Goal: Task Accomplishment & Management: Complete application form

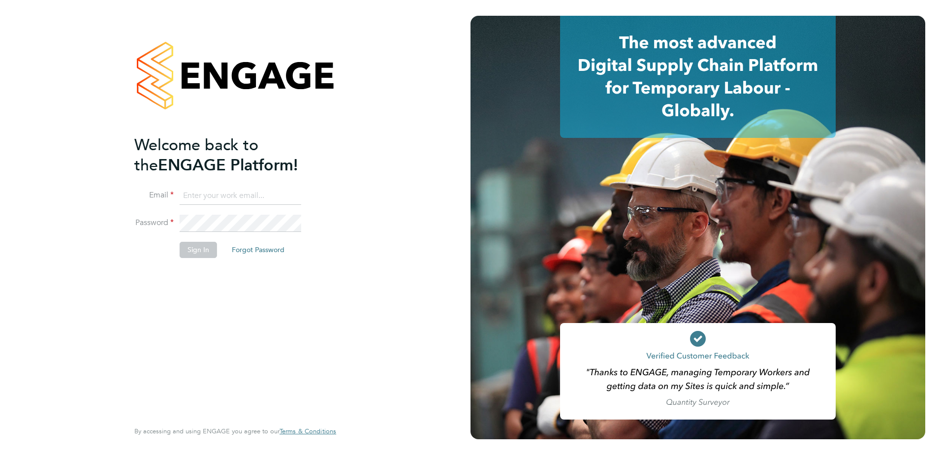
type input "[EMAIL_ADDRESS][PERSON_NAME][DOMAIN_NAME]"
click at [321, 332] on div "Welcome back to the ENGAGE Platform! Email [EMAIL_ADDRESS][PERSON_NAME][DOMAIN_…" at bounding box center [230, 276] width 192 height 283
click at [199, 252] on button "Sign In" at bounding box center [198, 250] width 37 height 16
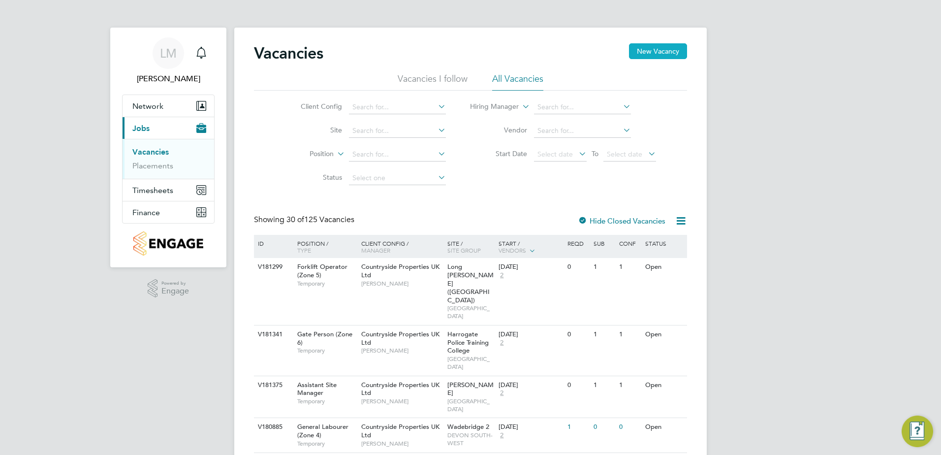
click at [663, 49] on button "New Vacancy" at bounding box center [658, 51] width 58 height 16
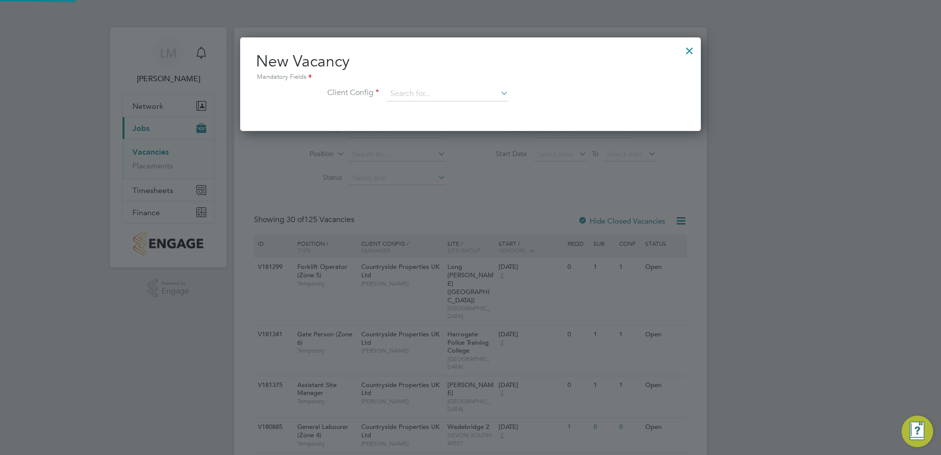
scroll to position [93, 461]
click at [461, 92] on input at bounding box center [448, 94] width 122 height 15
click at [480, 209] on li "Countryside Properties UK Ltd" at bounding box center [512, 214] width 252 height 13
type input "Countryside Properties UK Ltd"
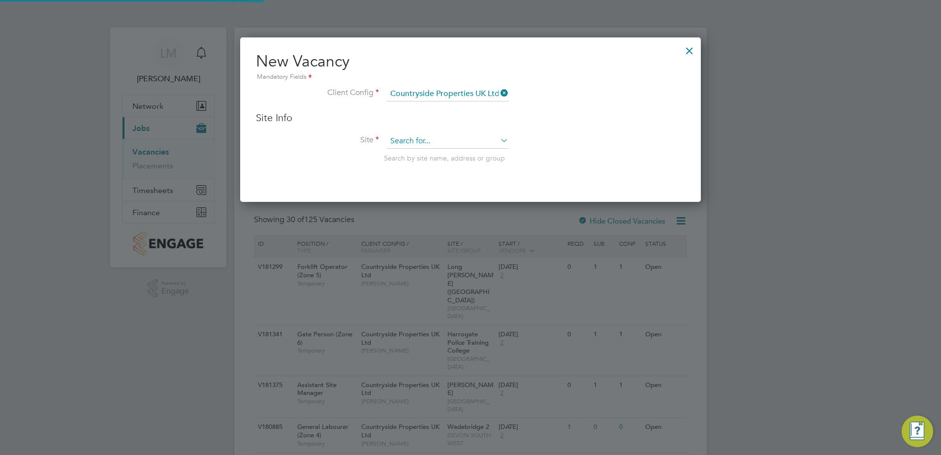
click at [444, 142] on input at bounding box center [448, 141] width 122 height 15
click at [416, 142] on input "greathaddon" at bounding box center [448, 141] width 122 height 15
click at [410, 143] on input "greathaddon" at bounding box center [448, 141] width 122 height 15
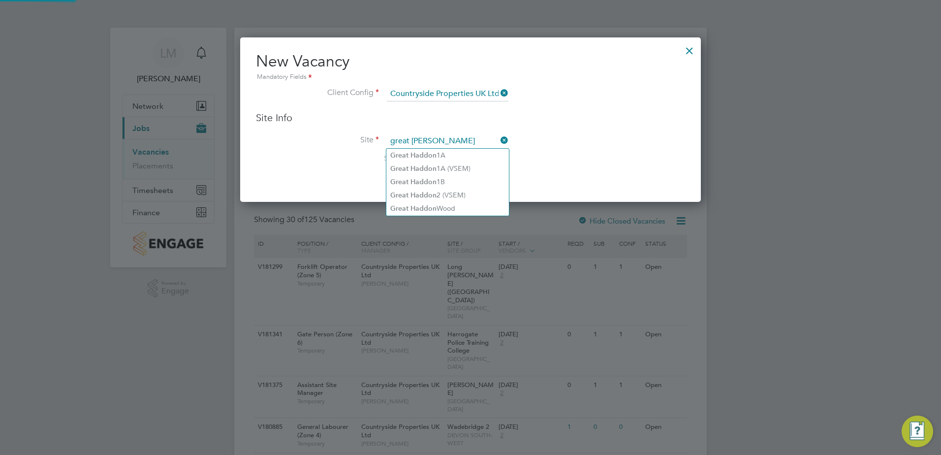
click at [455, 143] on input "great haddon" at bounding box center [448, 141] width 122 height 15
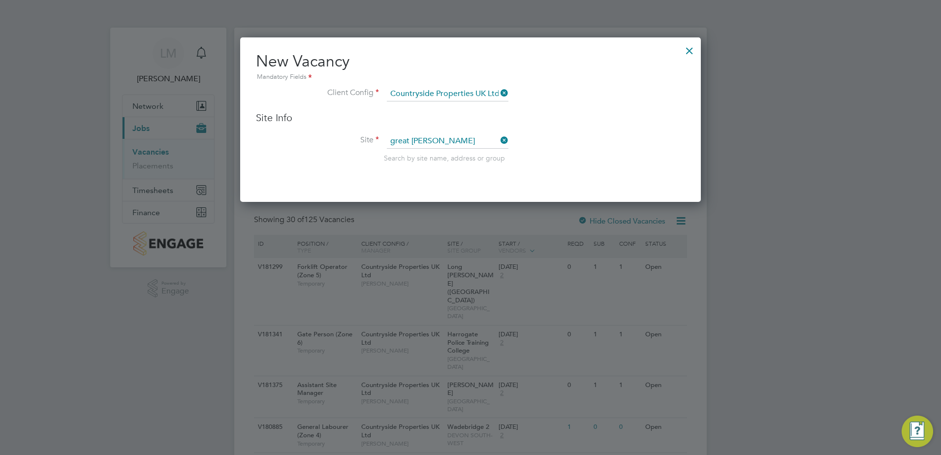
click at [474, 208] on li "Great Haddon Wood" at bounding box center [447, 208] width 123 height 13
type input "Great Haddon Wood"
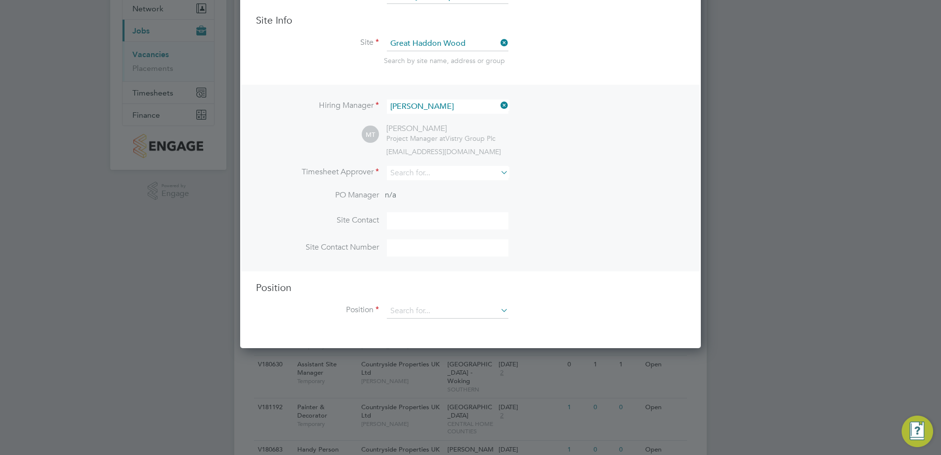
scroll to position [98, 0]
click at [461, 174] on input at bounding box center [448, 172] width 122 height 14
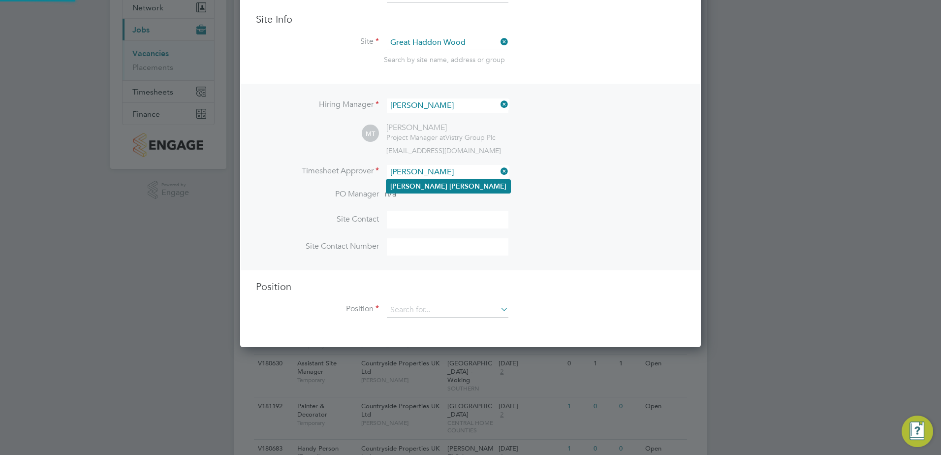
click at [461, 182] on li "Andy Pearce" at bounding box center [448, 186] width 124 height 13
type input "Andy Pearce"
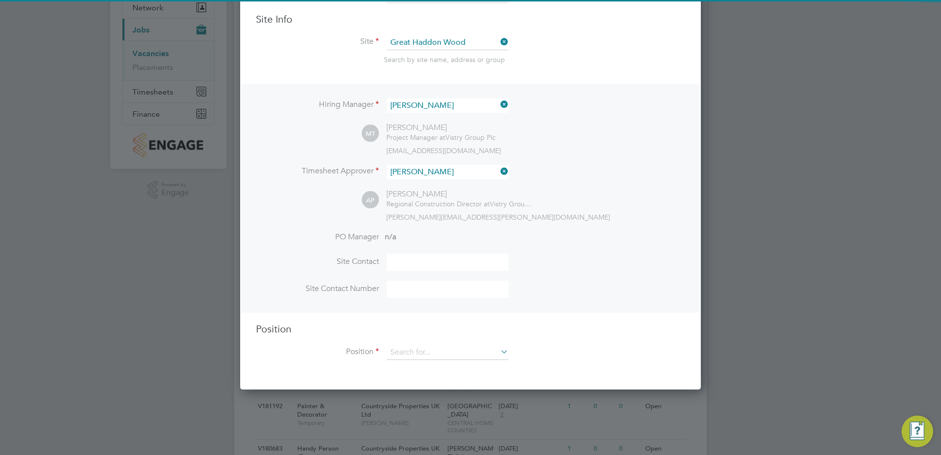
scroll to position [452, 461]
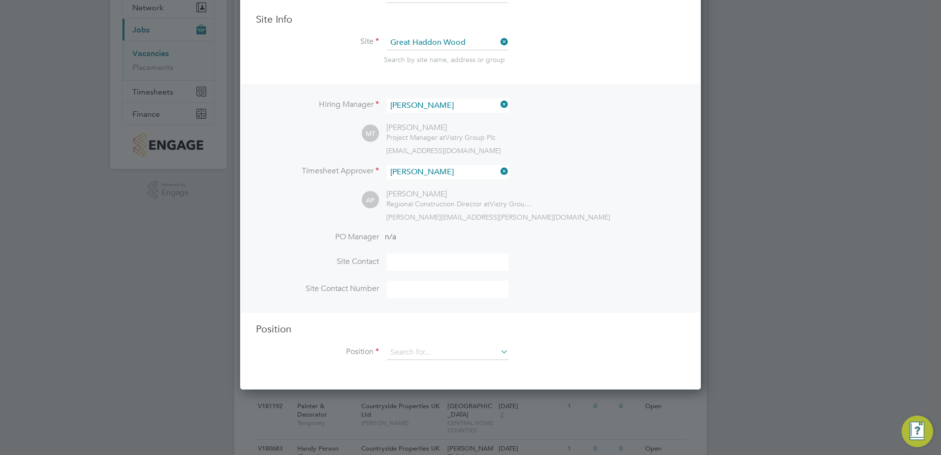
click at [440, 264] on input at bounding box center [448, 261] width 122 height 17
type input "Mark Tattershall"
click at [456, 286] on input at bounding box center [448, 288] width 122 height 17
paste input "07776 999619"
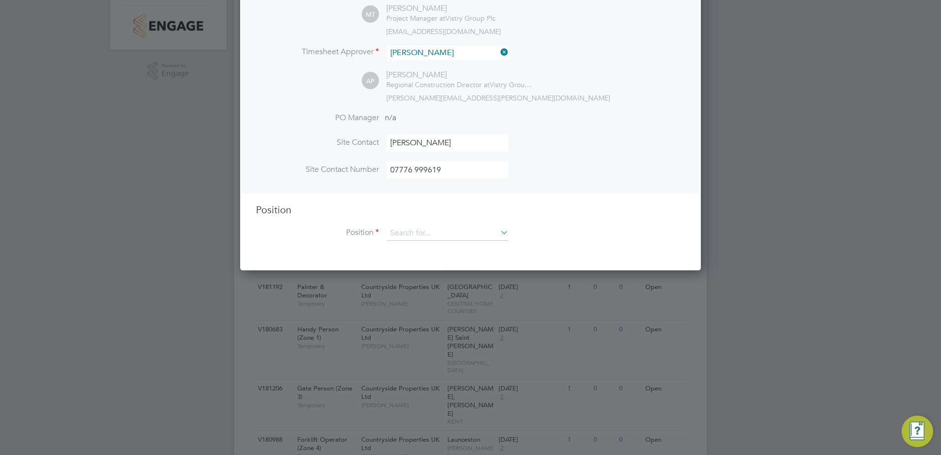
scroll to position [246, 0]
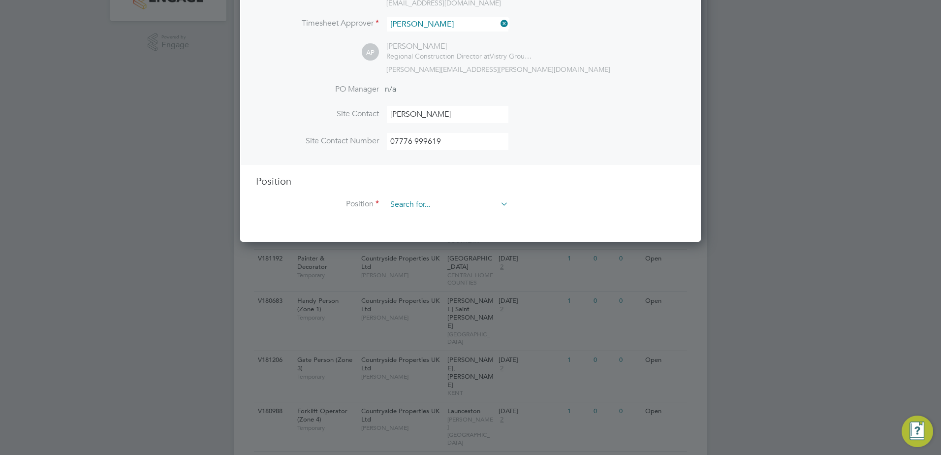
type input "07776 999619"
click at [430, 202] on input at bounding box center [448, 204] width 122 height 15
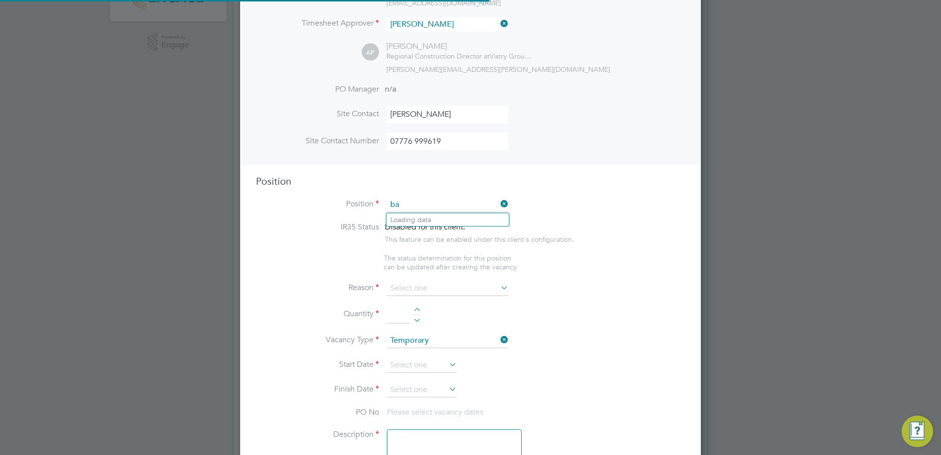
scroll to position [1414, 461]
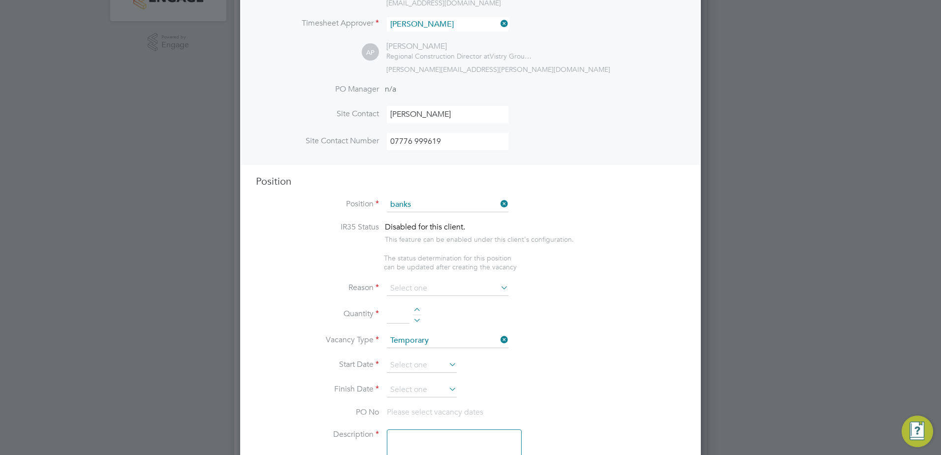
click at [484, 244] on li "Slinger & Banks Person (Zone 3)" at bounding box center [447, 246] width 123 height 13
type input "Slinger & Banks Person (Zone 3)"
type textarea "• You will be responsible for directing the movement and loading/unloading the …"
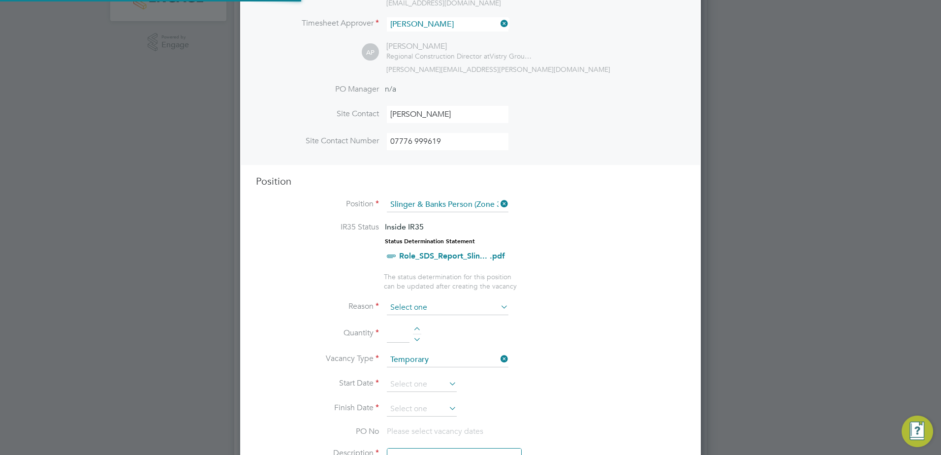
scroll to position [29, 52]
click at [420, 305] on input at bounding box center [448, 307] width 122 height 15
click at [440, 336] on li "Holiday" at bounding box center [447, 334] width 123 height 13
type input "Holiday"
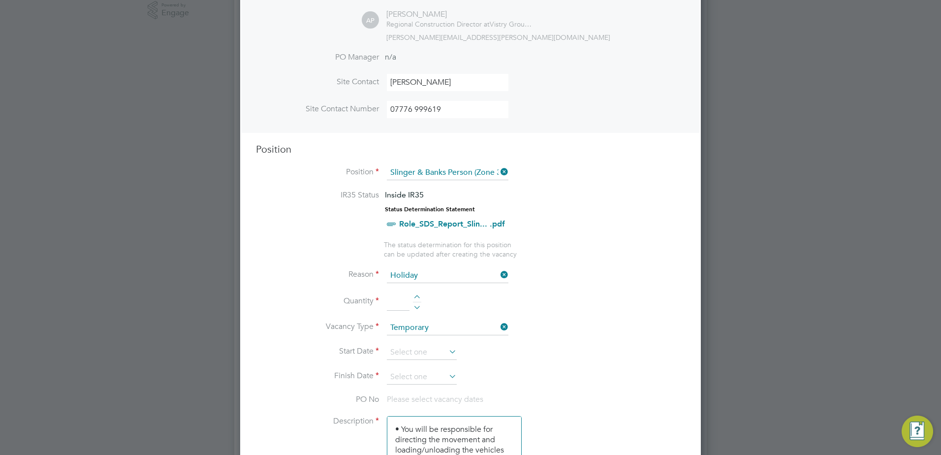
scroll to position [295, 0]
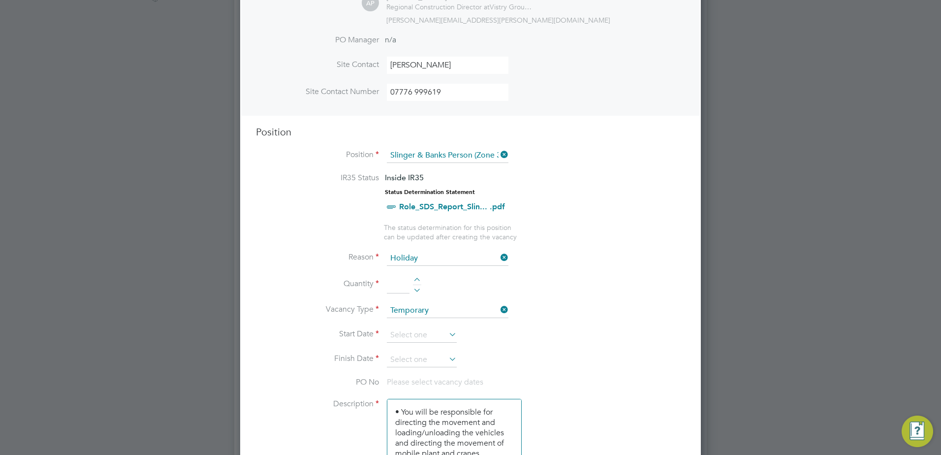
click at [416, 279] on div at bounding box center [417, 280] width 8 height 7
type input "1"
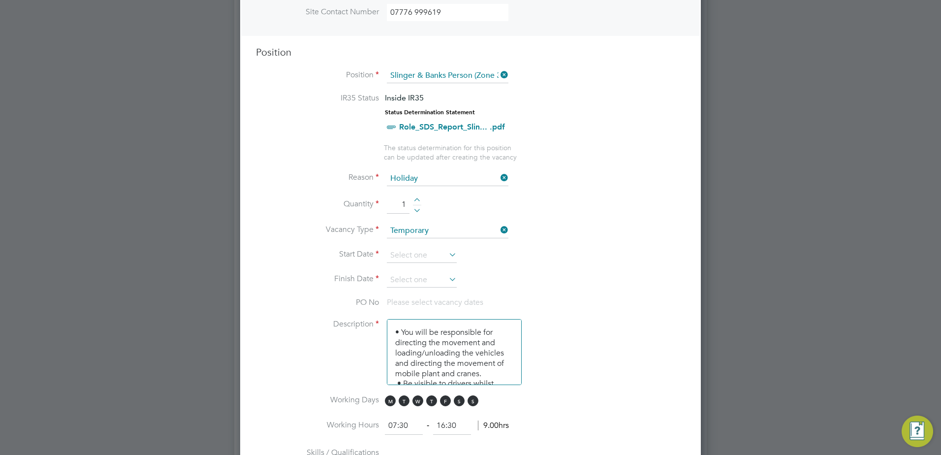
scroll to position [394, 0]
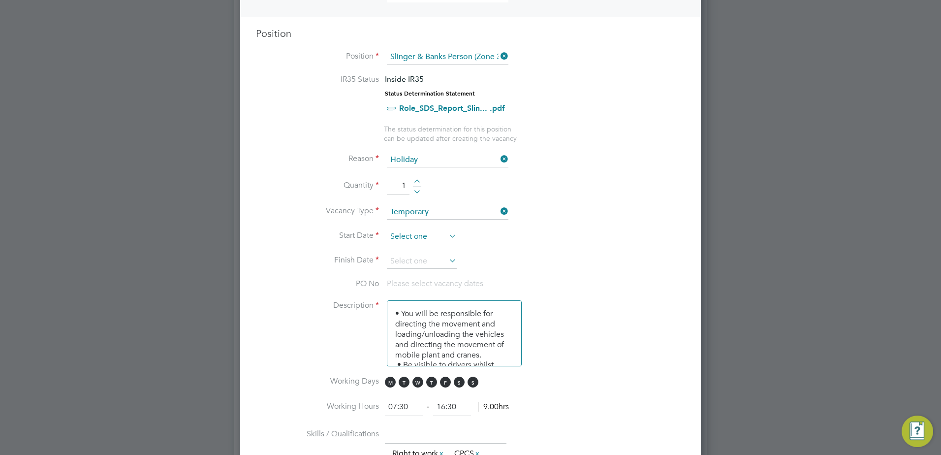
click at [431, 232] on input at bounding box center [422, 236] width 70 height 15
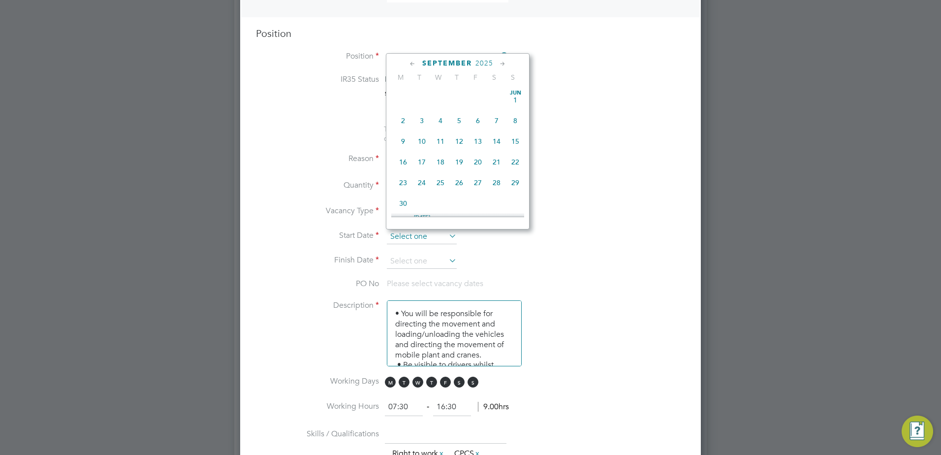
scroll to position [362, 0]
click at [401, 118] on span "15" at bounding box center [403, 111] width 19 height 19
type input "15 Sep 2025"
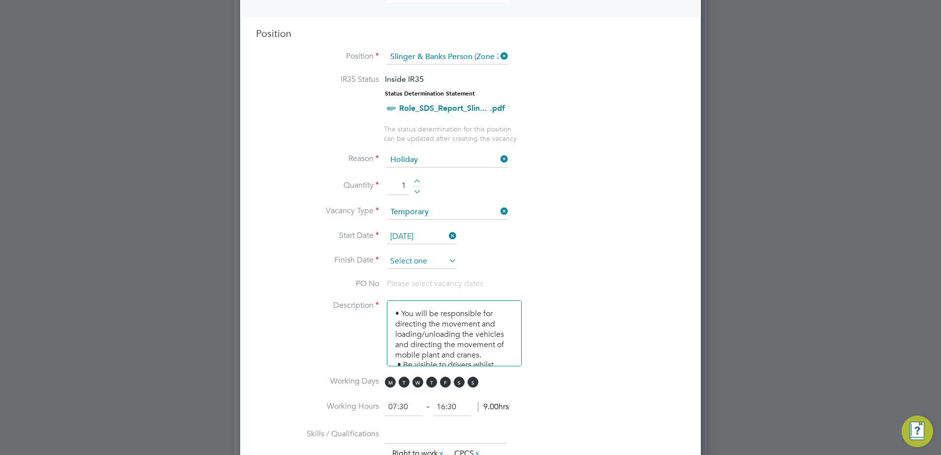
click at [438, 261] on input at bounding box center [422, 261] width 70 height 15
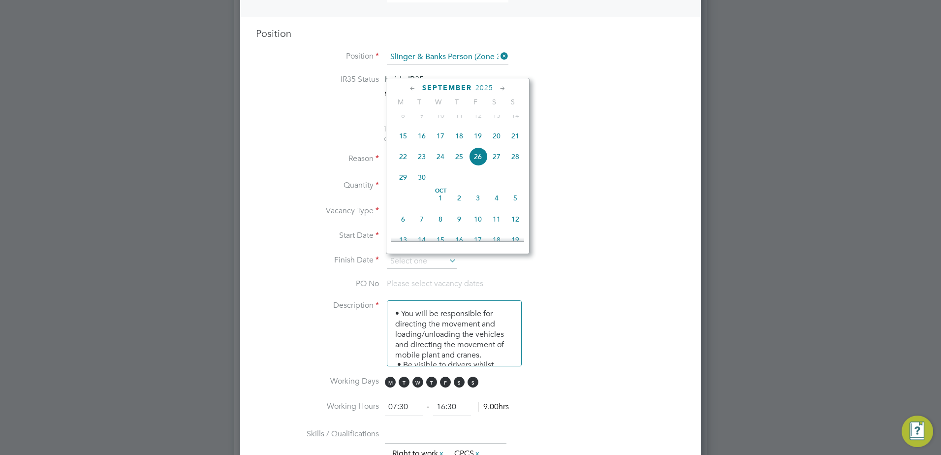
click at [473, 207] on span "3" at bounding box center [477, 197] width 19 height 19
type input "03 Oct 2025"
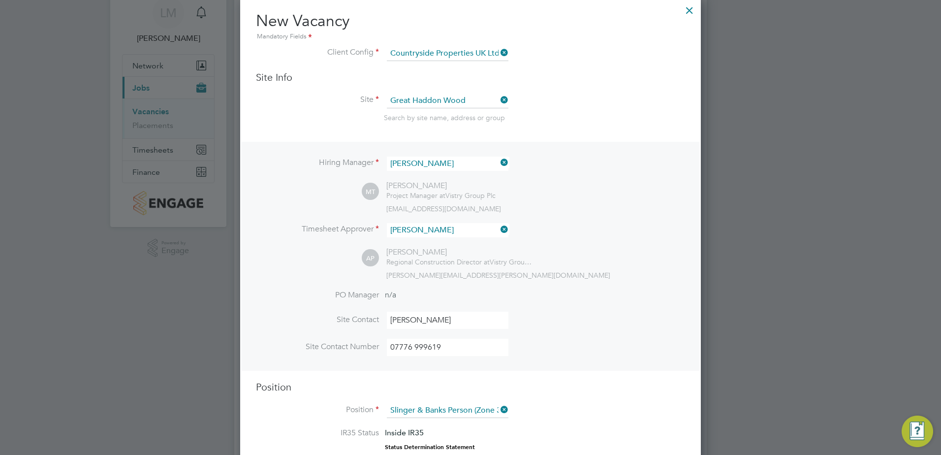
scroll to position [0, 0]
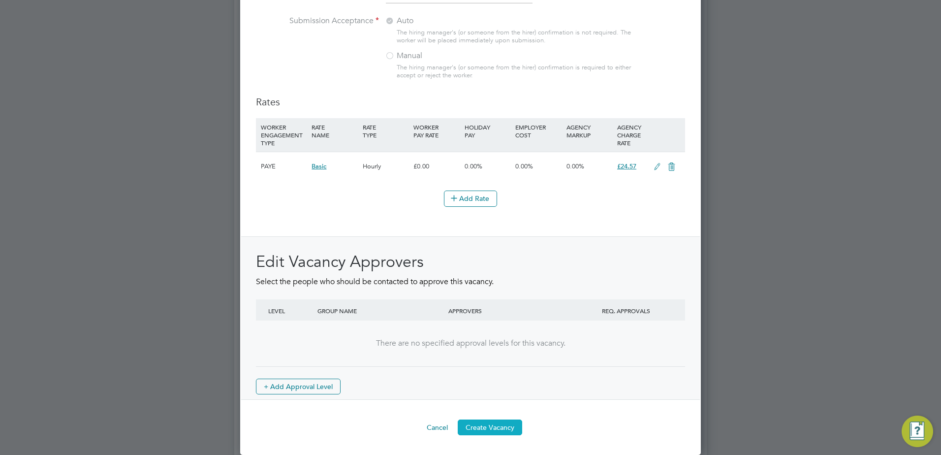
click at [485, 430] on button "Create Vacancy" at bounding box center [490, 427] width 64 height 16
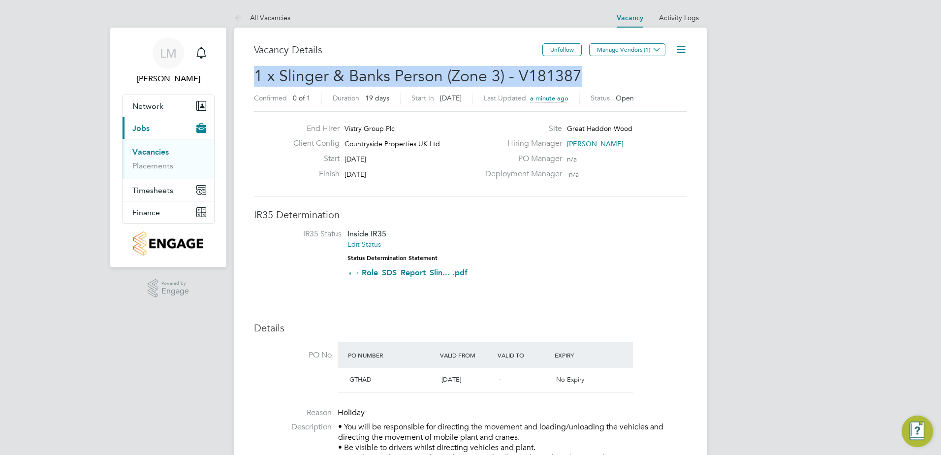
drag, startPoint x: 580, startPoint y: 77, endPoint x: 246, endPoint y: 75, distance: 333.6
copy span "1 x Slinger & Banks Person (Zone 3) - V181387"
click at [641, 52] on button "Manage Vendors (1)" at bounding box center [627, 49] width 76 height 13
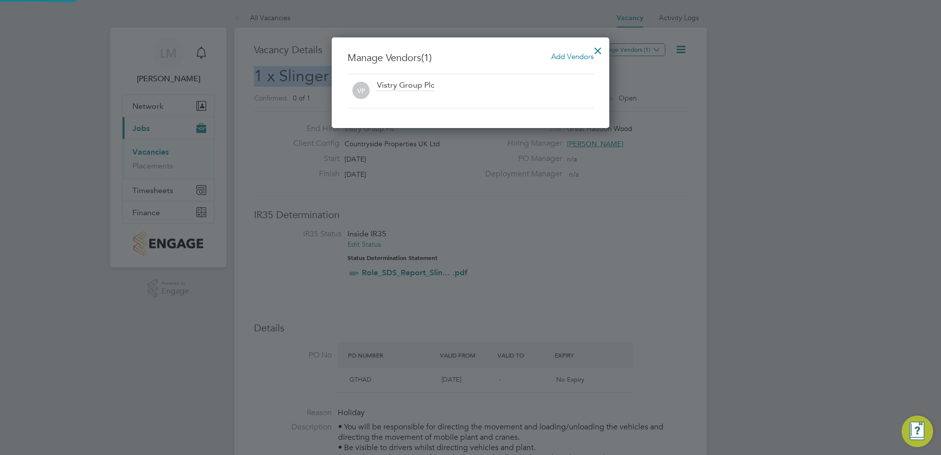
scroll to position [91, 278]
click at [564, 58] on span "Add Vendors" at bounding box center [572, 56] width 42 height 9
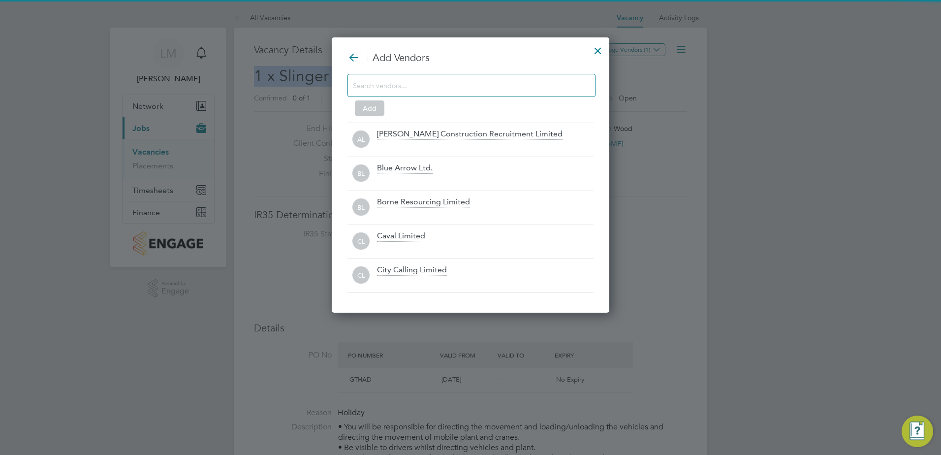
scroll to position [276, 278]
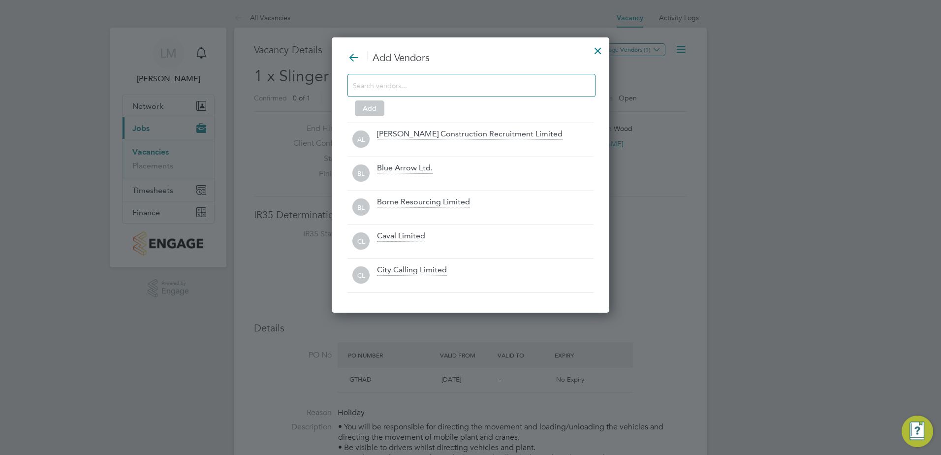
click at [463, 87] on input at bounding box center [463, 85] width 221 height 13
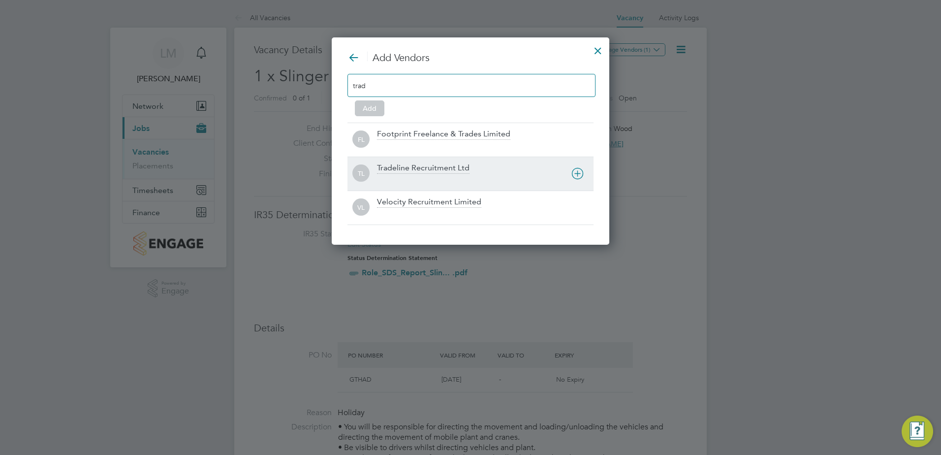
type input "trad"
click at [445, 177] on div at bounding box center [485, 180] width 216 height 10
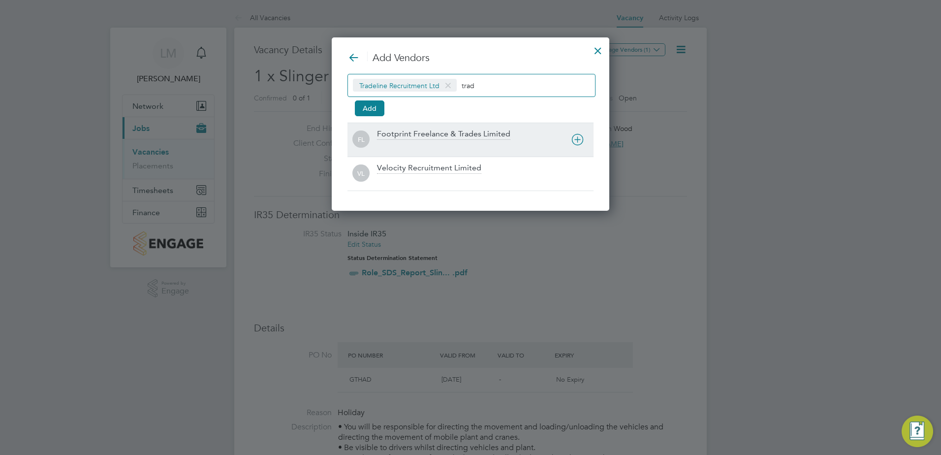
scroll to position [174, 278]
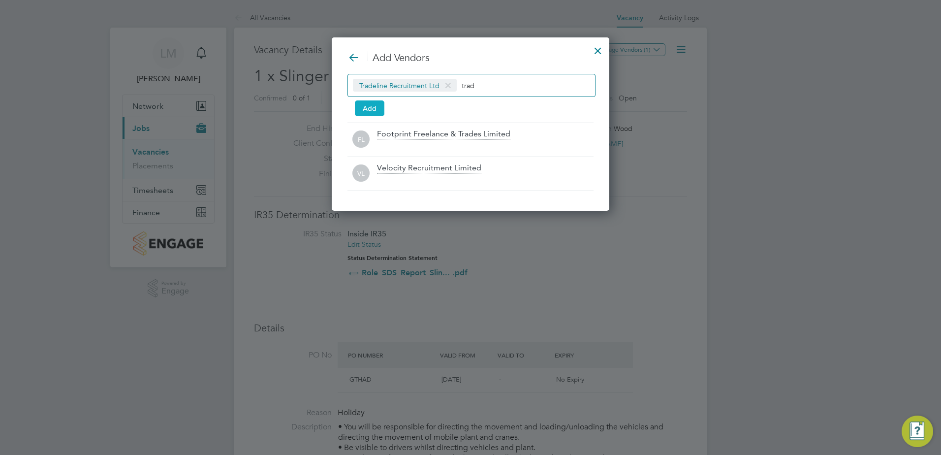
click at [375, 111] on button "Add" at bounding box center [370, 108] width 30 height 16
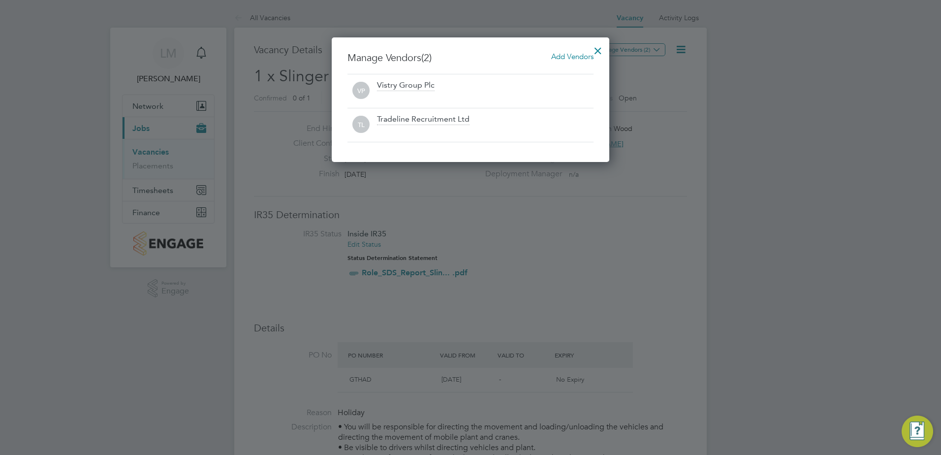
click at [596, 50] on div at bounding box center [598, 48] width 18 height 18
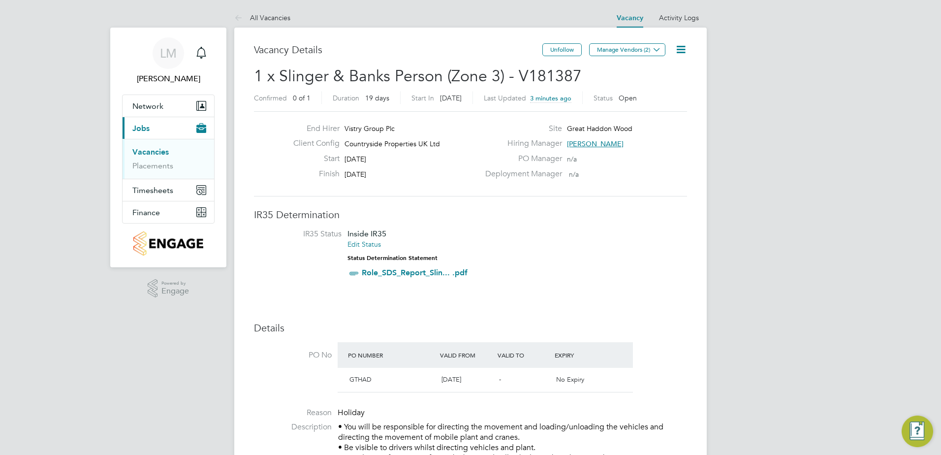
drag, startPoint x: 158, startPoint y: 153, endPoint x: 88, endPoint y: 163, distance: 71.2
click at [158, 153] on link "Vacancies" at bounding box center [150, 151] width 36 height 9
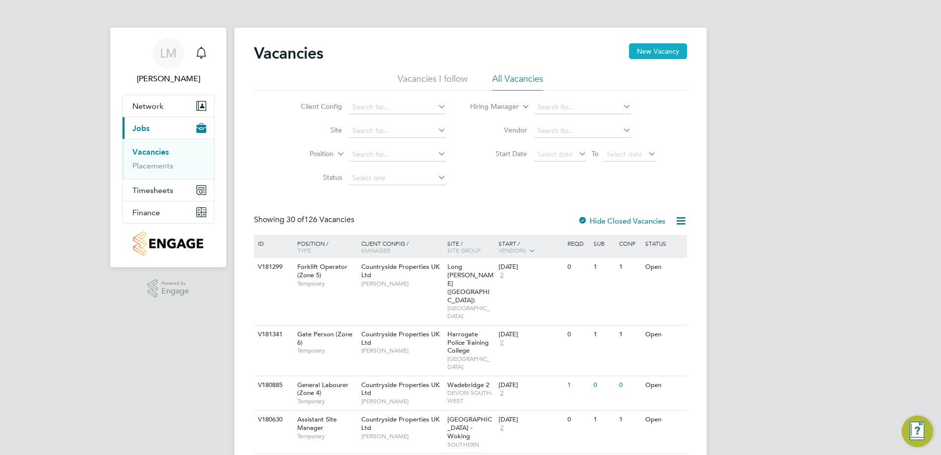
click at [655, 50] on button "New Vacancy" at bounding box center [658, 51] width 58 height 16
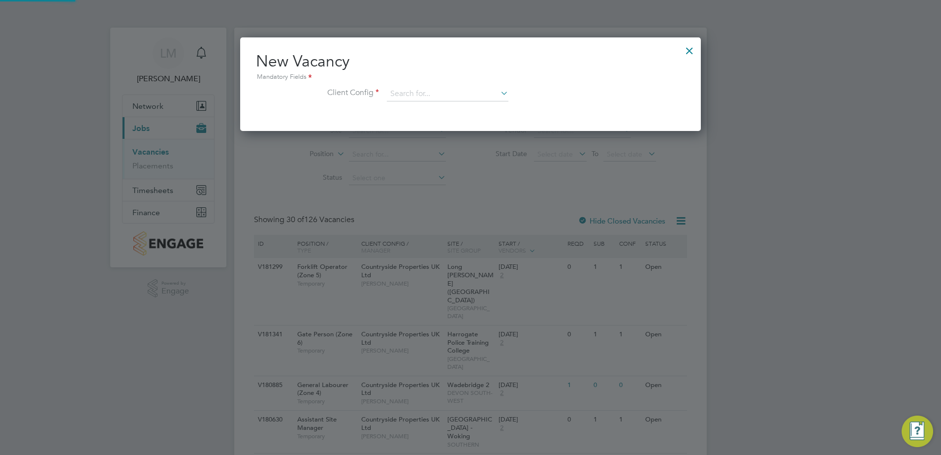
scroll to position [93, 461]
click at [443, 86] on div "New Vacancy Mandatory Fields Client Config" at bounding box center [470, 81] width 429 height 60
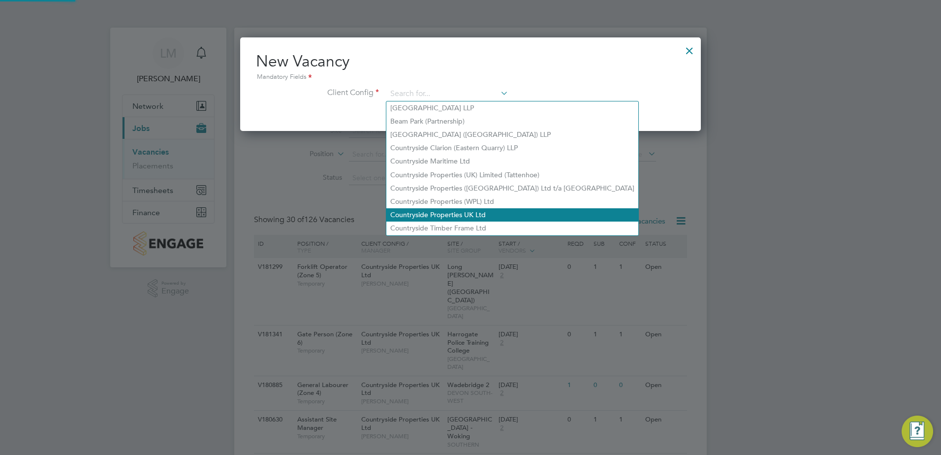
click at [463, 210] on li "Countryside Properties UK Ltd" at bounding box center [512, 214] width 252 height 13
type input "Countryside Properties UK Ltd"
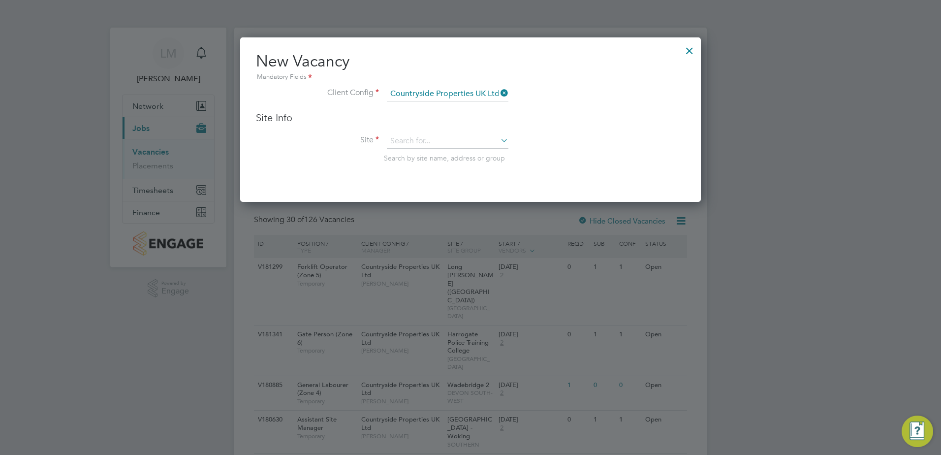
scroll to position [165, 461]
click at [441, 140] on input at bounding box center [448, 141] width 122 height 15
click at [408, 141] on input "greathadd" at bounding box center [448, 141] width 122 height 15
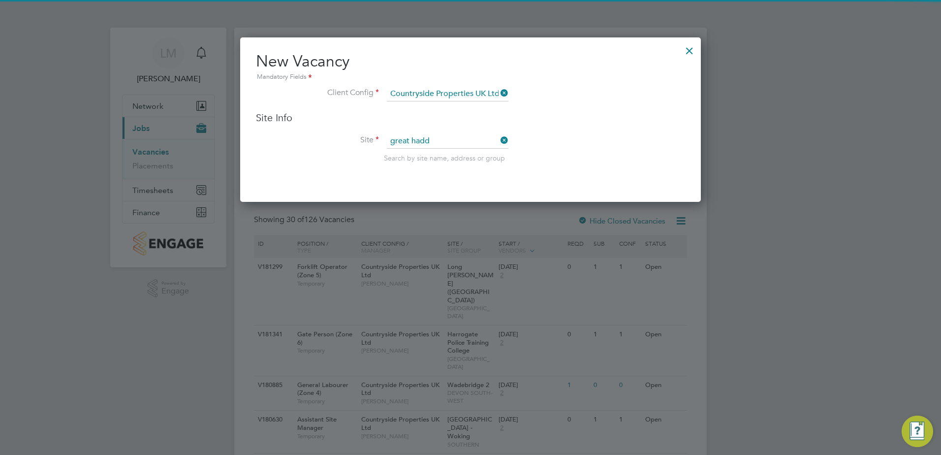
click at [464, 206] on li "Great Hadd on Wood" at bounding box center [447, 208] width 123 height 13
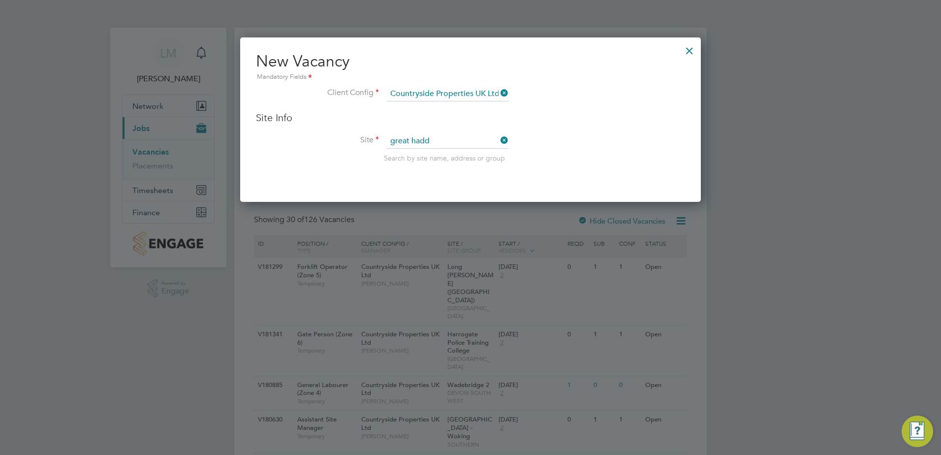
type input "Great Haddon Wood"
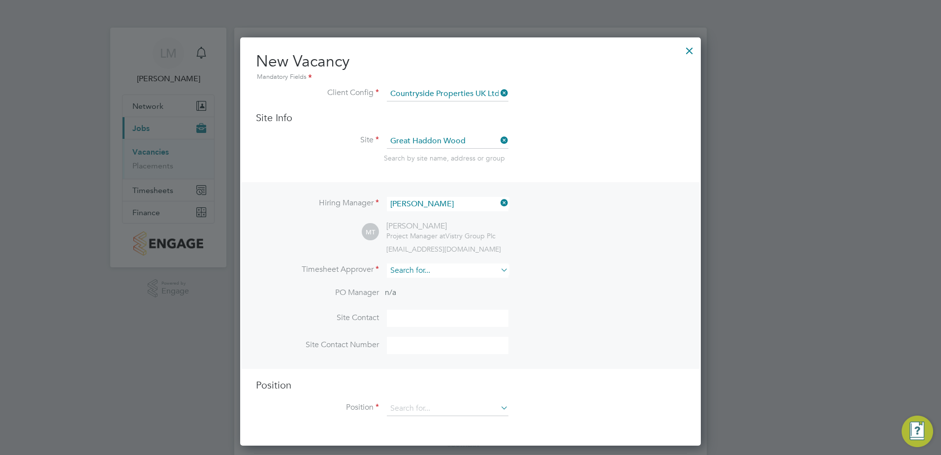
click at [448, 268] on input at bounding box center [448, 270] width 122 height 14
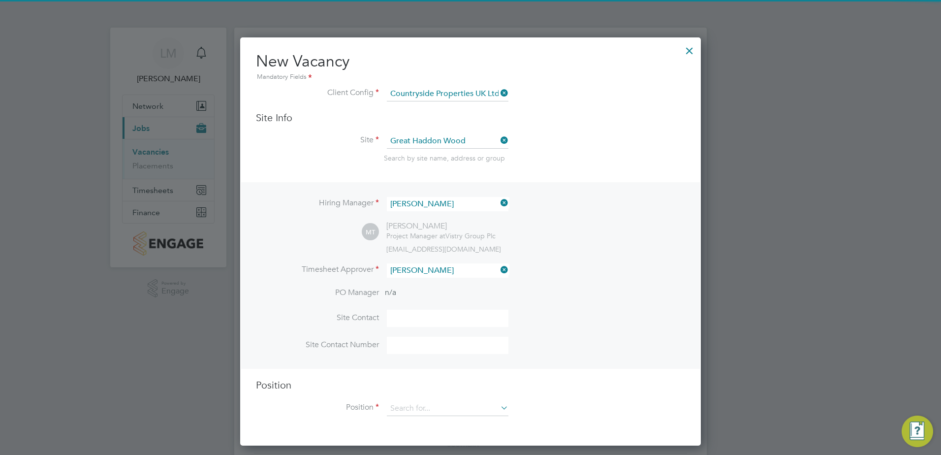
click at [438, 280] on li "Andy Pea rce" at bounding box center [447, 284] width 123 height 13
type input "Andy Pearce"
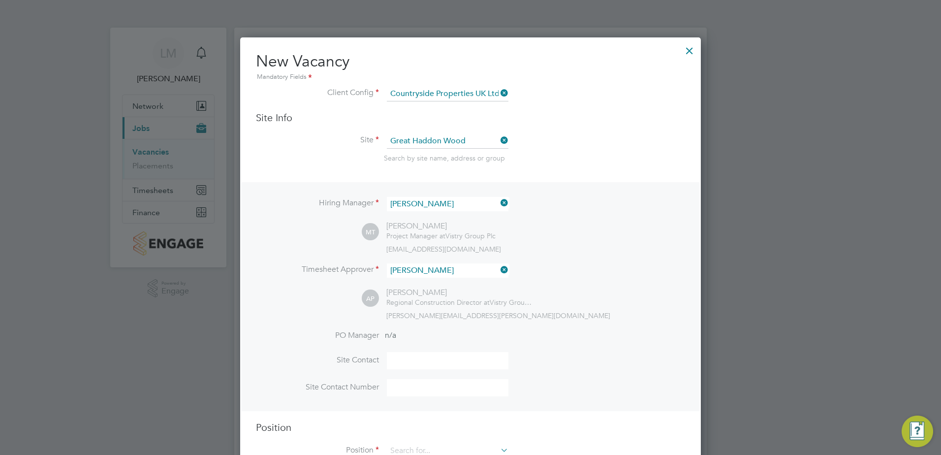
click at [432, 360] on input at bounding box center [448, 360] width 122 height 17
type input "Mark Tattershall"
type input "07776 999619"
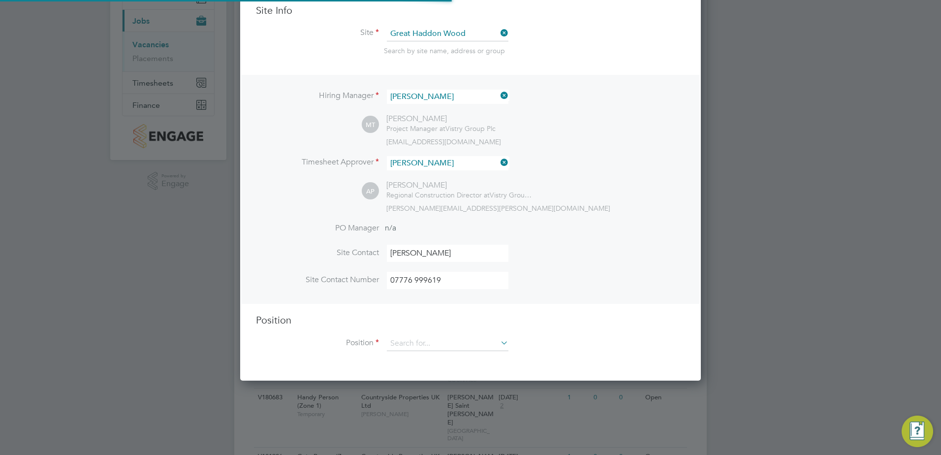
scroll to position [197, 0]
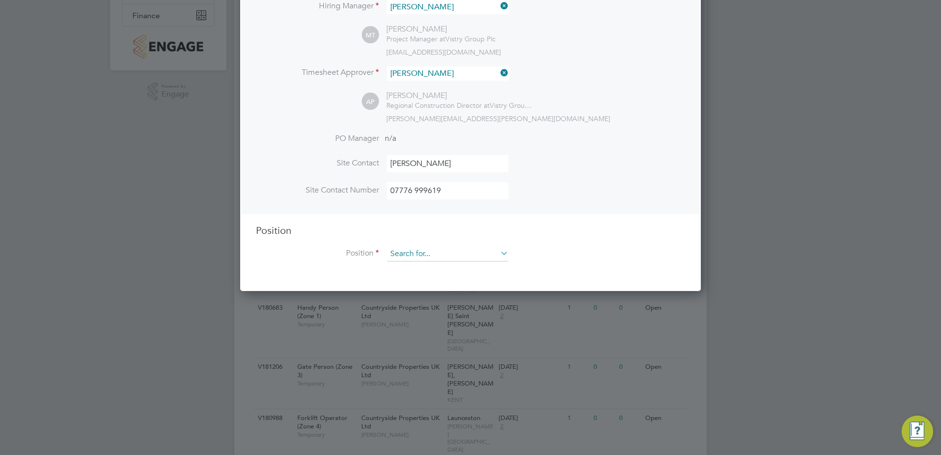
click at [436, 259] on input at bounding box center [448, 253] width 122 height 15
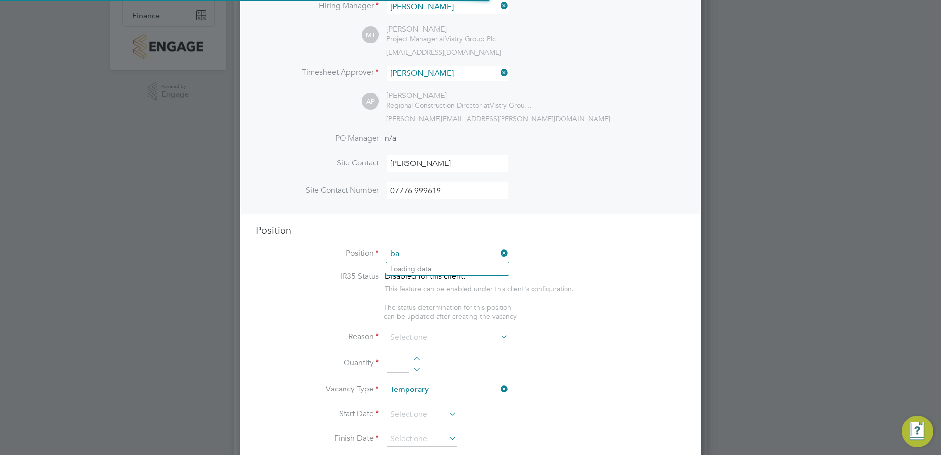
scroll to position [1414, 461]
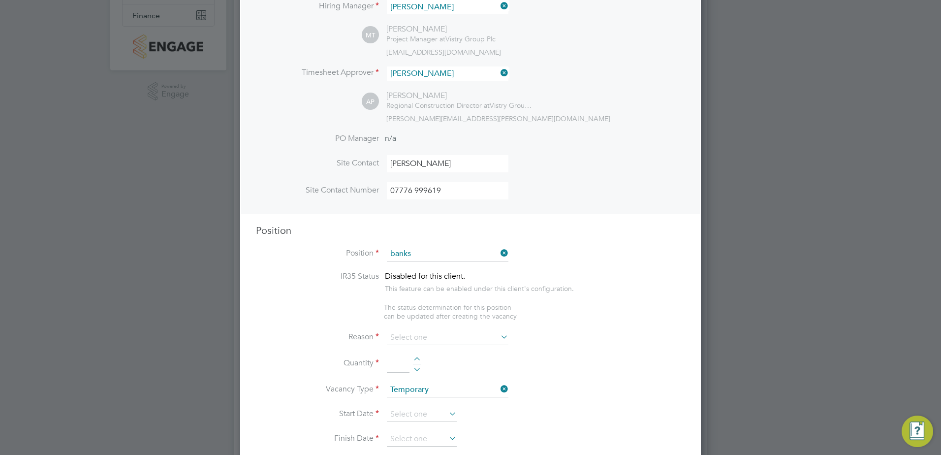
click at [476, 294] on li "Slinger & Banks Person (Zone 3)" at bounding box center [447, 295] width 123 height 13
type input "Slinger & Banks Person (Zone 3)"
type textarea "• You will be responsible for directing the movement and loading/unloading the …"
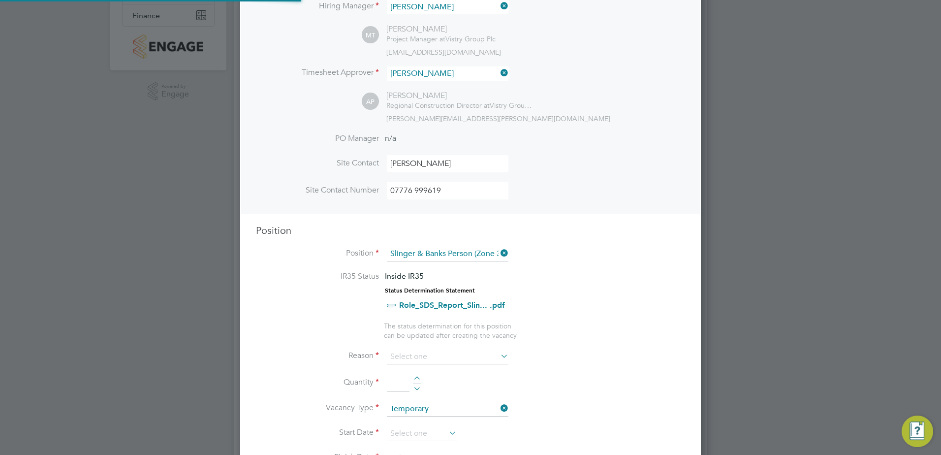
scroll to position [1431, 461]
click at [436, 357] on input at bounding box center [448, 356] width 122 height 15
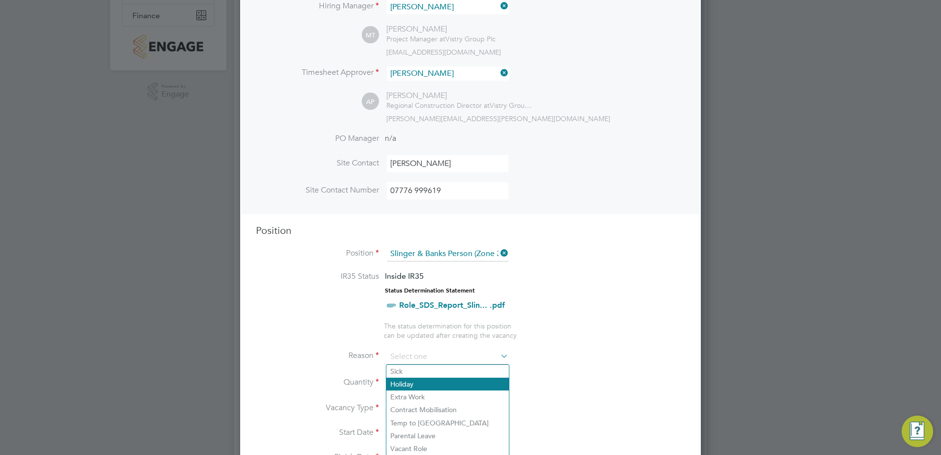
click at [434, 380] on li "Holiday" at bounding box center [447, 383] width 123 height 13
type input "Holiday"
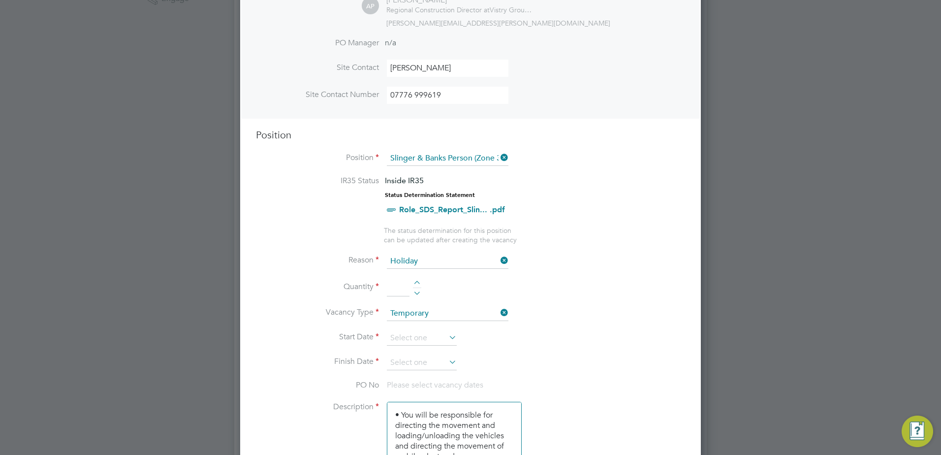
scroll to position [295, 0]
click at [418, 277] on li "Quantity" at bounding box center [470, 290] width 429 height 28
click at [415, 277] on li "Quantity" at bounding box center [470, 290] width 429 height 28
click at [412, 278] on li "Quantity" at bounding box center [470, 290] width 429 height 28
click at [418, 280] on div at bounding box center [417, 280] width 8 height 7
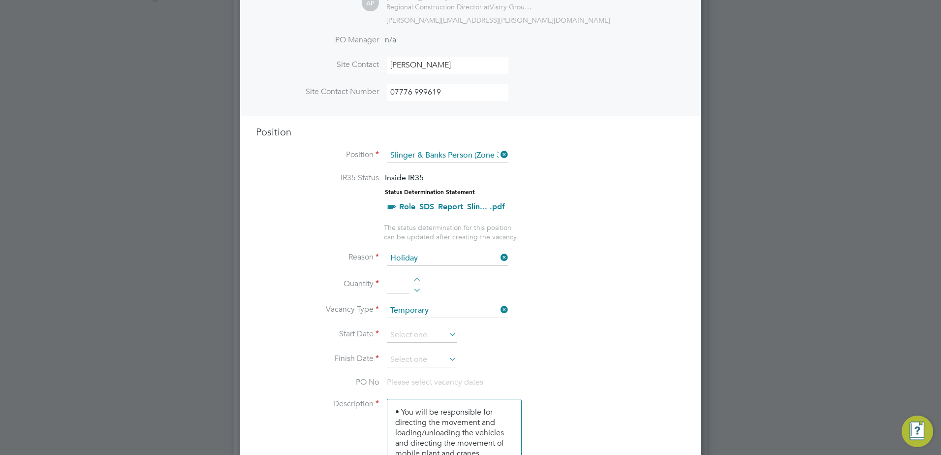
type input "1"
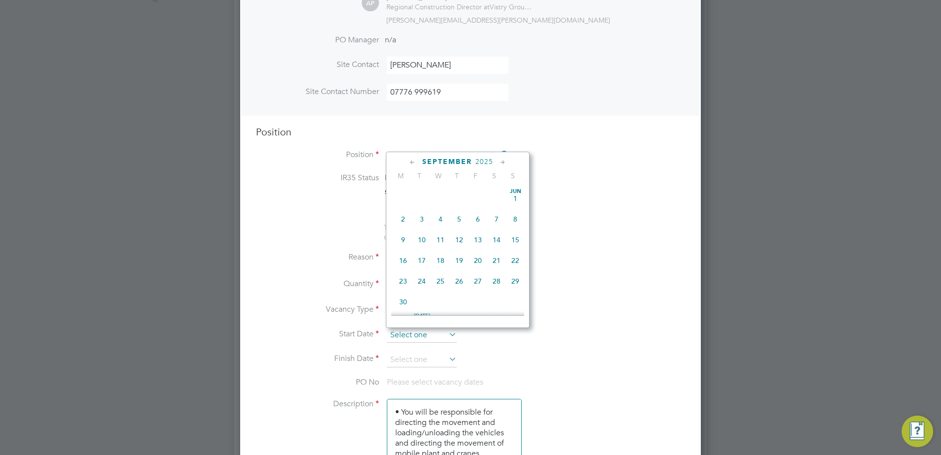
click at [430, 335] on input at bounding box center [422, 335] width 70 height 15
click at [426, 217] on span "16" at bounding box center [421, 209] width 19 height 19
type input "16 Sep 2025"
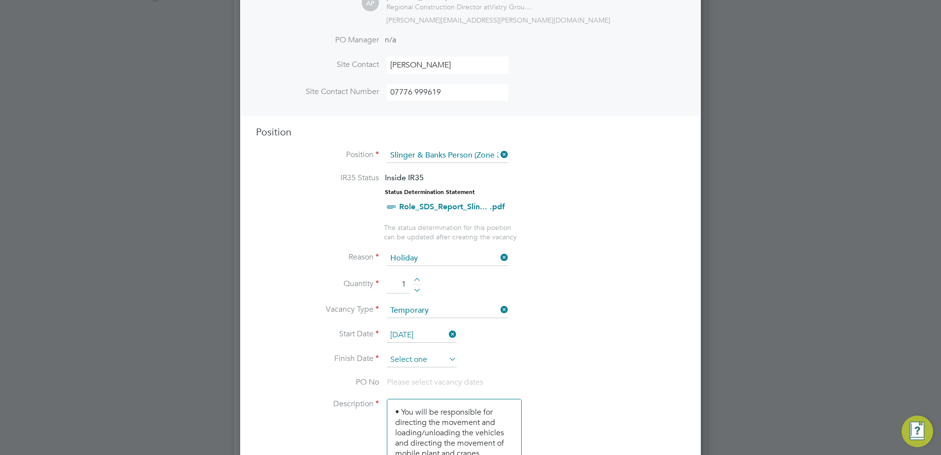
click at [426, 358] on input at bounding box center [422, 359] width 70 height 15
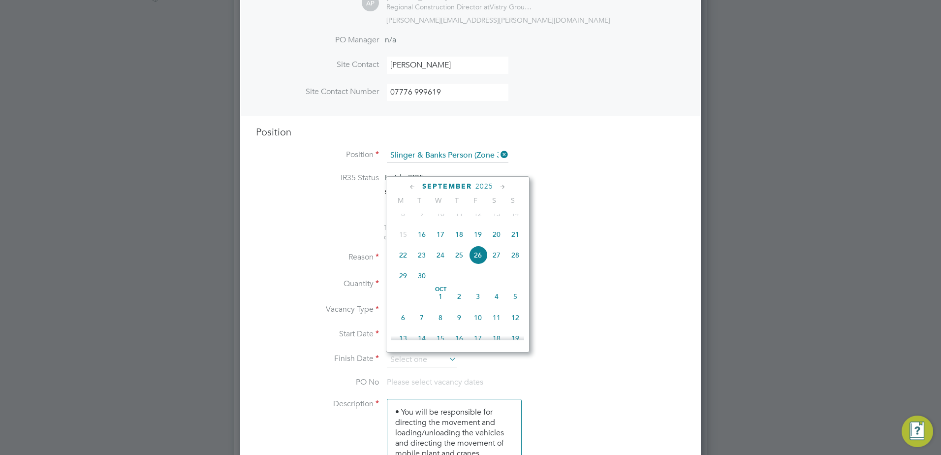
click at [520, 243] on span "21" at bounding box center [515, 234] width 19 height 19
type input "21 Sep 2025"
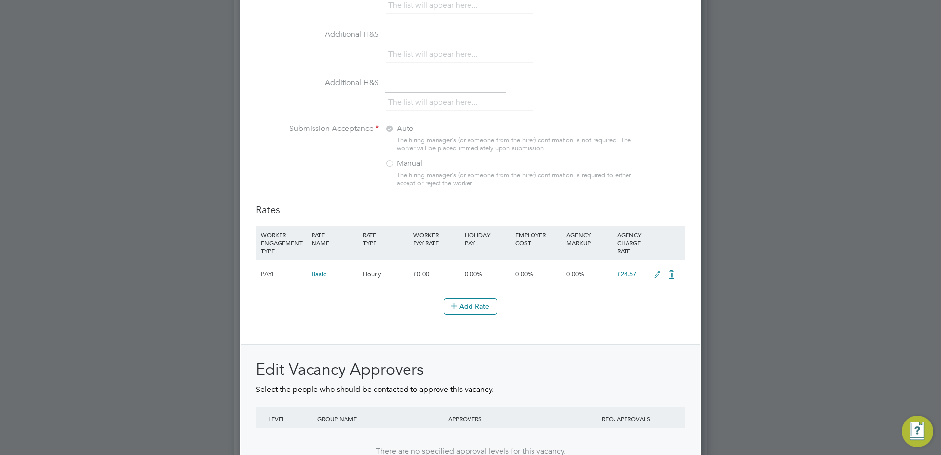
scroll to position [1083, 0]
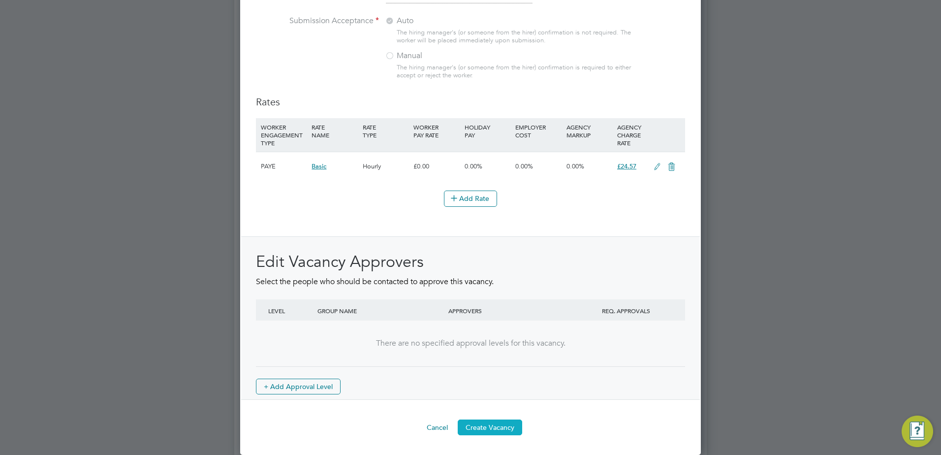
click at [490, 426] on button "Create Vacancy" at bounding box center [490, 427] width 64 height 16
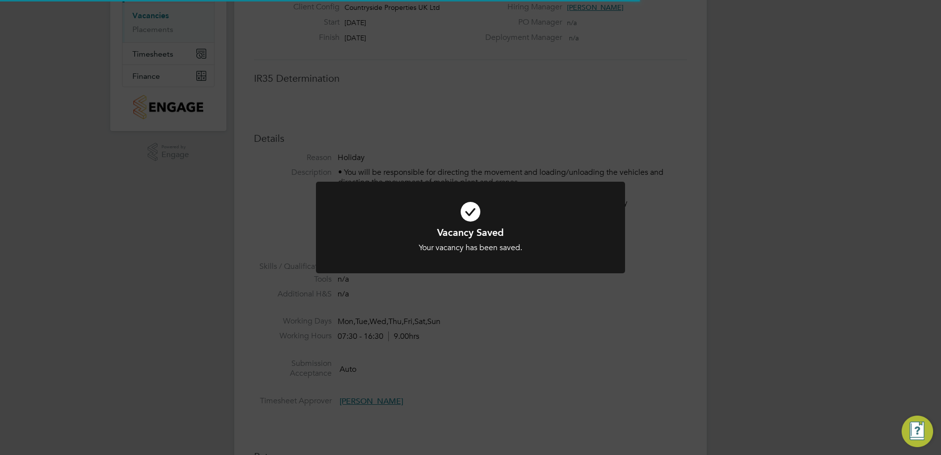
scroll to position [5, 5]
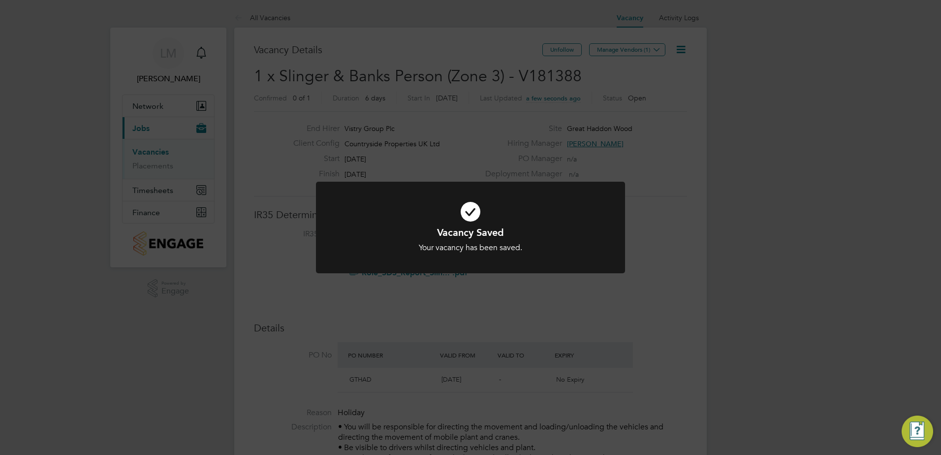
click at [553, 83] on div "Vacancy Saved Your vacancy has been saved. Cancel Okay" at bounding box center [470, 227] width 941 height 455
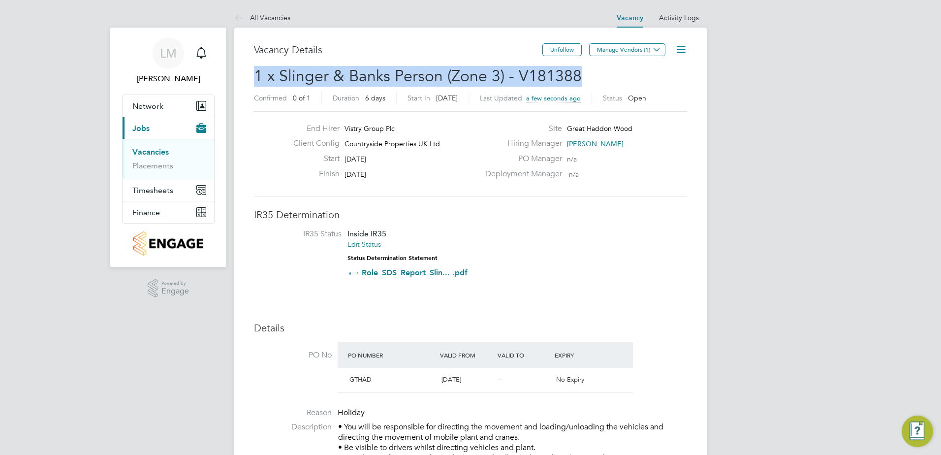
drag, startPoint x: 587, startPoint y: 76, endPoint x: 230, endPoint y: 77, distance: 357.2
copy span "1 x Slinger & Banks Person (Zone 3) - V181388"
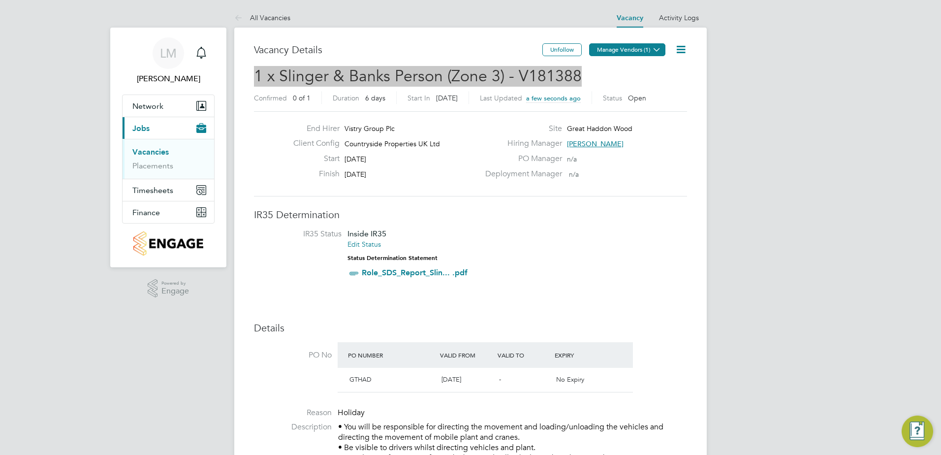
click at [648, 53] on button "Manage Vendors (1)" at bounding box center [627, 49] width 76 height 13
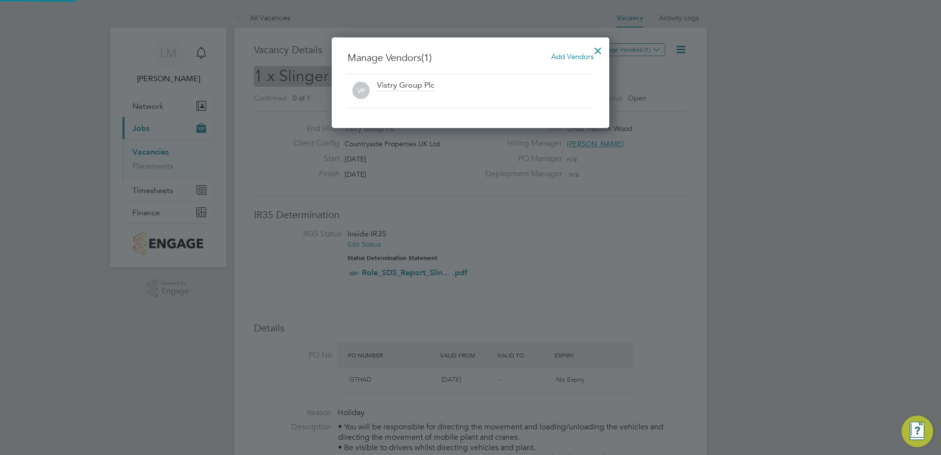
scroll to position [91, 278]
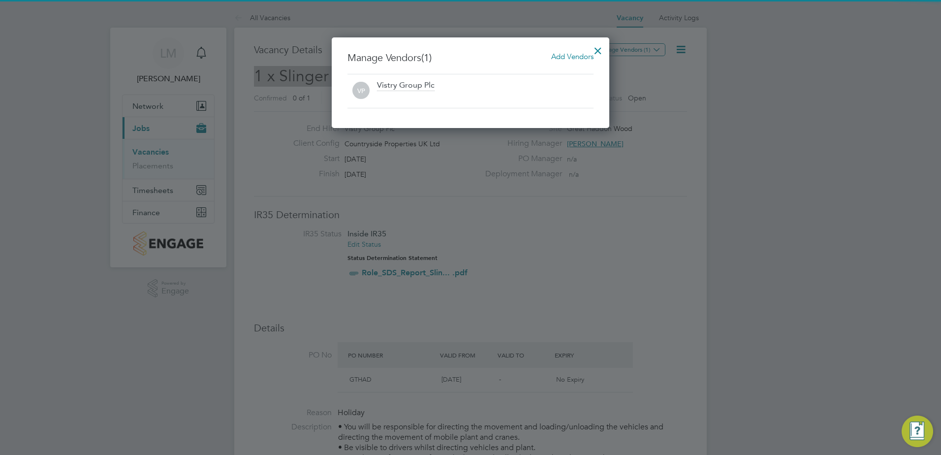
click at [576, 54] on span "Add Vendors" at bounding box center [572, 56] width 42 height 9
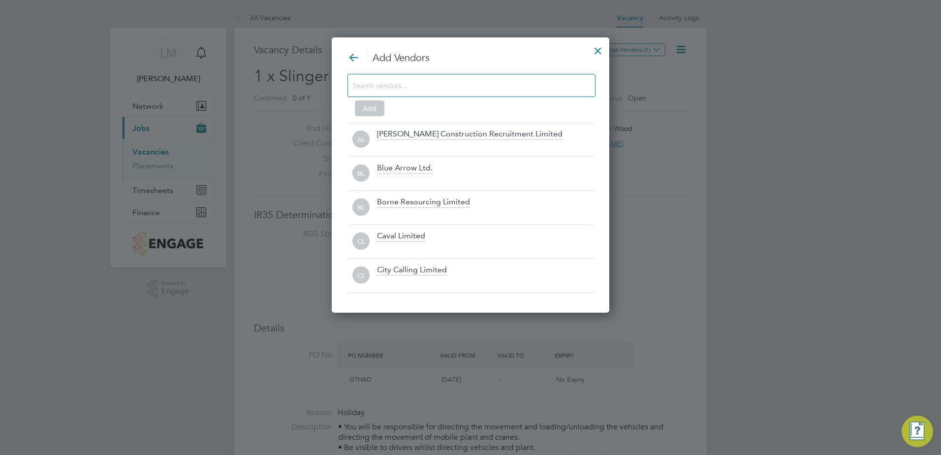
click at [475, 82] on input at bounding box center [463, 85] width 221 height 13
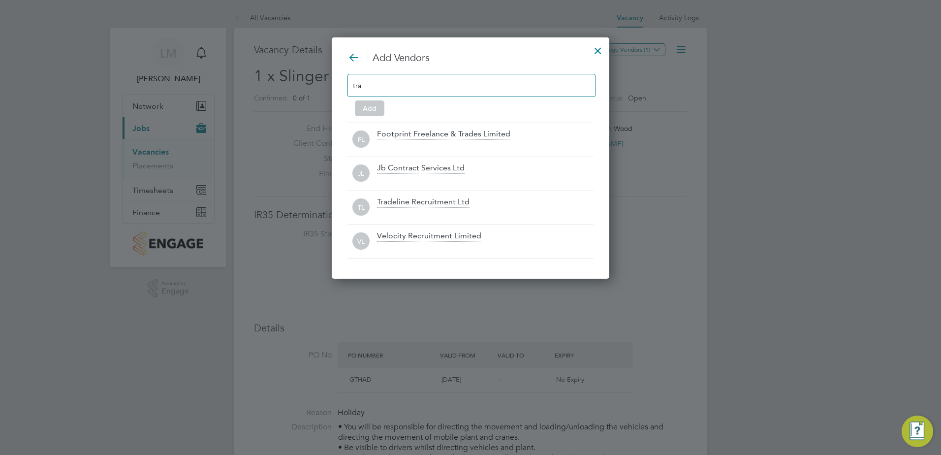
scroll to position [242, 278]
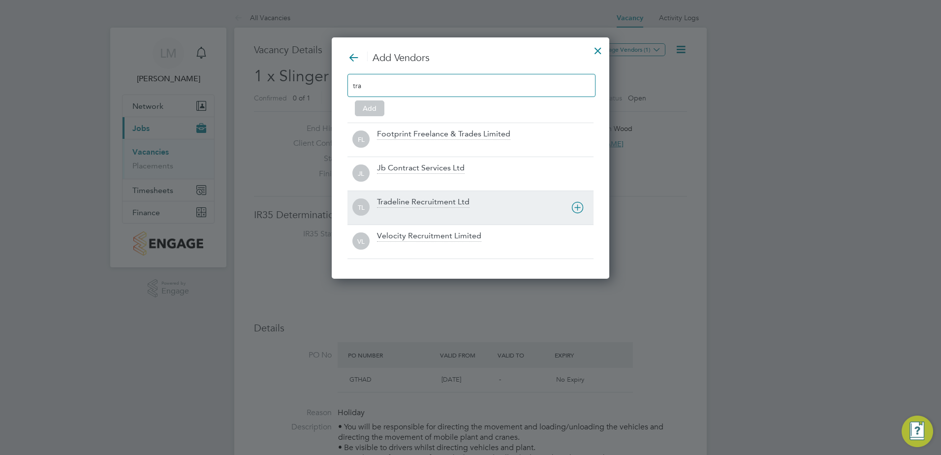
type input "tra"
click at [461, 213] on div at bounding box center [485, 214] width 216 height 10
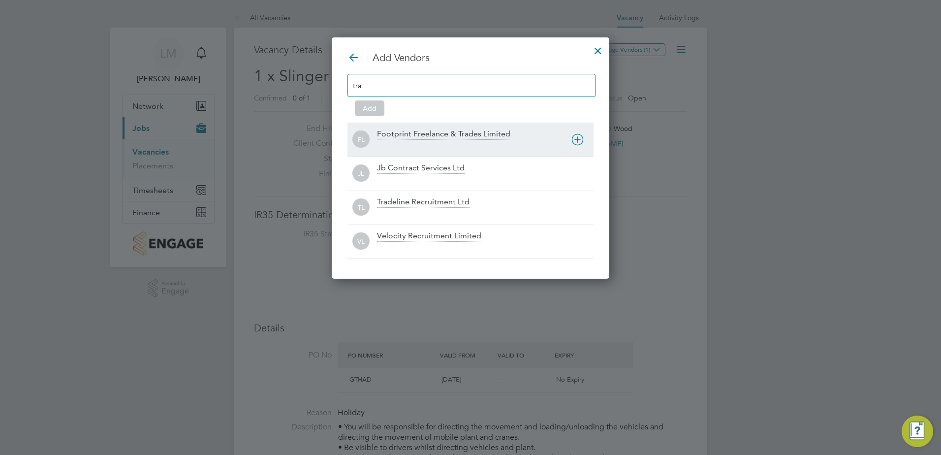
scroll to position [208, 278]
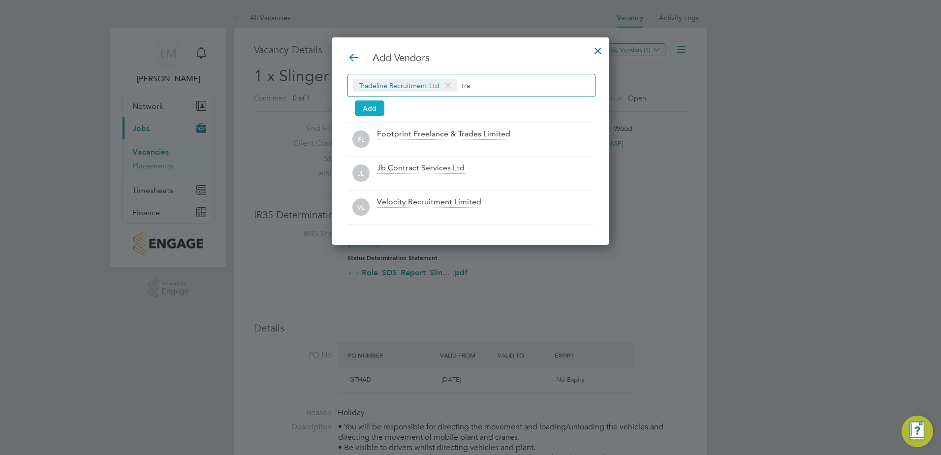
click at [369, 109] on button "Add" at bounding box center [370, 108] width 30 height 16
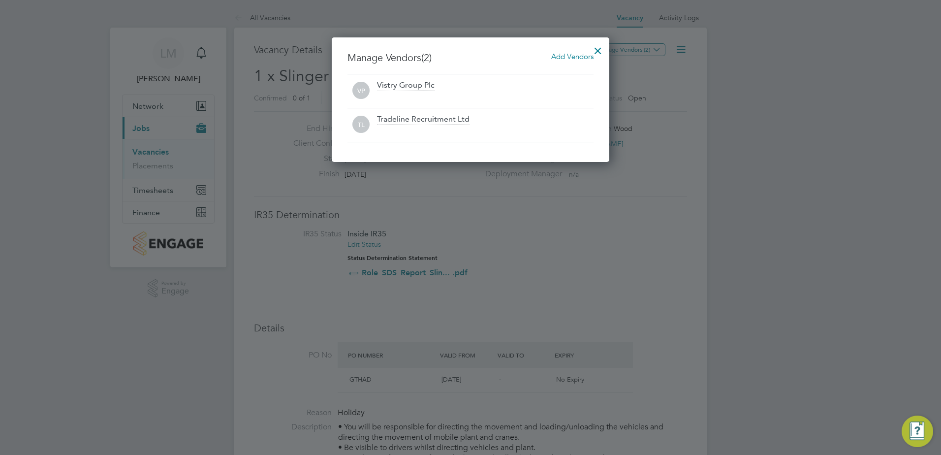
click at [595, 49] on div at bounding box center [598, 48] width 18 height 18
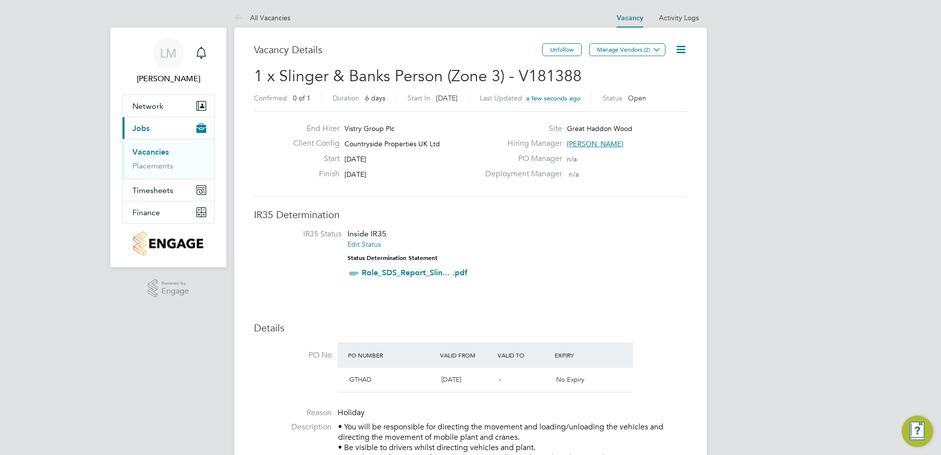
click at [151, 152] on link "Vacancies" at bounding box center [150, 151] width 36 height 9
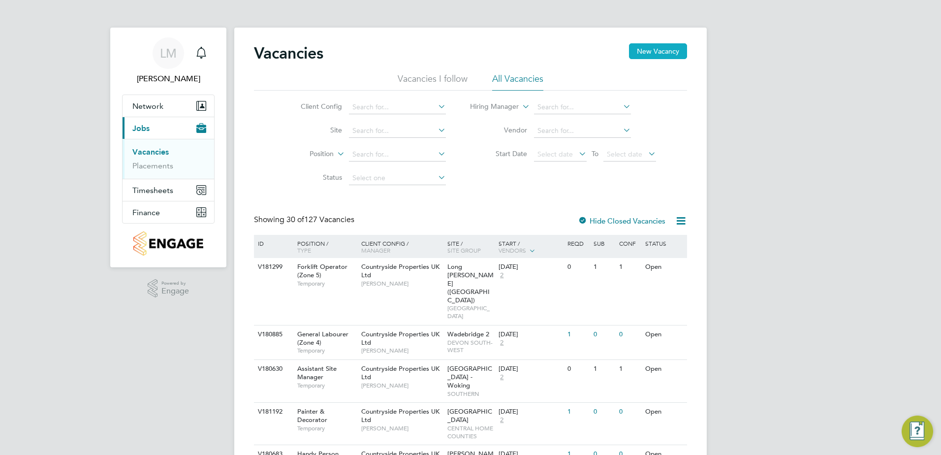
click at [665, 47] on button "New Vacancy" at bounding box center [658, 51] width 58 height 16
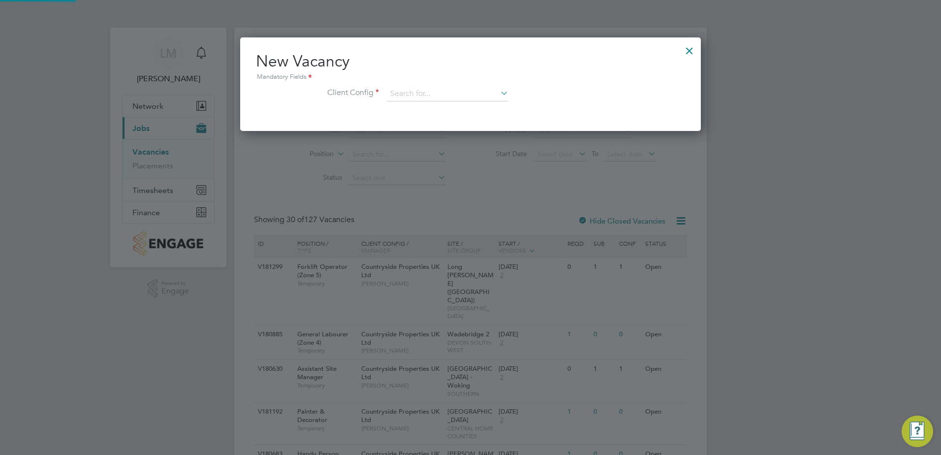
scroll to position [93, 461]
click at [451, 99] on input at bounding box center [448, 94] width 122 height 15
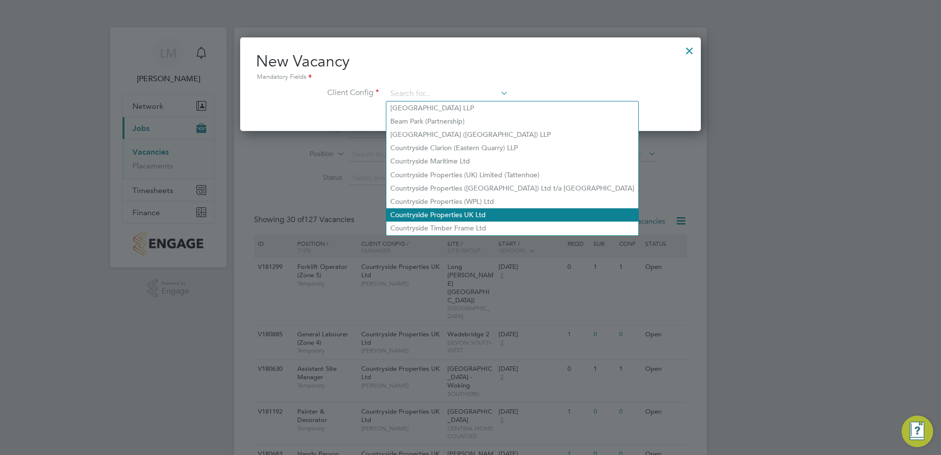
click at [461, 210] on li "Countryside Properties UK Ltd" at bounding box center [512, 214] width 252 height 13
type input "Countryside Properties UK Ltd"
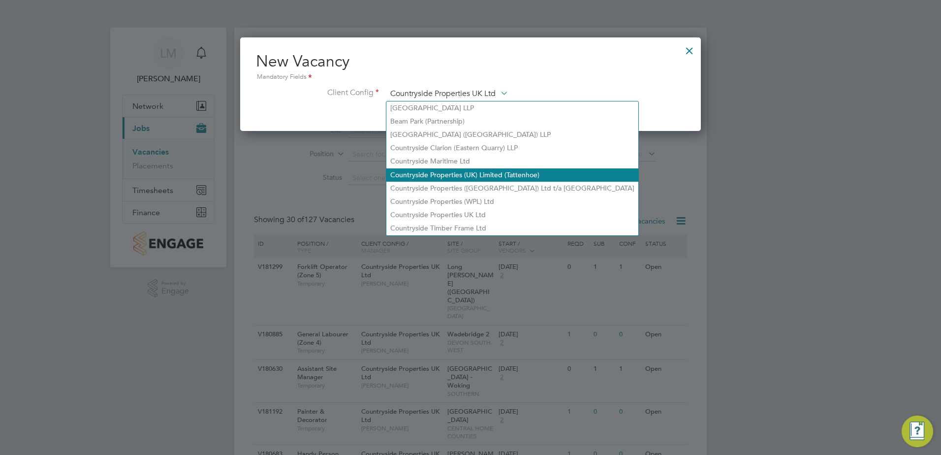
scroll to position [165, 461]
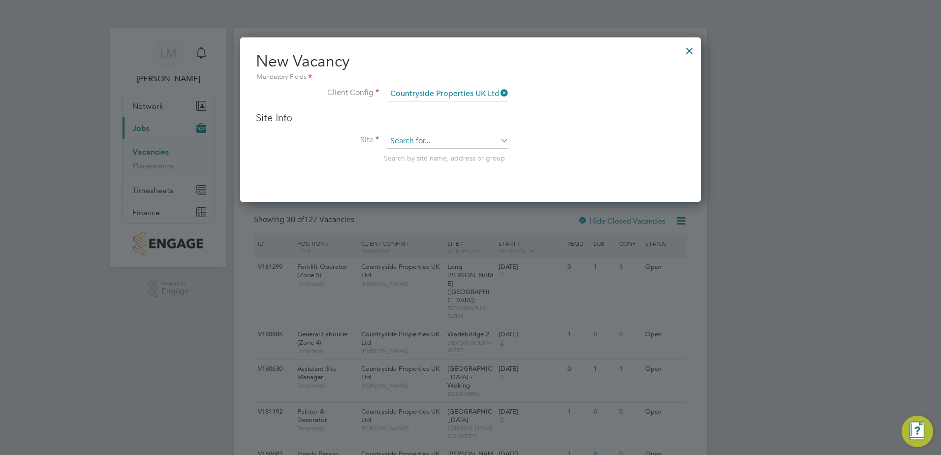
click at [428, 141] on input at bounding box center [448, 141] width 122 height 15
click at [409, 139] on input "greathadd" at bounding box center [448, 141] width 122 height 15
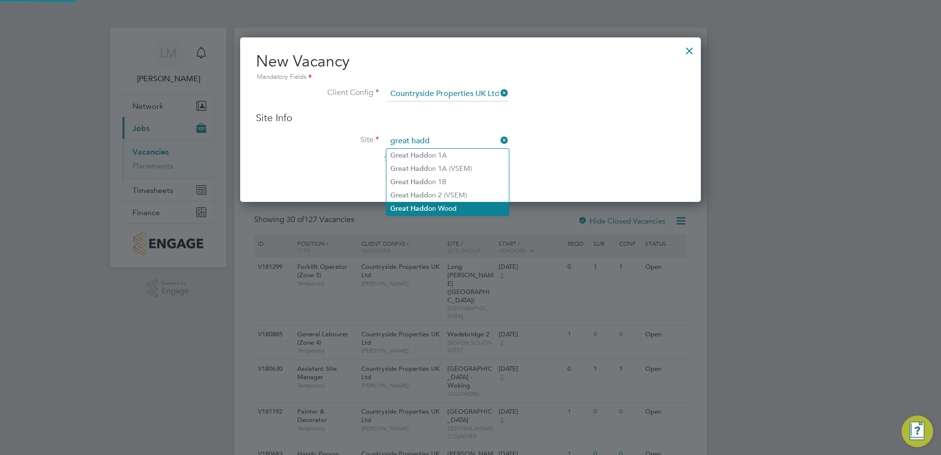
click at [465, 207] on li "Great Hadd on Wood" at bounding box center [447, 208] width 123 height 13
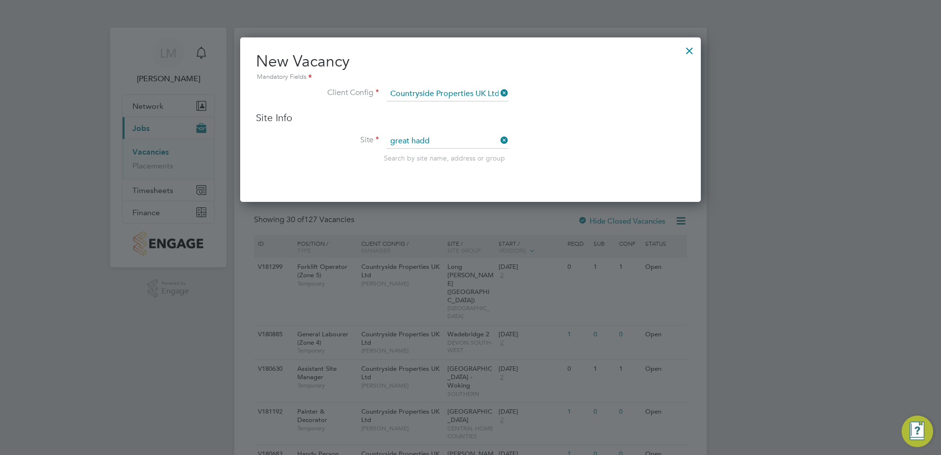
type input "Great Haddon Wood"
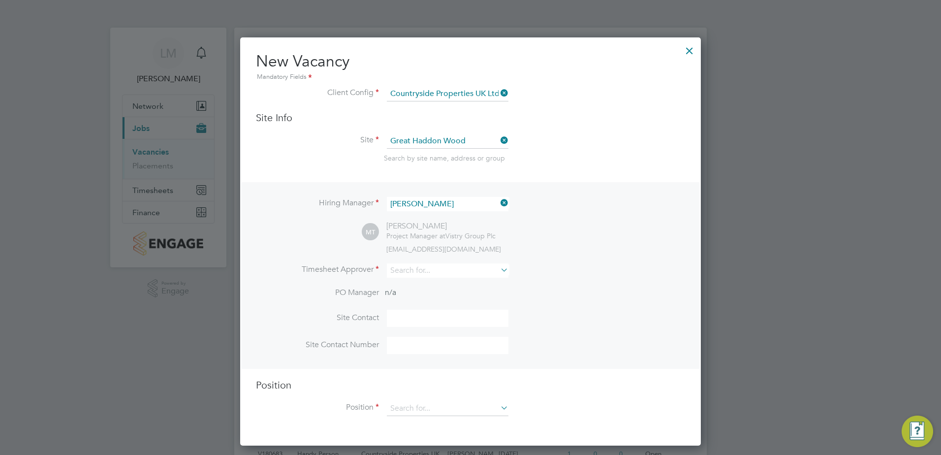
scroll to position [408, 461]
click at [442, 271] on input at bounding box center [448, 270] width 122 height 14
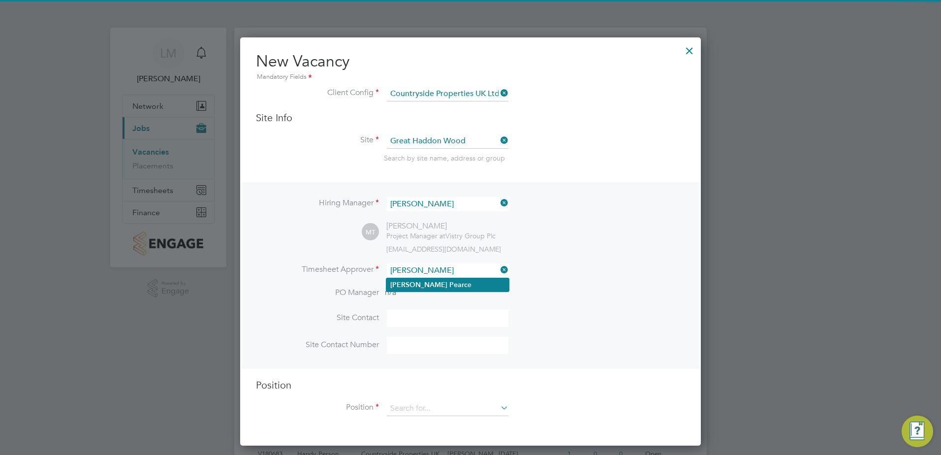
click at [446, 283] on li "Andy Pearc e" at bounding box center [447, 284] width 123 height 13
type input "Andy Pearce"
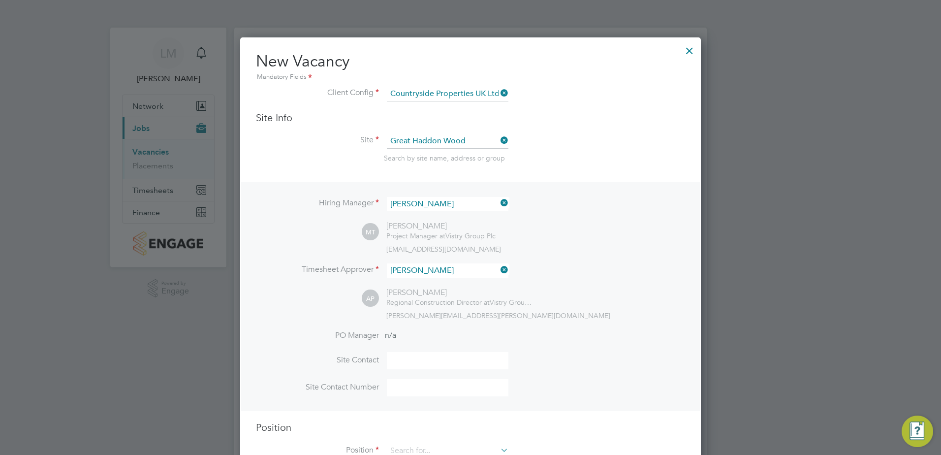
scroll to position [452, 461]
click at [426, 366] on input at bounding box center [448, 360] width 122 height 17
type input "Mark Tattershall"
type input "07776 999619"
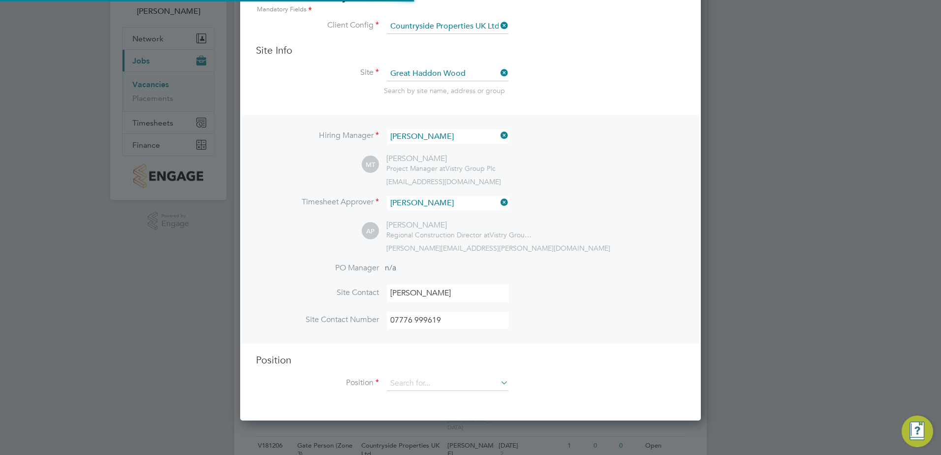
scroll to position [197, 0]
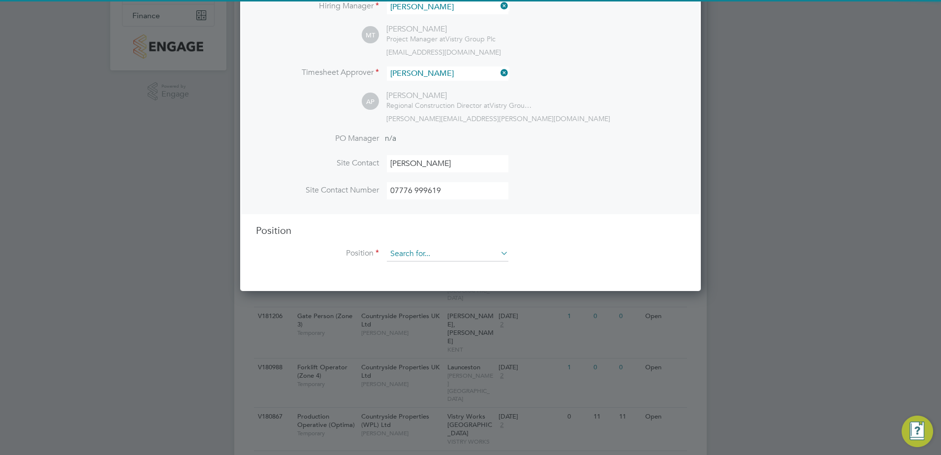
click at [436, 256] on input at bounding box center [448, 253] width 122 height 15
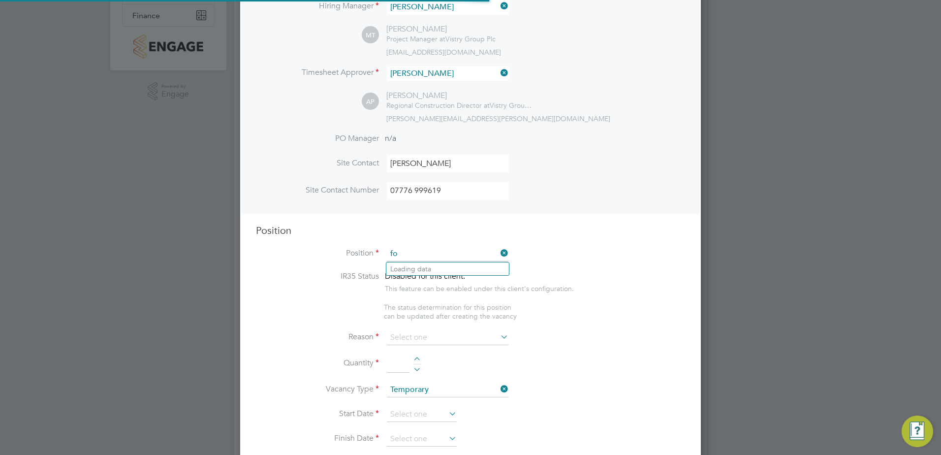
scroll to position [1414, 461]
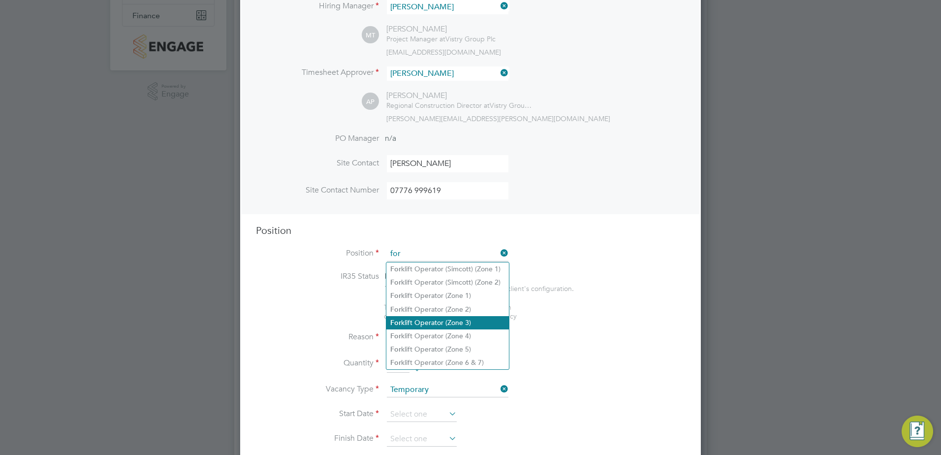
click at [473, 320] on li "For klift Operator (Zone 3)" at bounding box center [447, 322] width 123 height 13
type input "Forklift Operator (Zone 3)"
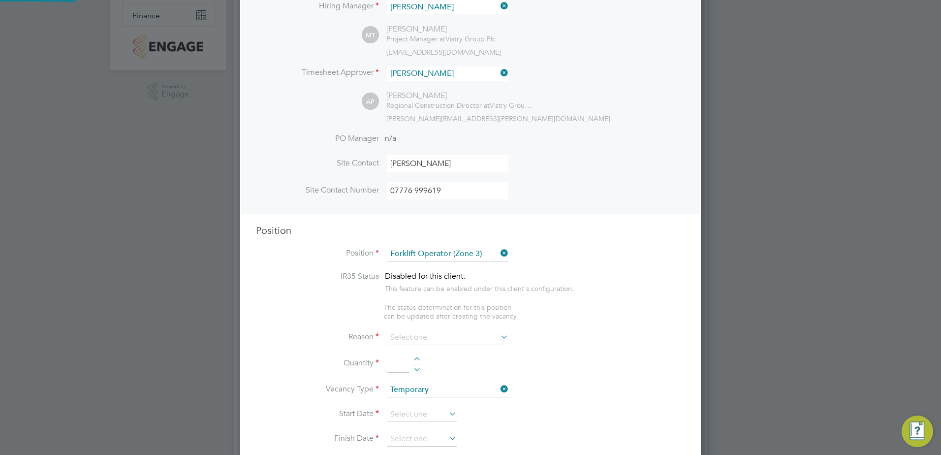
type textarea "• Operate construction machinery • Delivering large quantities of materials to …"
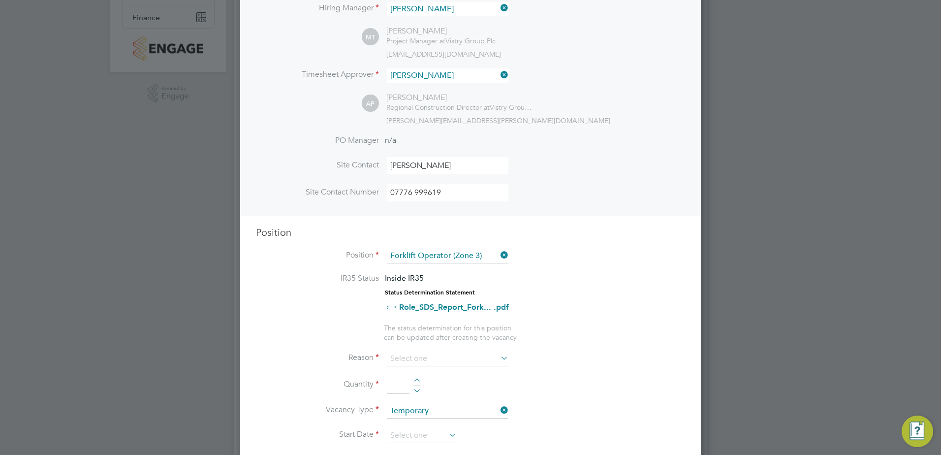
scroll to position [197, 0]
click at [498, 257] on icon at bounding box center [498, 253] width 0 height 14
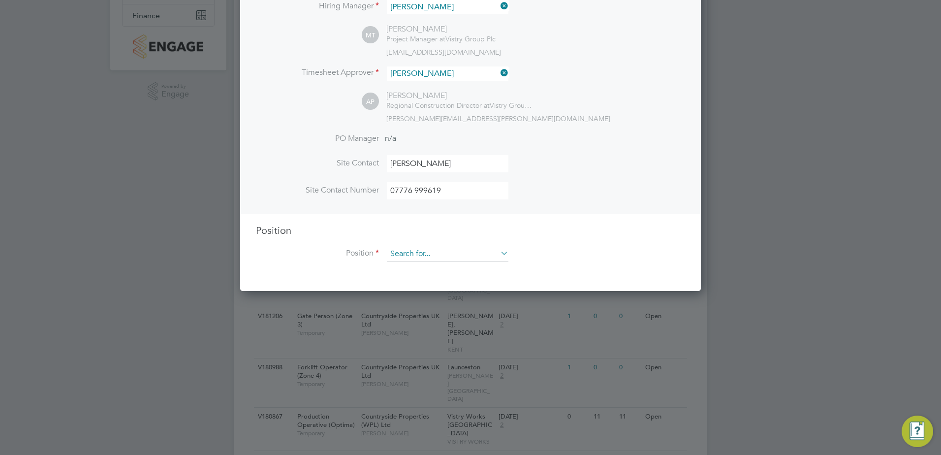
scroll to position [452, 461]
click at [454, 256] on input at bounding box center [448, 253] width 122 height 15
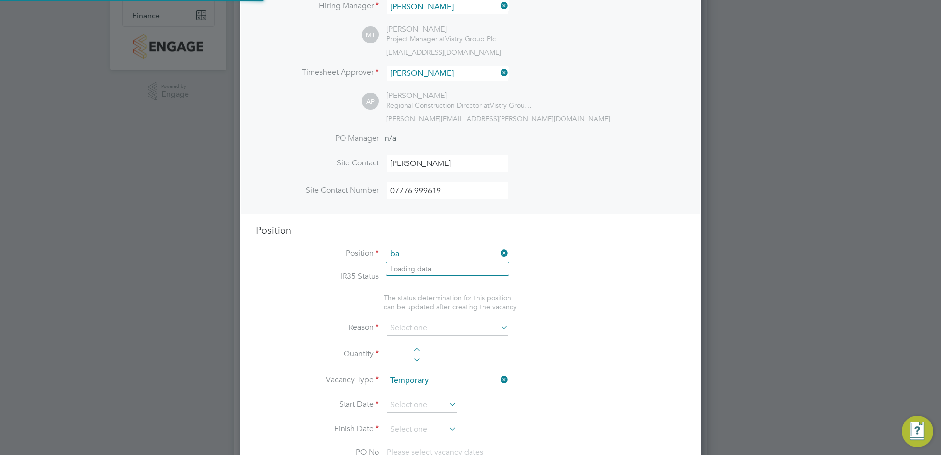
scroll to position [29, 52]
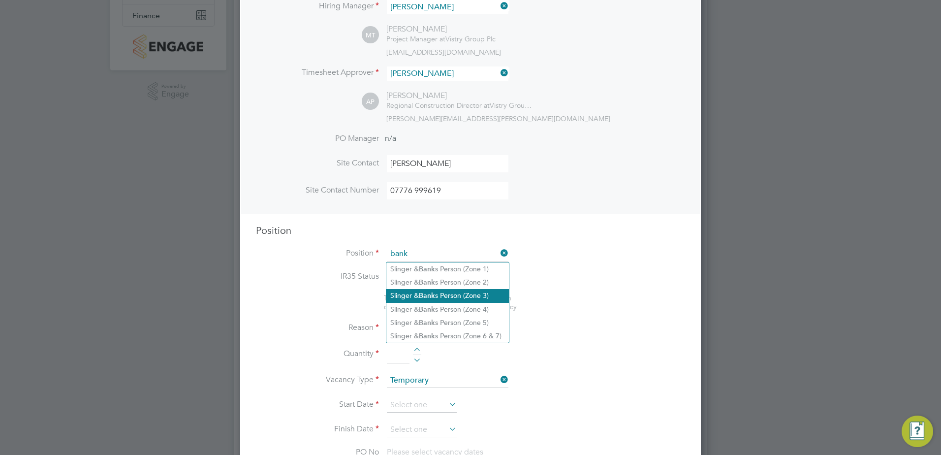
click at [488, 292] on li "Slinger & Bank s Person (Zone 3)" at bounding box center [447, 295] width 123 height 13
type input "Slinger & Banks Person (Zone 3)"
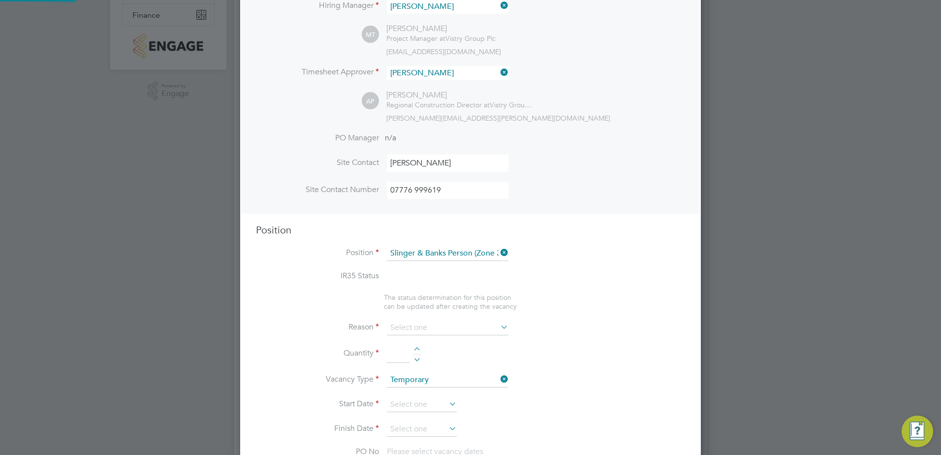
type textarea "• You will be responsible for directing the movement and loading/unloading the …"
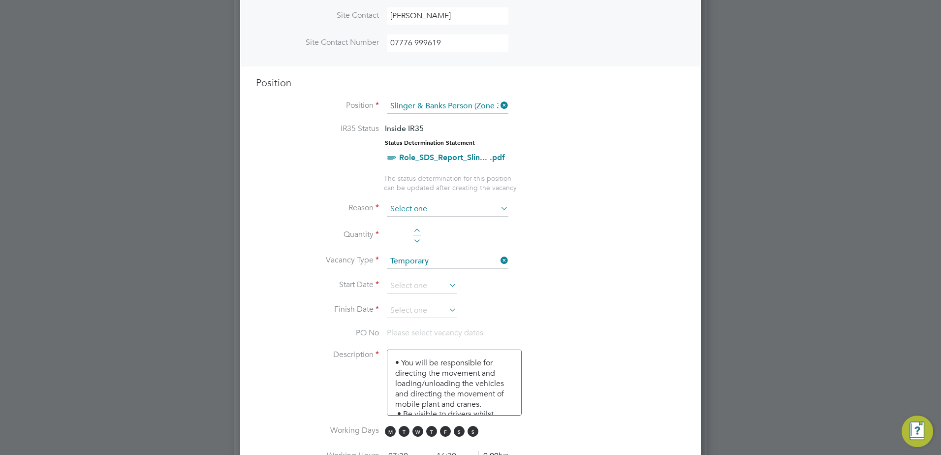
click at [427, 209] on input at bounding box center [448, 209] width 122 height 15
click at [425, 238] on li "Holiday" at bounding box center [447, 236] width 123 height 13
type input "Holiday"
click at [416, 232] on div at bounding box center [417, 231] width 8 height 7
type input "1"
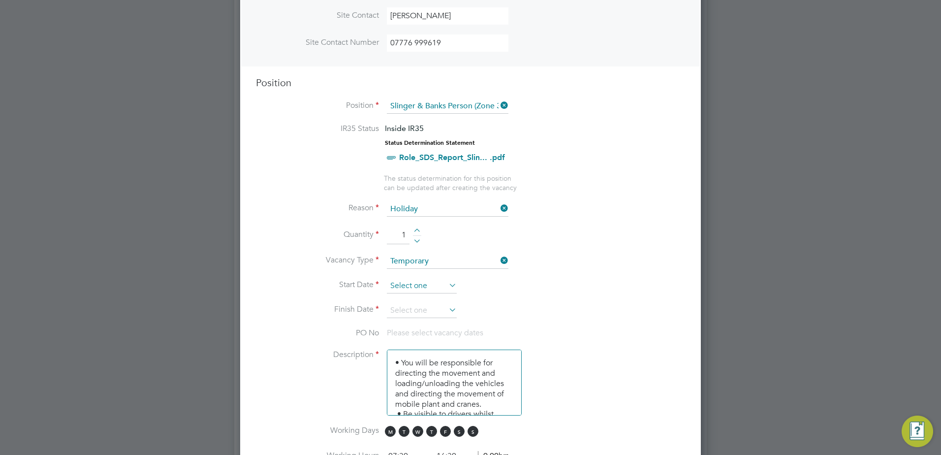
click at [431, 288] on input at bounding box center [422, 285] width 70 height 15
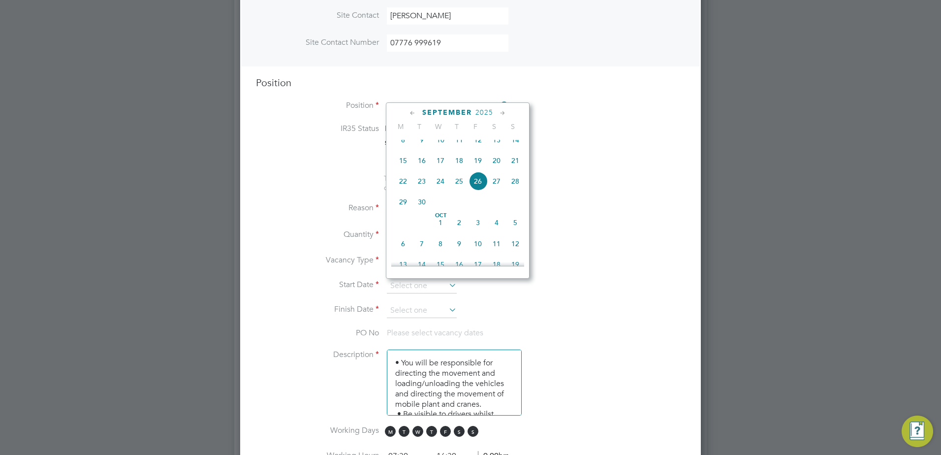
click at [403, 189] on span "22" at bounding box center [403, 181] width 19 height 19
type input "22 Sep 2025"
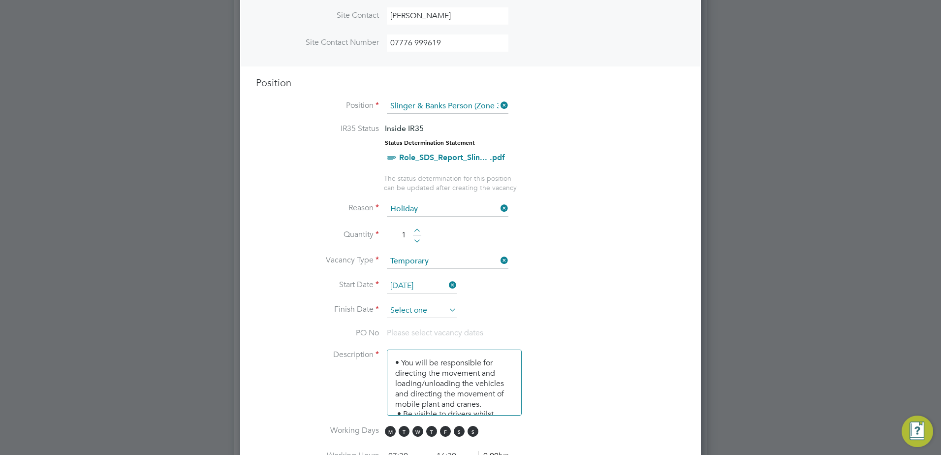
click at [424, 311] on input at bounding box center [422, 310] width 70 height 15
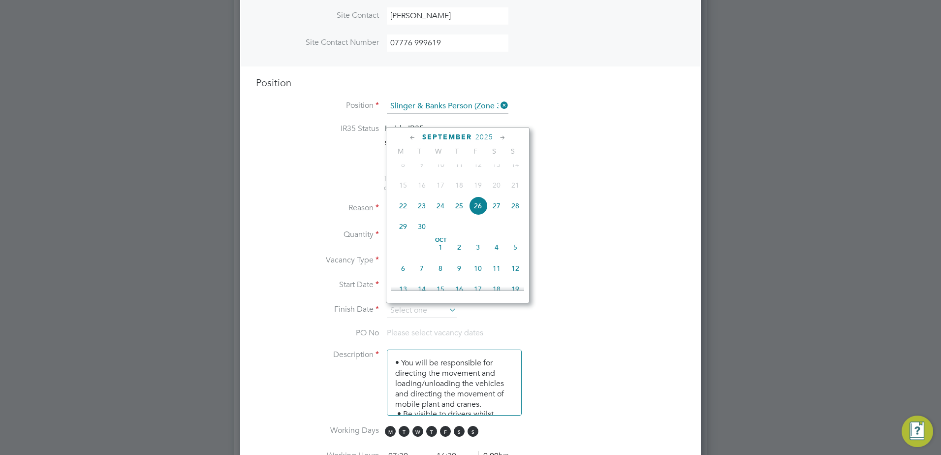
click at [478, 215] on span "26" at bounding box center [477, 205] width 19 height 19
type input "26 Sep 2025"
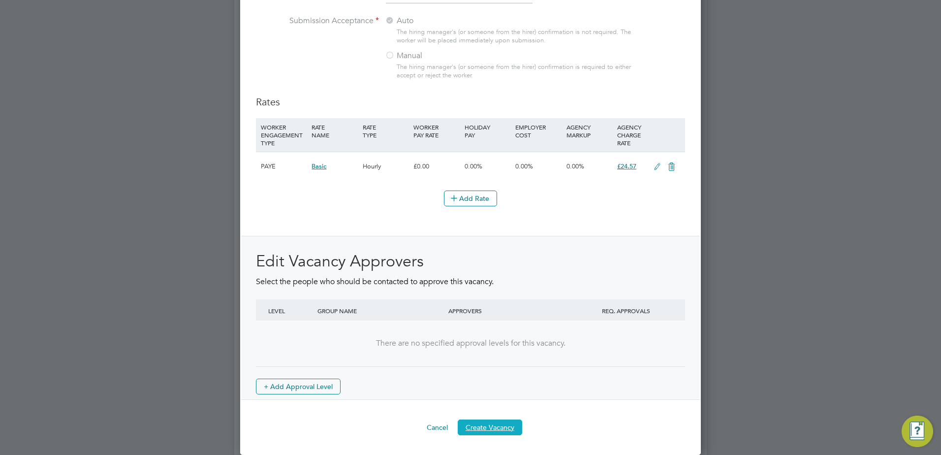
click at [485, 427] on button "Create Vacancy" at bounding box center [490, 427] width 64 height 16
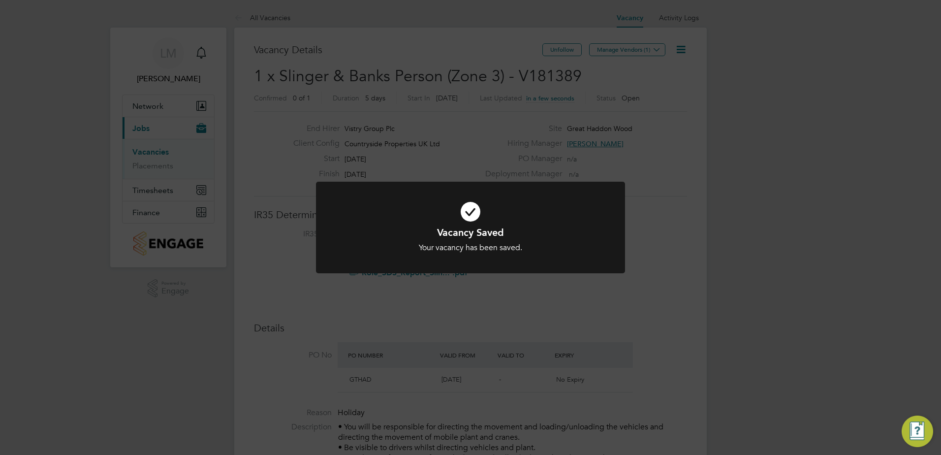
click at [521, 83] on div "Vacancy Saved Your vacancy has been saved. Cancel Okay" at bounding box center [470, 227] width 941 height 455
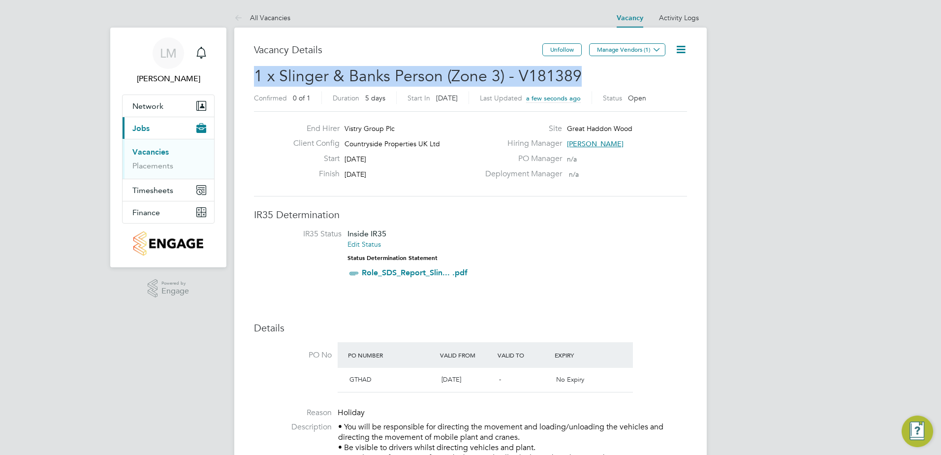
drag, startPoint x: 425, startPoint y: 91, endPoint x: 255, endPoint y: 75, distance: 170.5
click at [255, 75] on h2 "1 x Slinger & Banks Person (Zone 3) - V181389 Confirmed 0 of 1 Duration 5 days …" at bounding box center [470, 86] width 433 height 41
copy span "1 x Slinger & Banks Person (Zone 3) - V181389"
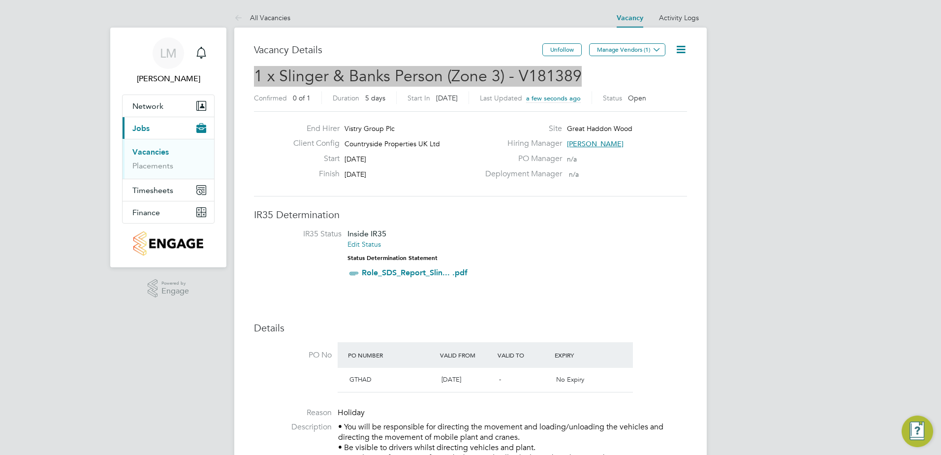
drag, startPoint x: 640, startPoint y: 49, endPoint x: 601, endPoint y: 64, distance: 41.6
click at [640, 49] on button "Manage Vendors (1)" at bounding box center [627, 49] width 76 height 13
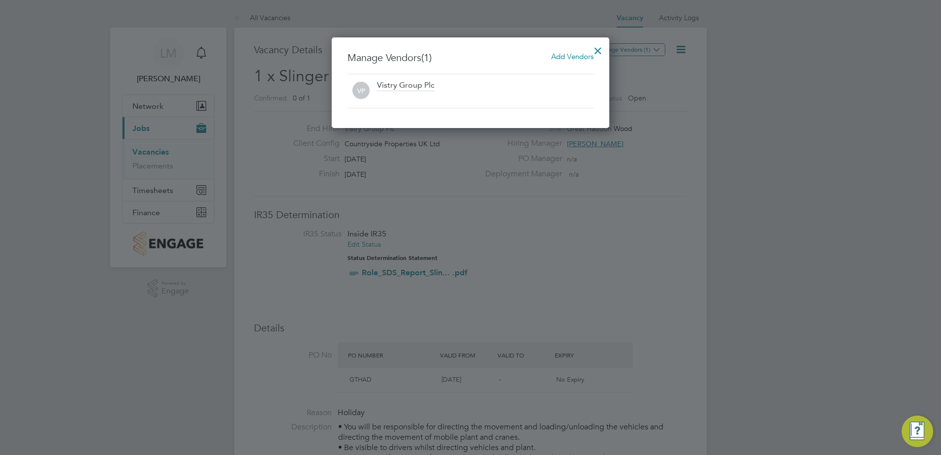
click at [570, 50] on div "Manage Vendors (1) Add Vendors VP Vistry Group Plc" at bounding box center [470, 82] width 277 height 91
click at [567, 55] on span "Add Vendors" at bounding box center [572, 56] width 42 height 9
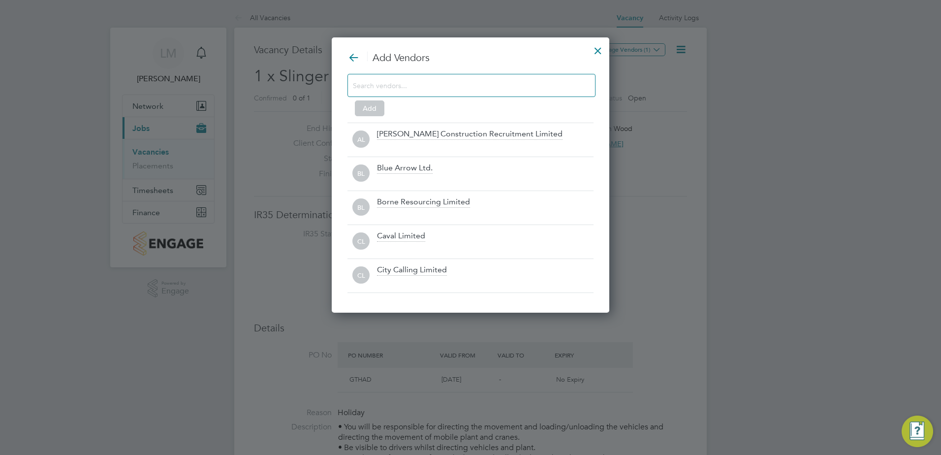
click at [451, 82] on input at bounding box center [463, 85] width 221 height 13
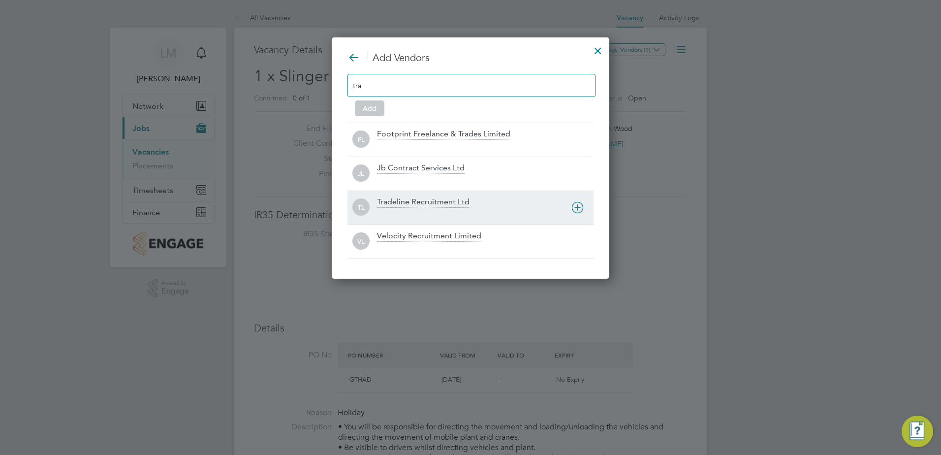
type input "tra"
click at [445, 203] on div "Tradeline Recruitment Ltd" at bounding box center [423, 202] width 92 height 11
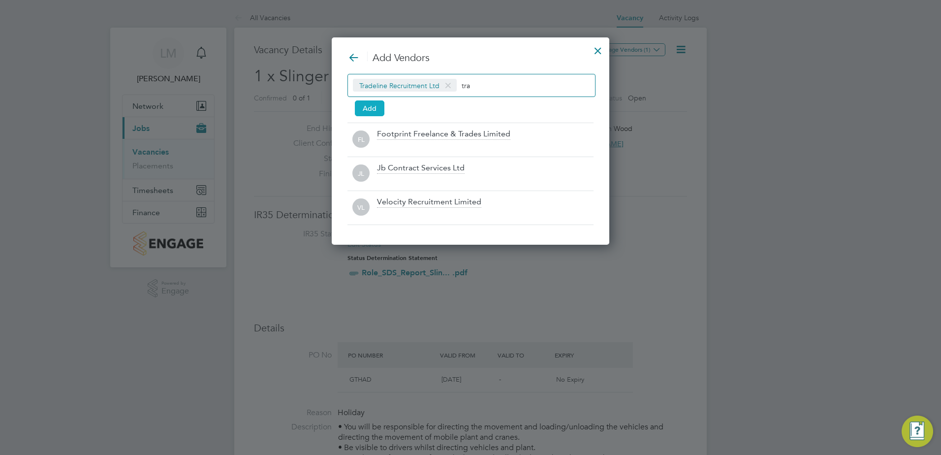
click at [374, 108] on button "Add" at bounding box center [370, 108] width 30 height 16
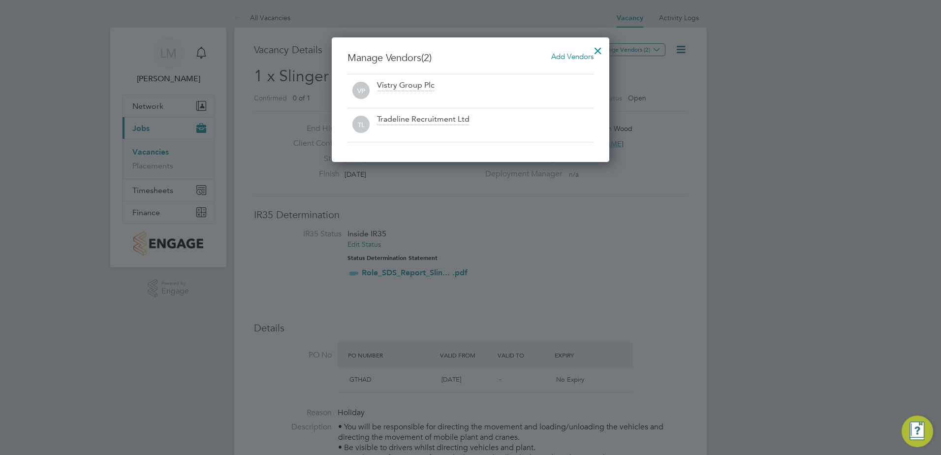
click at [594, 46] on div at bounding box center [598, 48] width 18 height 18
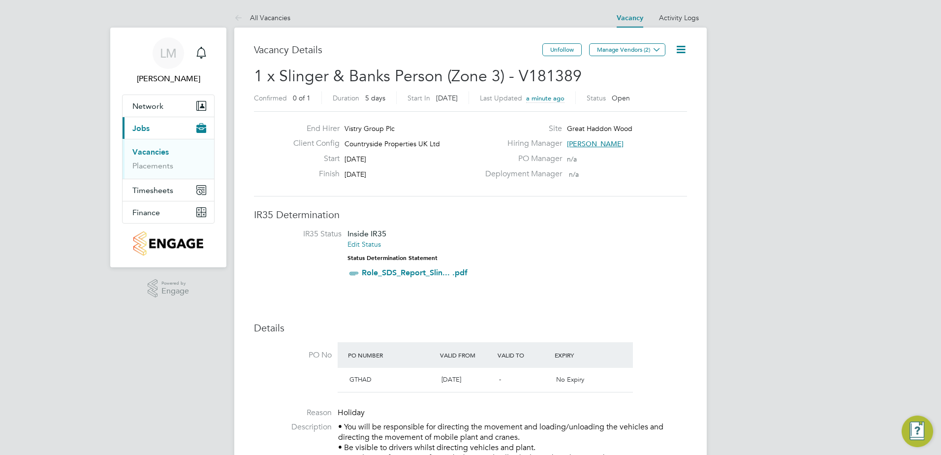
click at [159, 149] on link "Vacancies" at bounding box center [150, 151] width 36 height 9
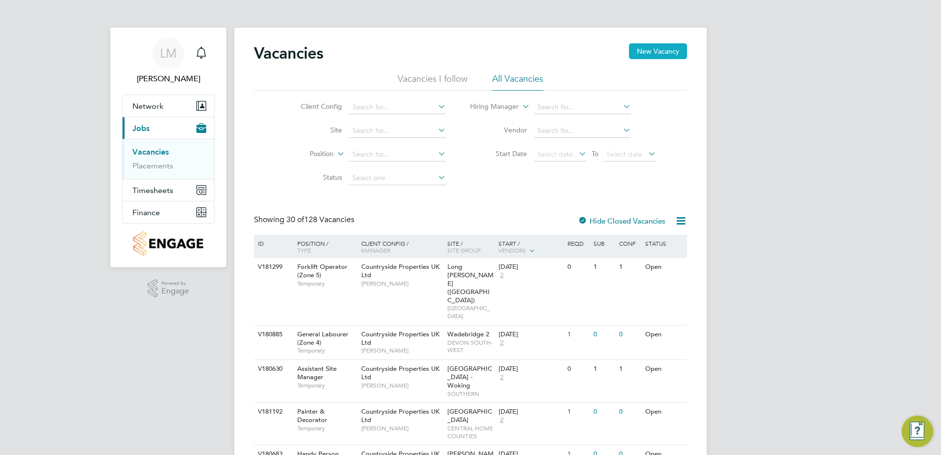
click at [665, 49] on button "New Vacancy" at bounding box center [658, 51] width 58 height 16
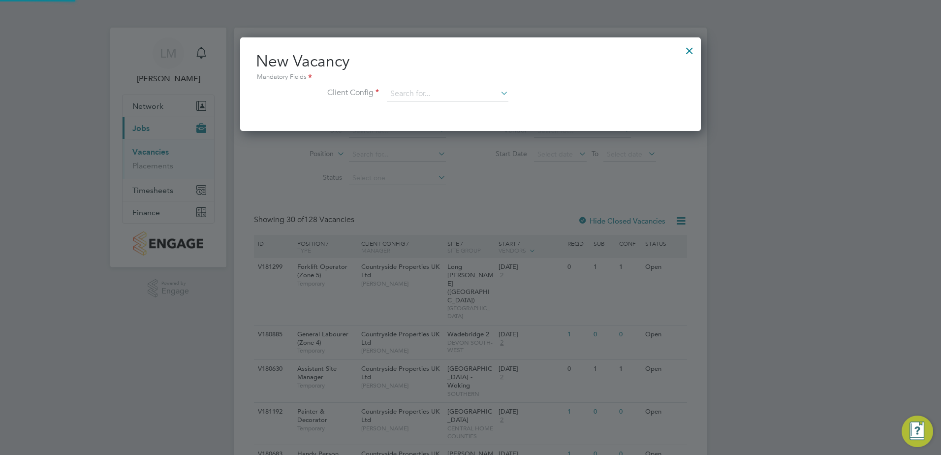
scroll to position [5, 5]
click at [464, 98] on input at bounding box center [448, 94] width 122 height 15
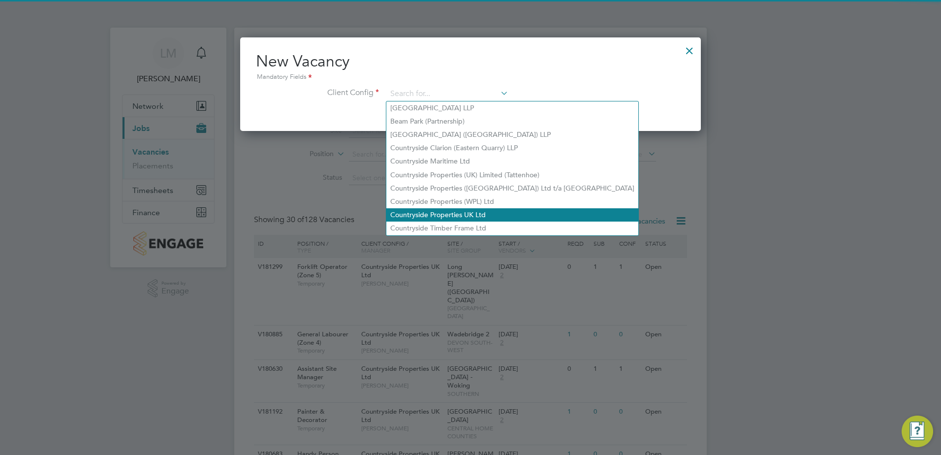
click at [473, 212] on li "Countryside Properties UK Ltd" at bounding box center [512, 214] width 252 height 13
type input "Countryside Properties UK Ltd"
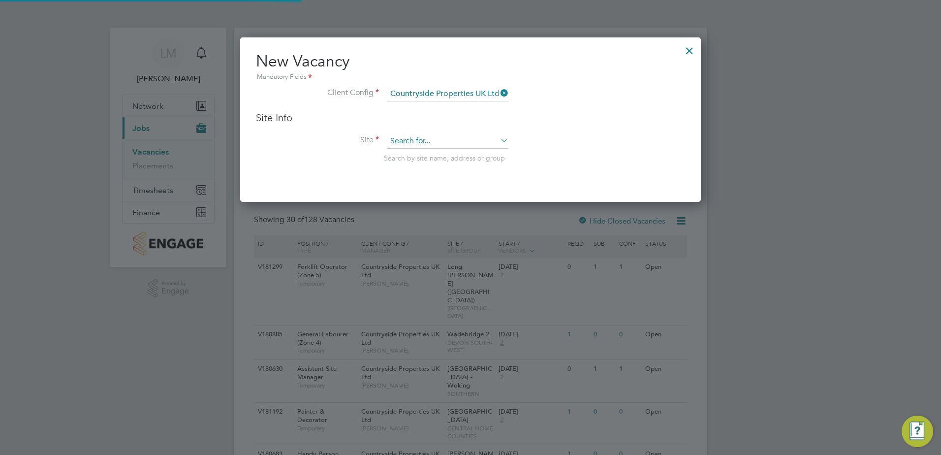
click at [442, 143] on input at bounding box center [448, 141] width 122 height 15
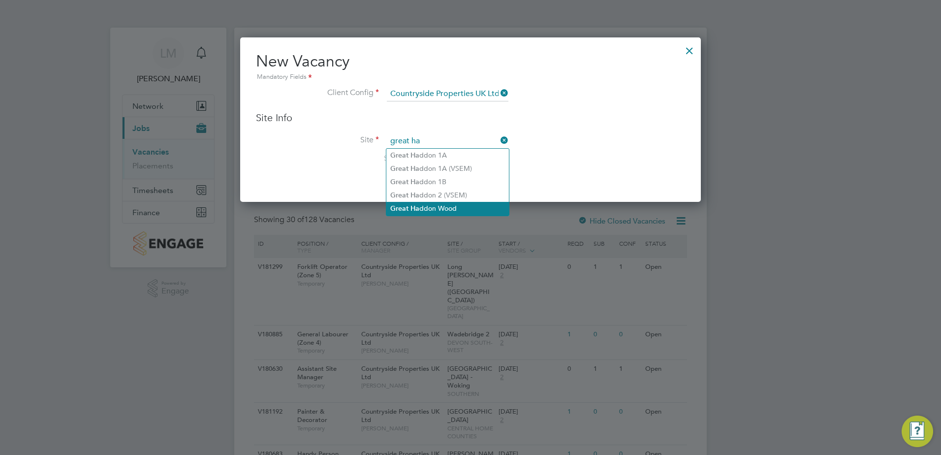
click at [448, 207] on li "Great Ha ddon Wood" at bounding box center [447, 208] width 123 height 13
type input "Great Haddon Wood"
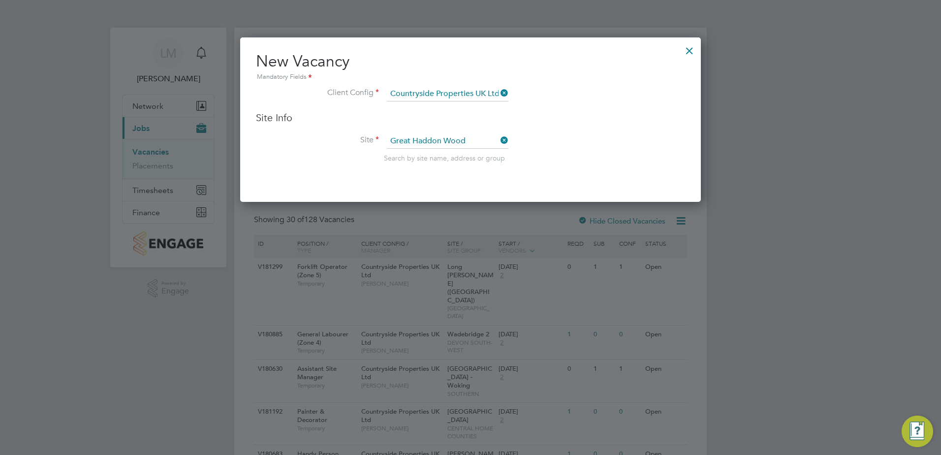
scroll to position [408, 461]
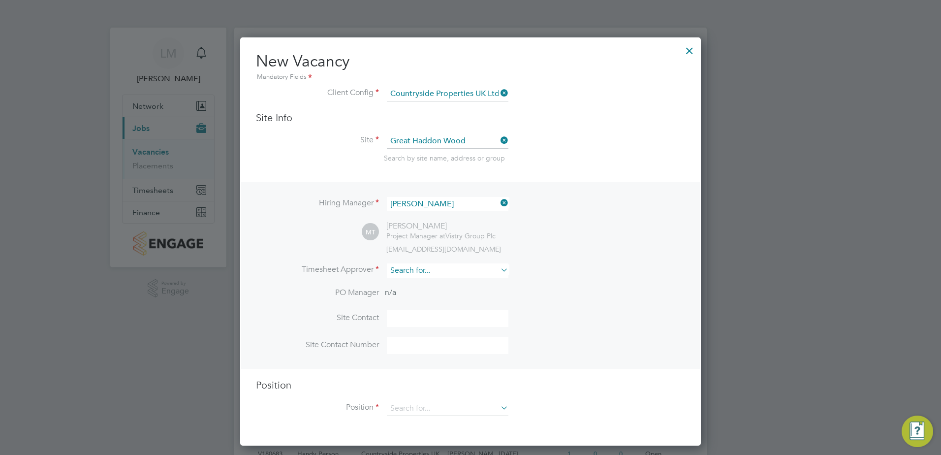
click at [438, 268] on input at bounding box center [448, 270] width 122 height 14
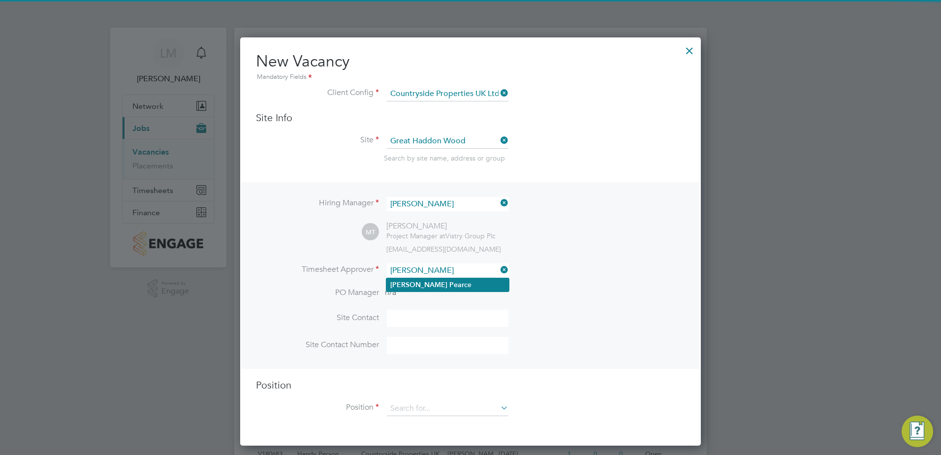
click at [448, 285] on li "Andy Pear ce" at bounding box center [447, 284] width 123 height 13
type input "Andy Pearce"
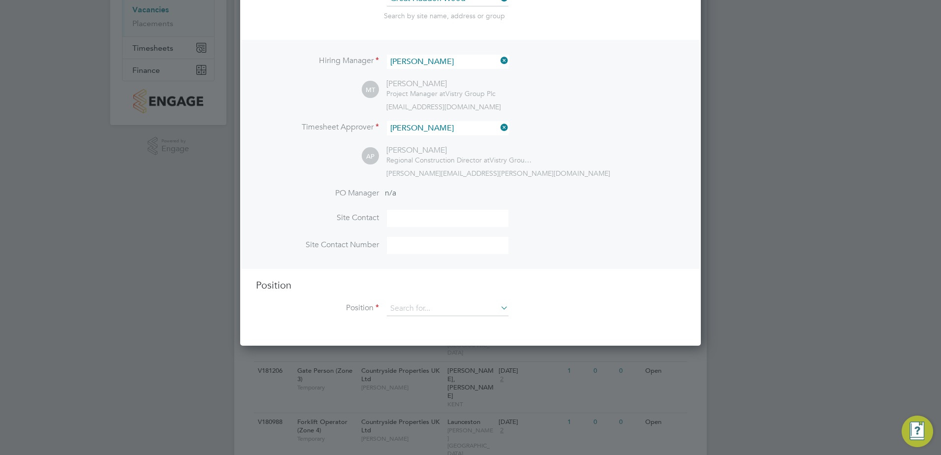
scroll to position [148, 0]
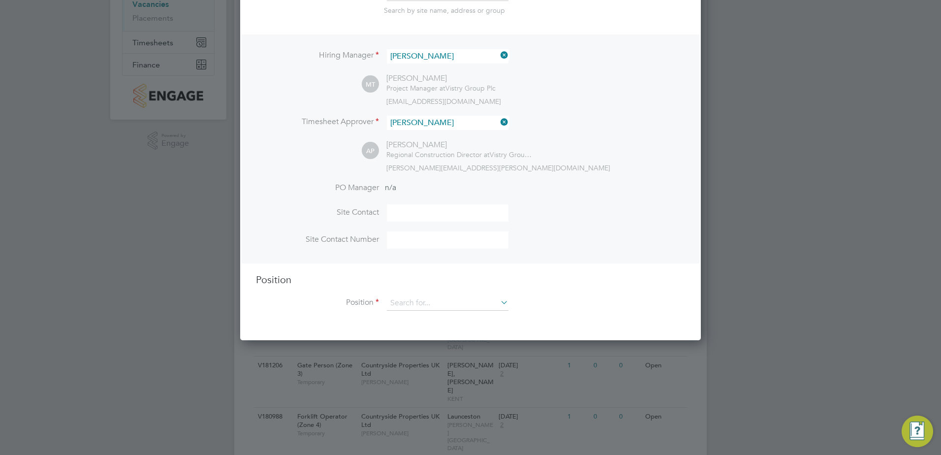
click at [426, 221] on input at bounding box center [448, 212] width 122 height 17
type input "Mark Tattershall"
type input "07776 999619"
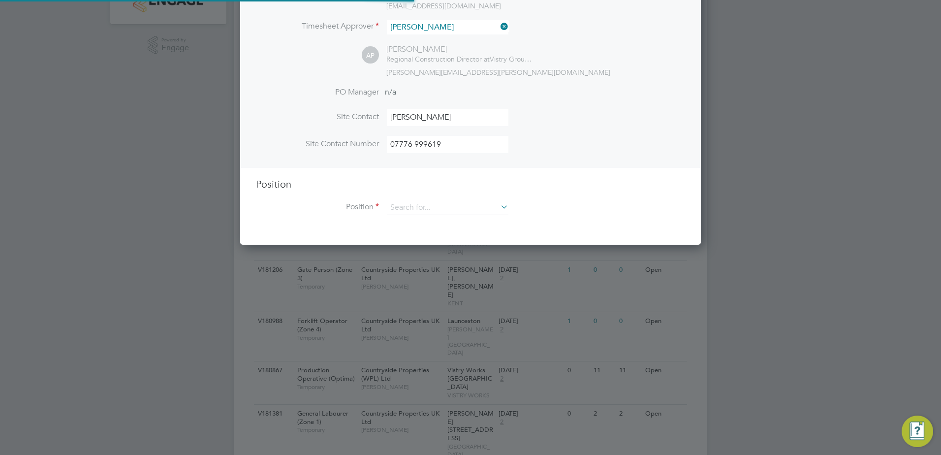
scroll to position [246, 0]
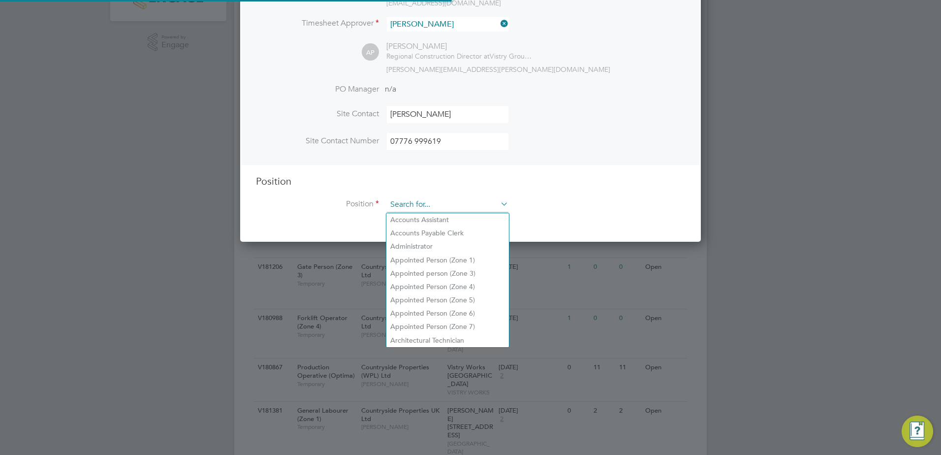
click at [437, 205] on input at bounding box center [448, 204] width 122 height 15
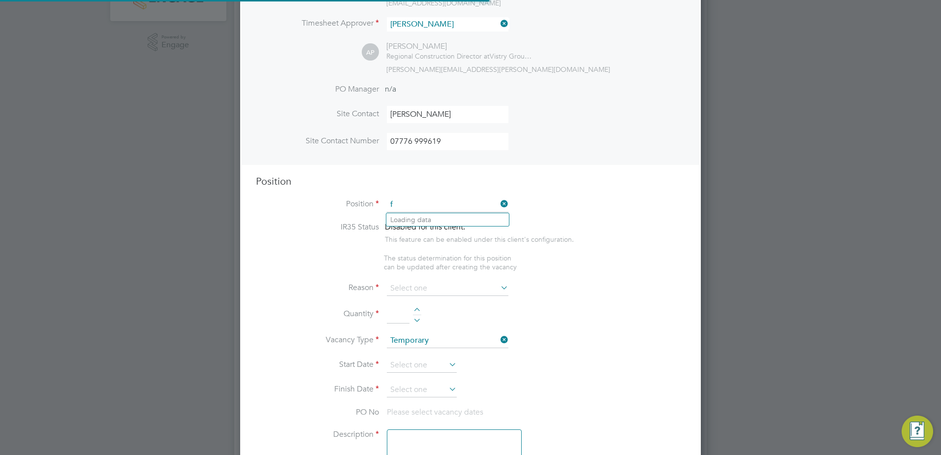
scroll to position [1414, 461]
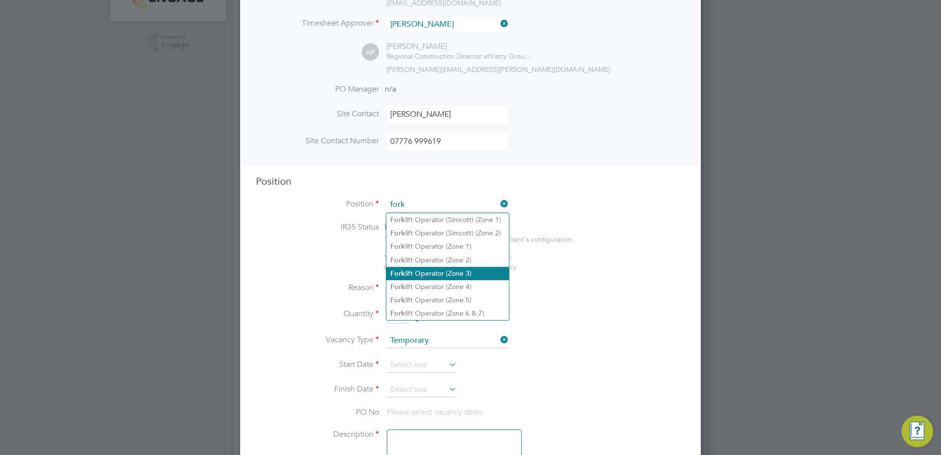
click at [482, 268] on li "Fork lift Operator (Zone 3)" at bounding box center [447, 273] width 123 height 13
type input "Forklift Operator (Zone 3)"
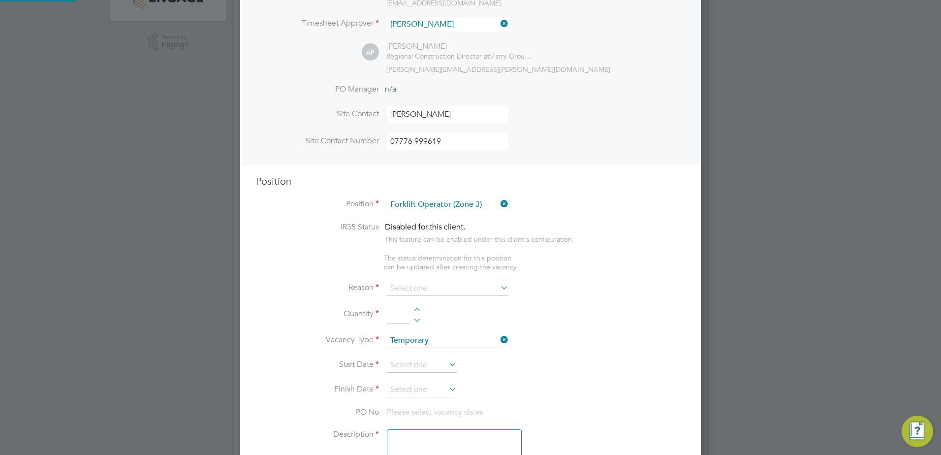
type textarea "• Operate construction machinery • Delivering large quantities of materials to …"
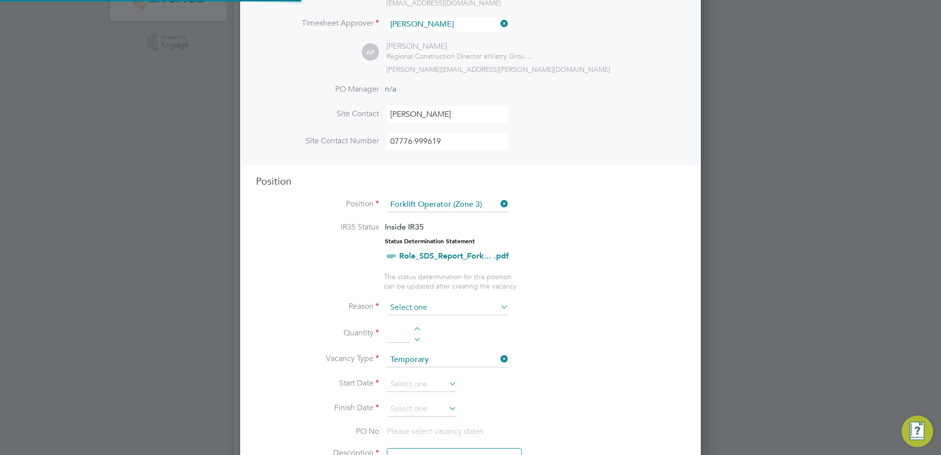
scroll to position [29, 52]
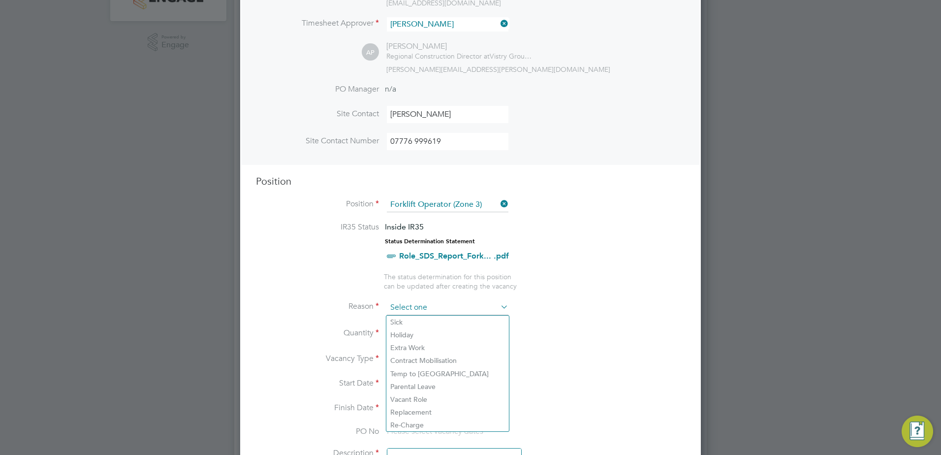
click at [471, 305] on input at bounding box center [448, 307] width 122 height 15
click at [457, 334] on li "Holiday" at bounding box center [447, 334] width 123 height 13
type input "Holiday"
click at [421, 328] on div at bounding box center [417, 330] width 8 height 7
type input "1"
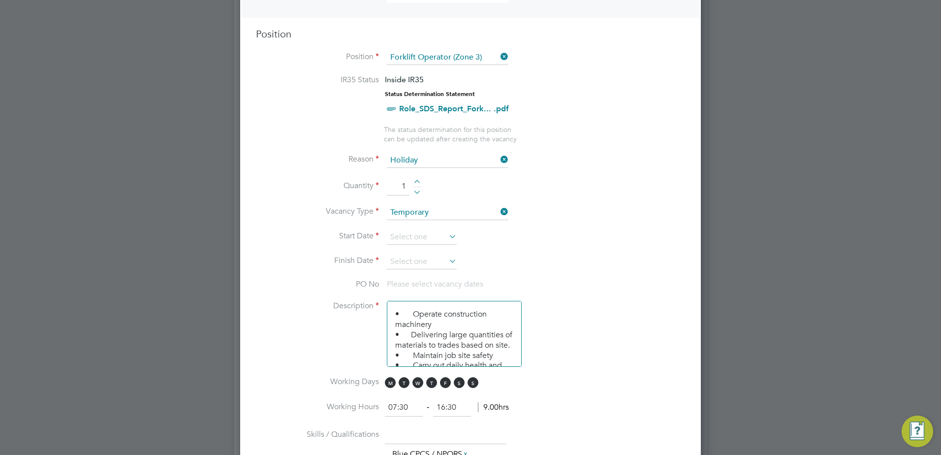
scroll to position [394, 0]
click at [438, 239] on input at bounding box center [422, 236] width 70 height 15
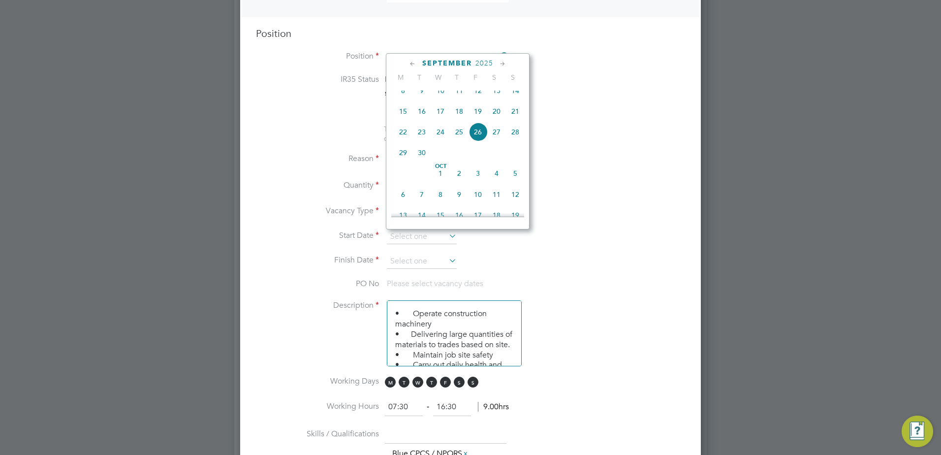
click at [479, 141] on span "26" at bounding box center [477, 132] width 19 height 19
type input "26 Sep 2025"
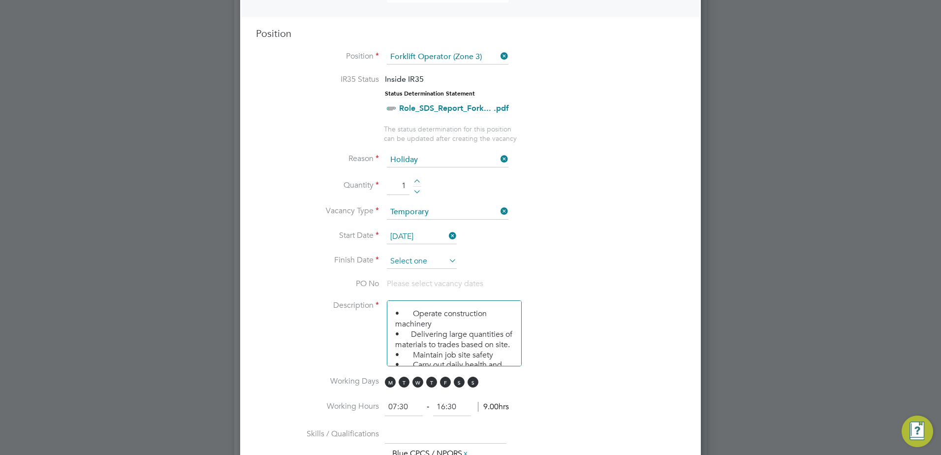
click at [419, 259] on input at bounding box center [422, 261] width 70 height 15
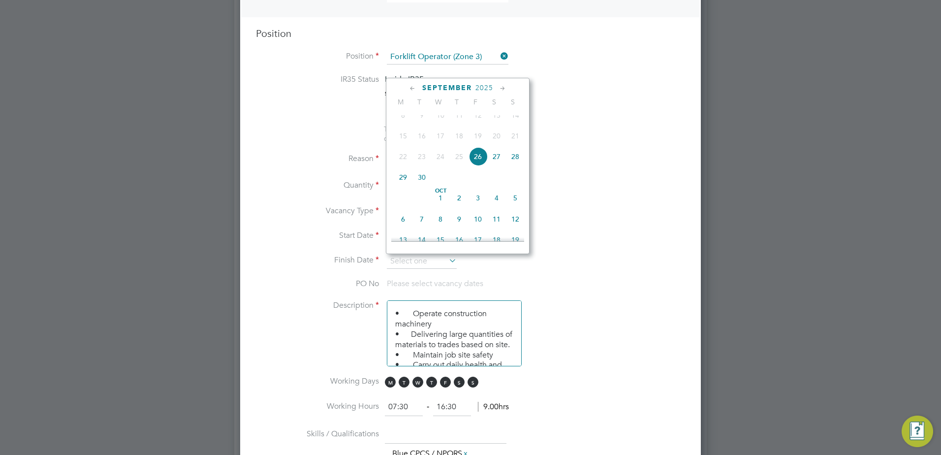
click at [476, 207] on span "3" at bounding box center [477, 197] width 19 height 19
type input "03 Oct 2025"
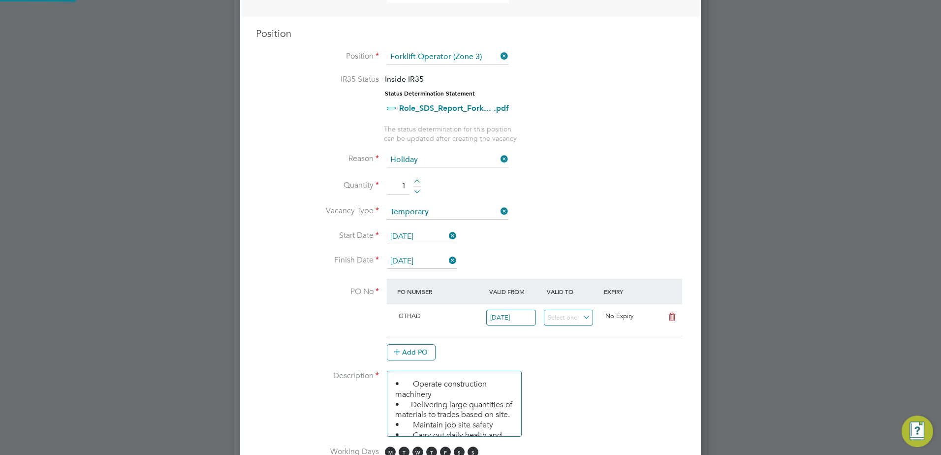
scroll to position [5, 5]
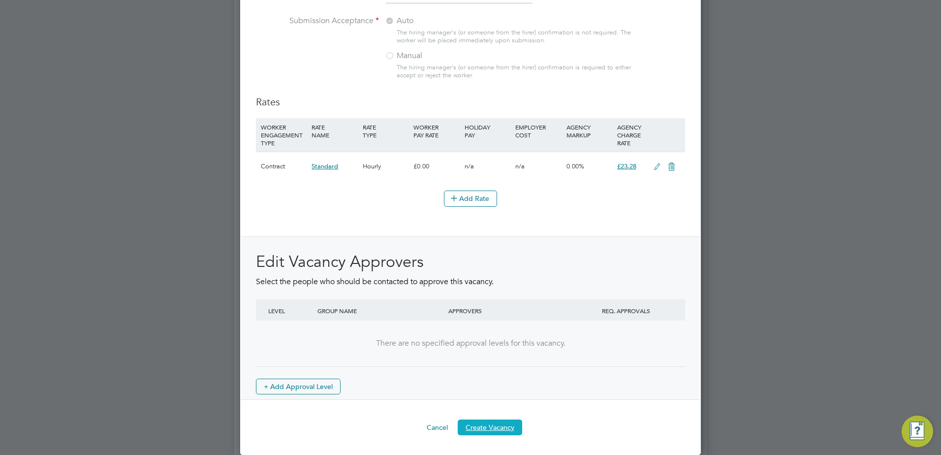
click at [475, 424] on button "Create Vacancy" at bounding box center [490, 427] width 64 height 16
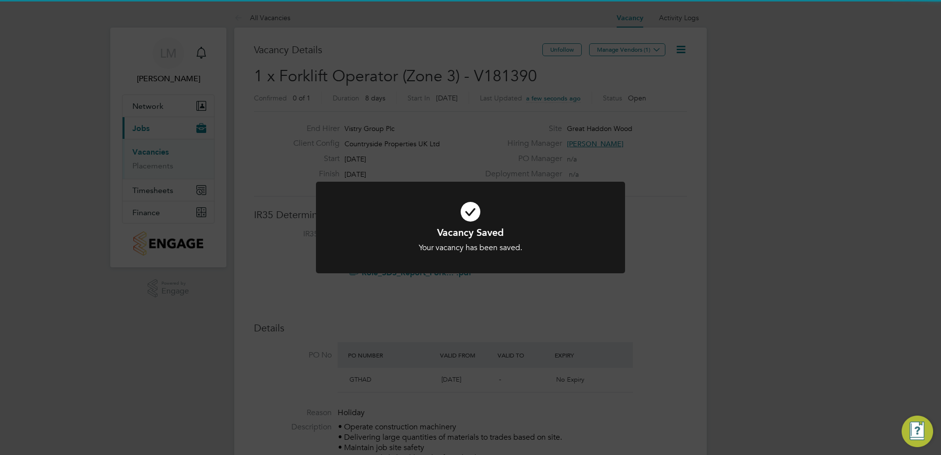
click at [554, 79] on div "Vacancy Saved Your vacancy has been saved. Cancel Okay" at bounding box center [470, 227] width 941 height 455
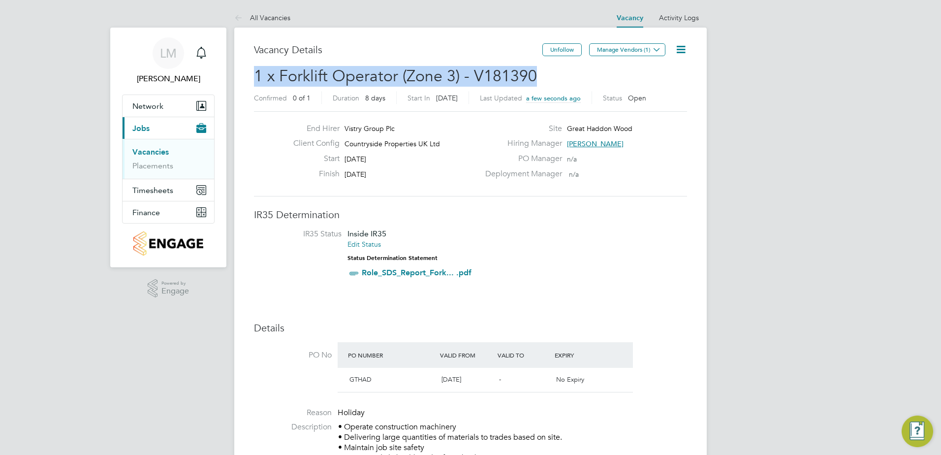
drag, startPoint x: 545, startPoint y: 75, endPoint x: 248, endPoint y: 80, distance: 296.7
copy span "1 x Forklift Operator (Zone 3) - V181390"
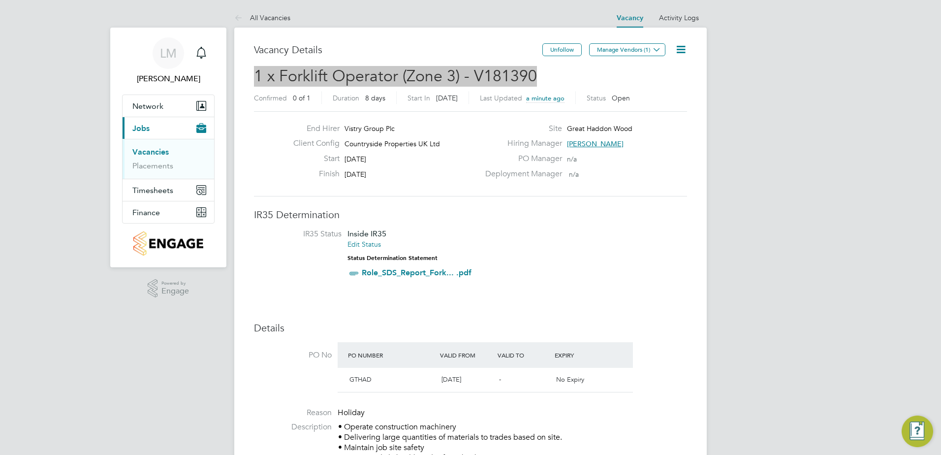
drag, startPoint x: 645, startPoint y: 47, endPoint x: 530, endPoint y: 113, distance: 131.8
click at [645, 47] on button "Manage Vendors (1)" at bounding box center [627, 49] width 76 height 13
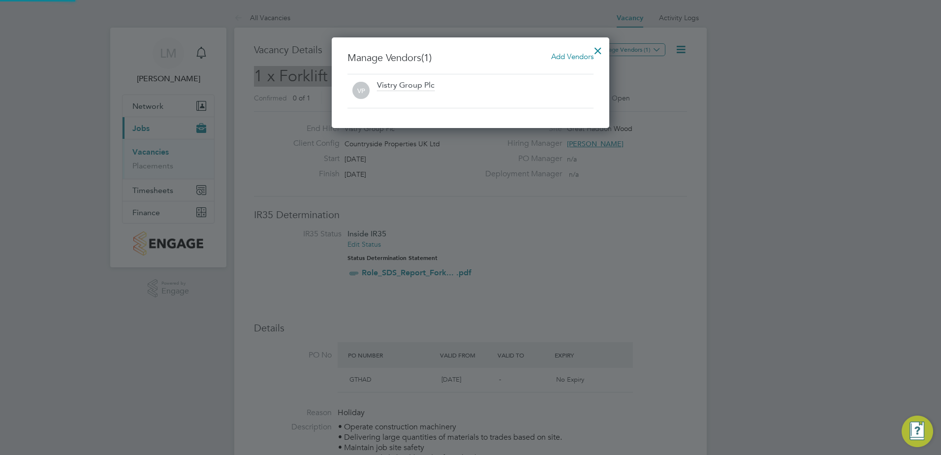
scroll to position [91, 278]
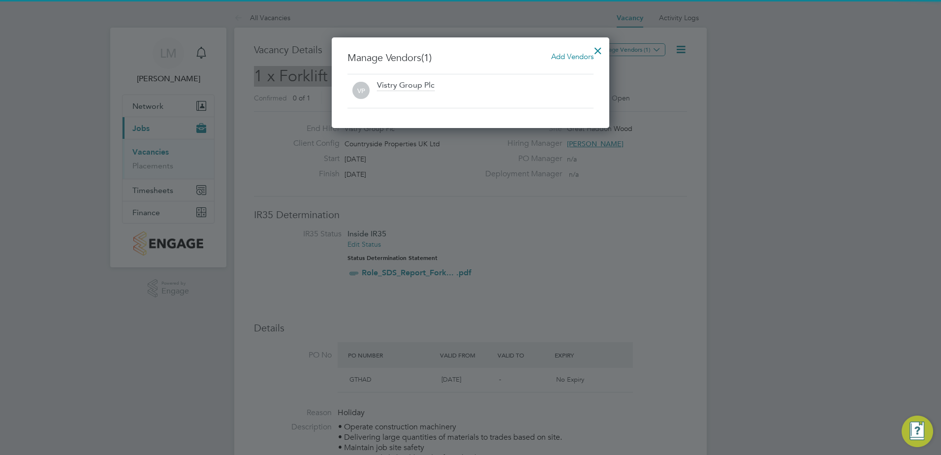
click at [565, 58] on span "Add Vendors" at bounding box center [572, 56] width 42 height 9
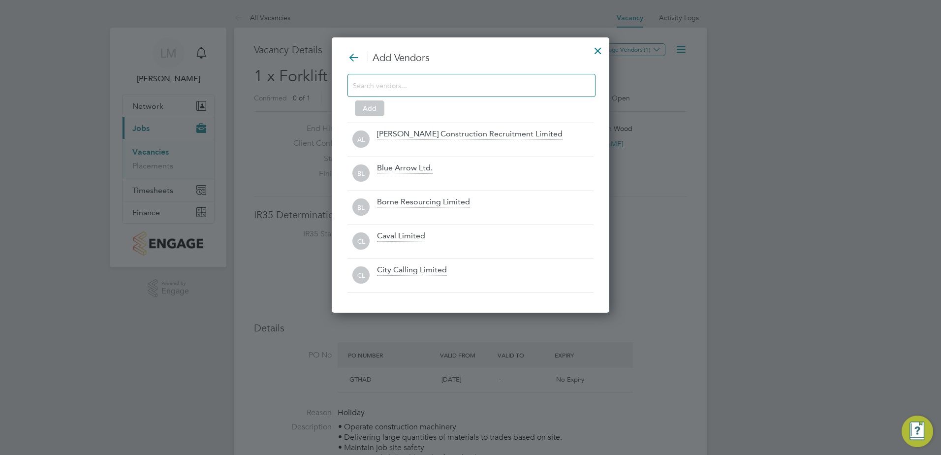
click at [434, 91] on input at bounding box center [463, 85] width 221 height 13
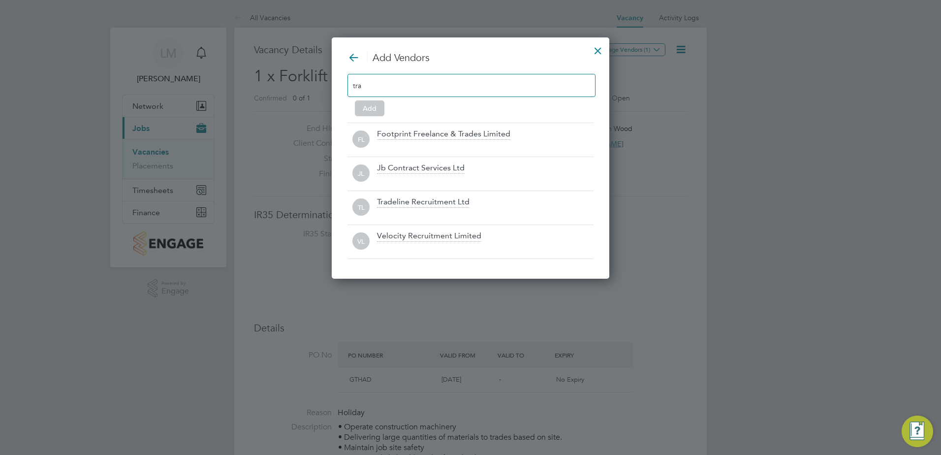
scroll to position [242, 278]
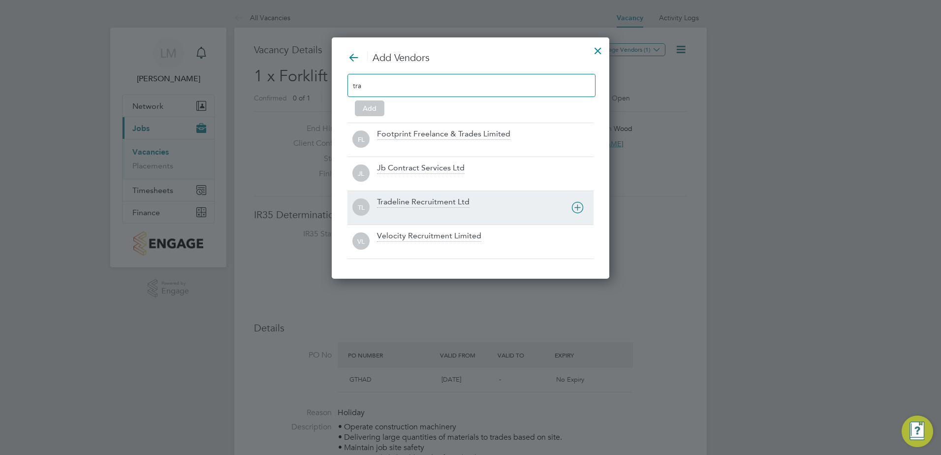
type input "tra"
click at [453, 219] on div "TL Tradeline Recruitment Ltd" at bounding box center [470, 207] width 246 height 34
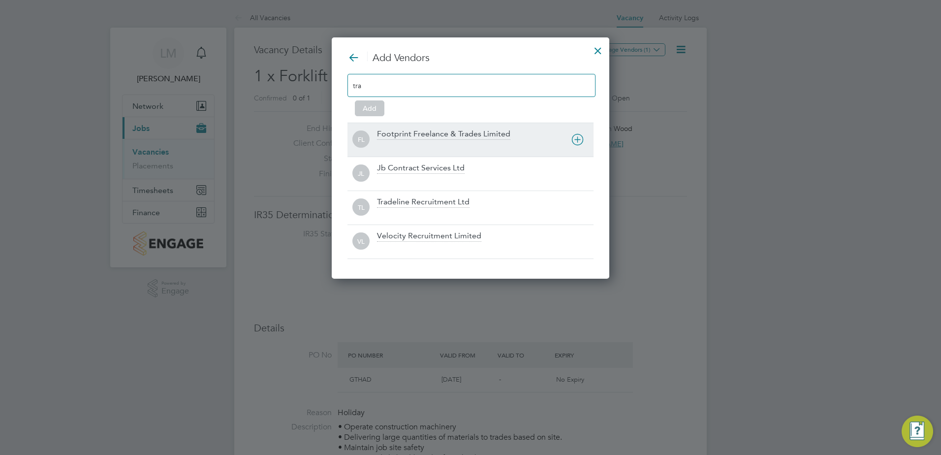
scroll to position [208, 278]
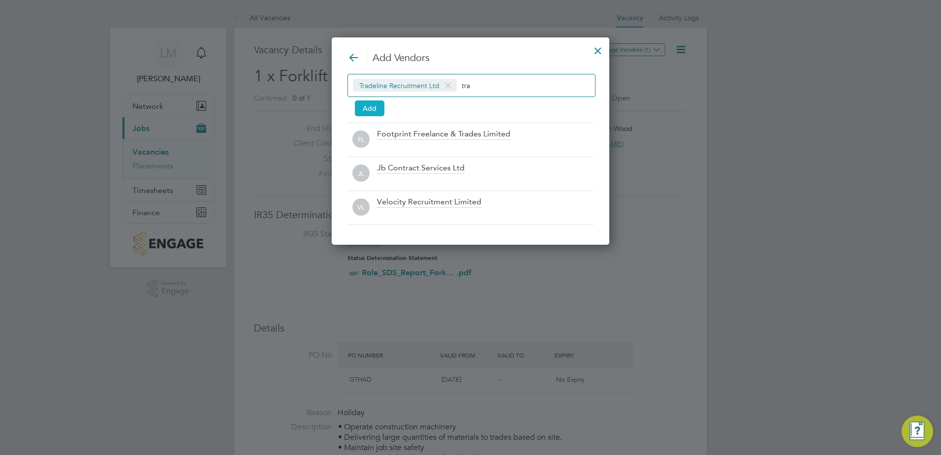
click at [381, 105] on button "Add" at bounding box center [370, 108] width 30 height 16
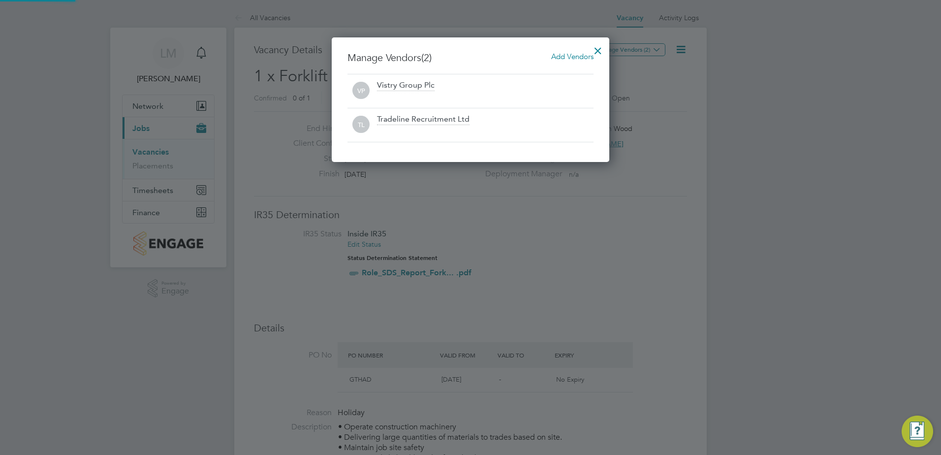
scroll to position [125, 278]
click at [602, 45] on div at bounding box center [598, 48] width 18 height 18
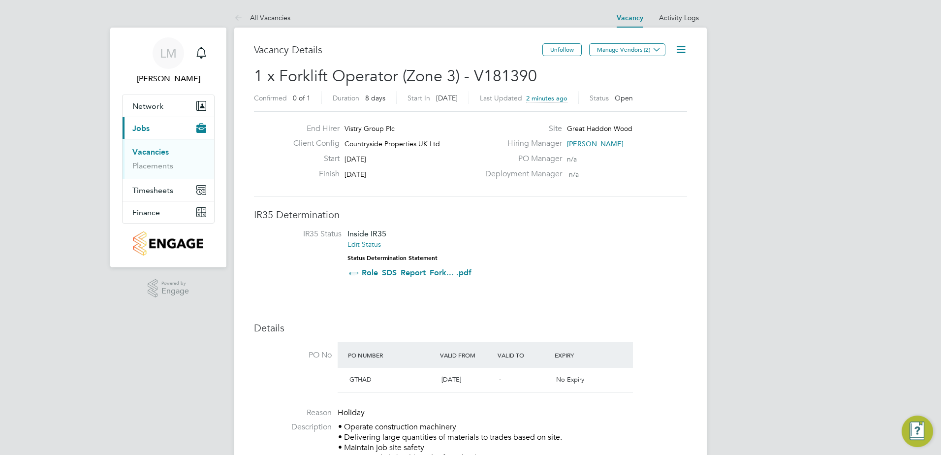
click at [145, 153] on link "Vacancies" at bounding box center [150, 151] width 36 height 9
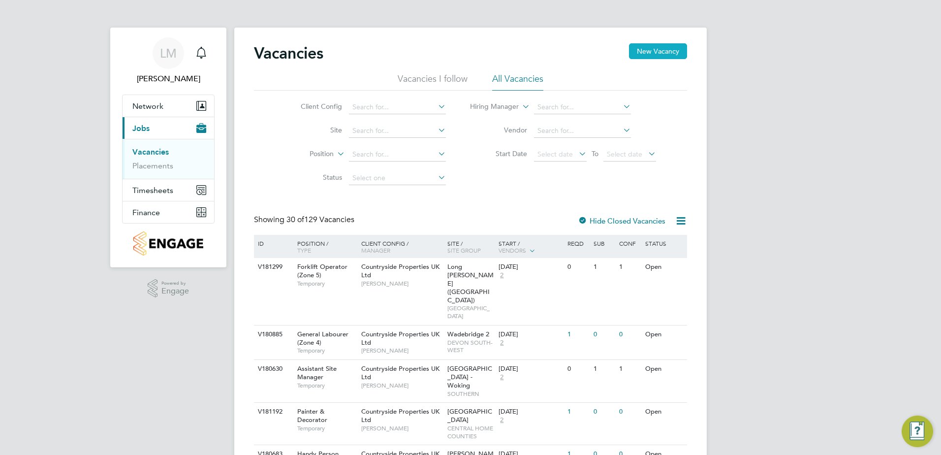
click at [639, 58] on button "New Vacancy" at bounding box center [658, 51] width 58 height 16
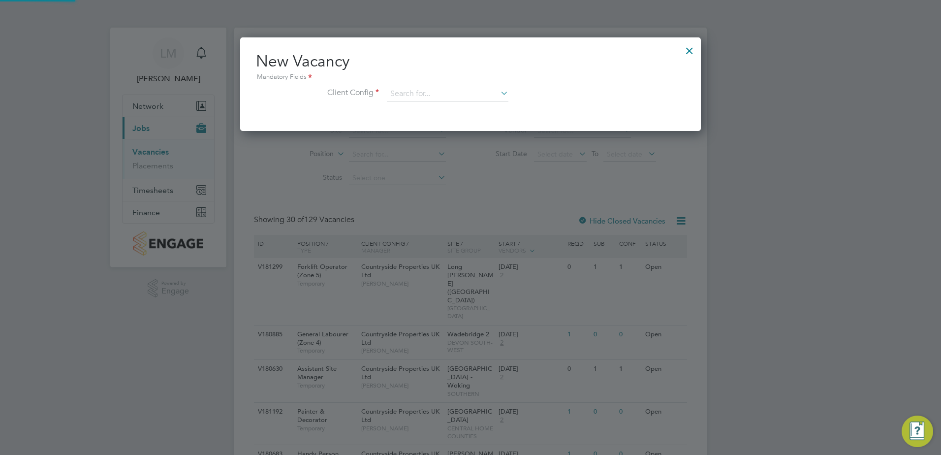
scroll to position [93, 461]
click at [469, 87] on input at bounding box center [448, 94] width 122 height 15
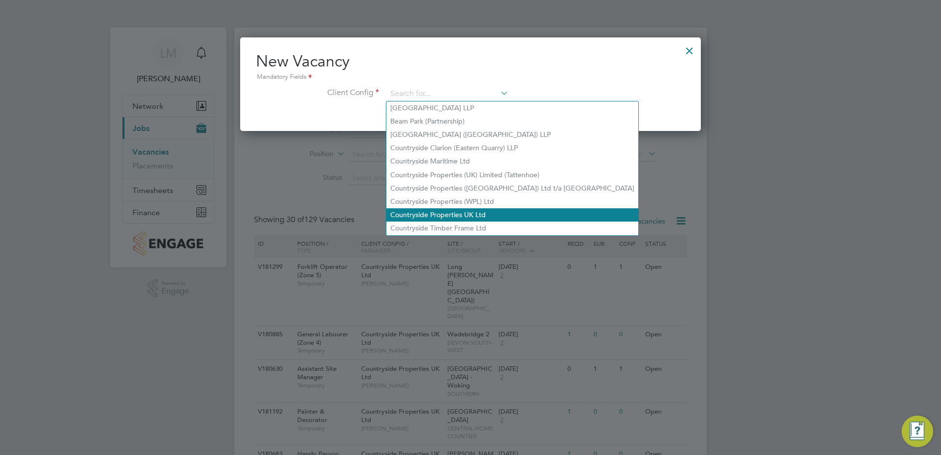
click at [520, 216] on li "Countryside Properties UK Ltd" at bounding box center [512, 214] width 252 height 13
type input "Countryside Properties UK Ltd"
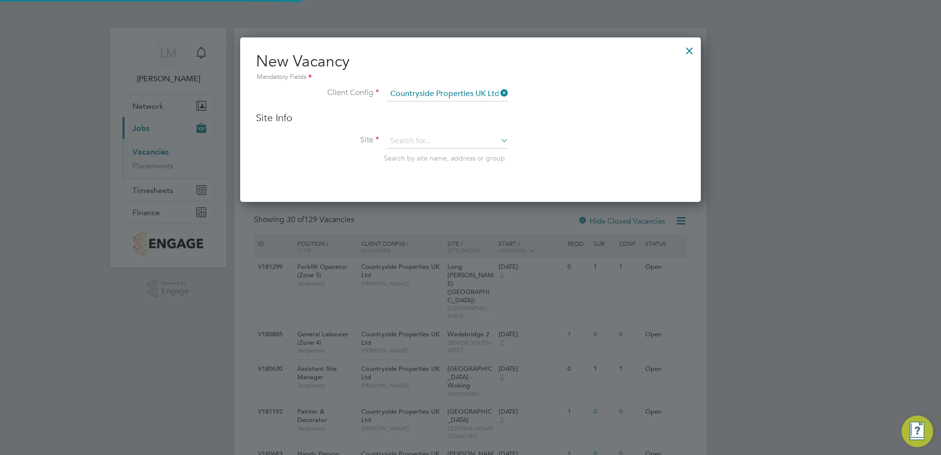
scroll to position [165, 461]
click at [429, 146] on input at bounding box center [448, 141] width 122 height 15
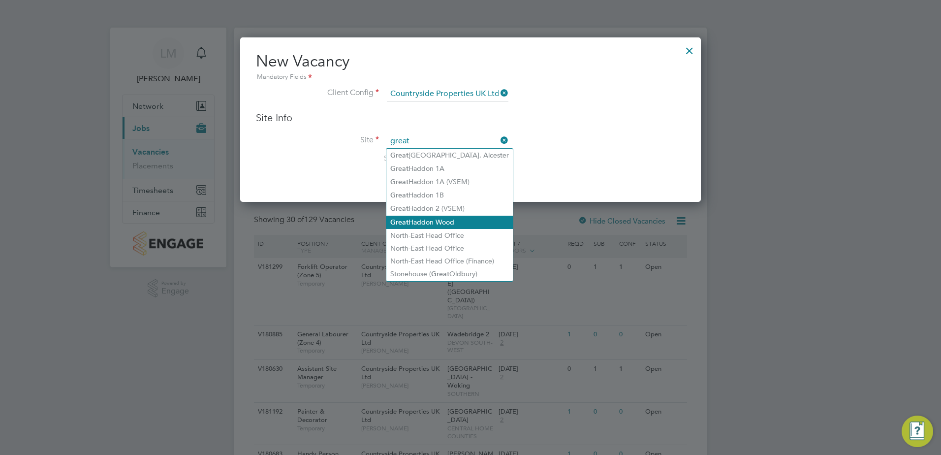
click at [458, 224] on li "Great Haddon Wood" at bounding box center [449, 221] width 126 height 13
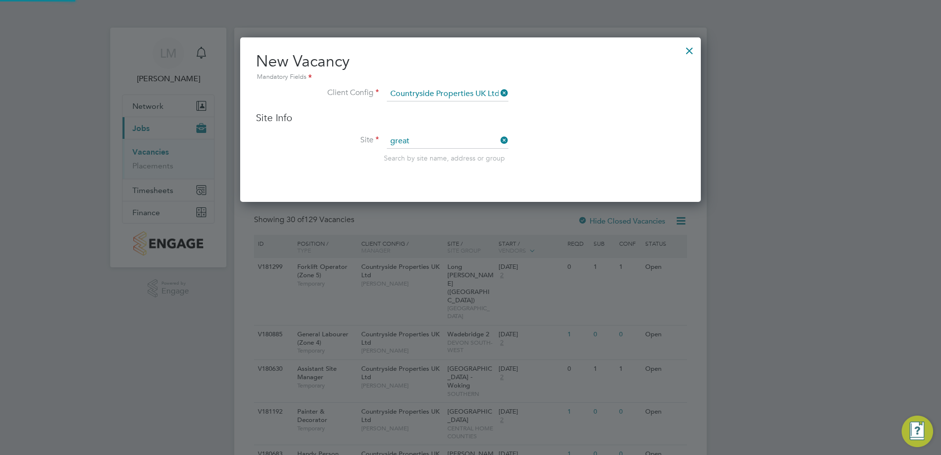
type input "Great Haddon Wood"
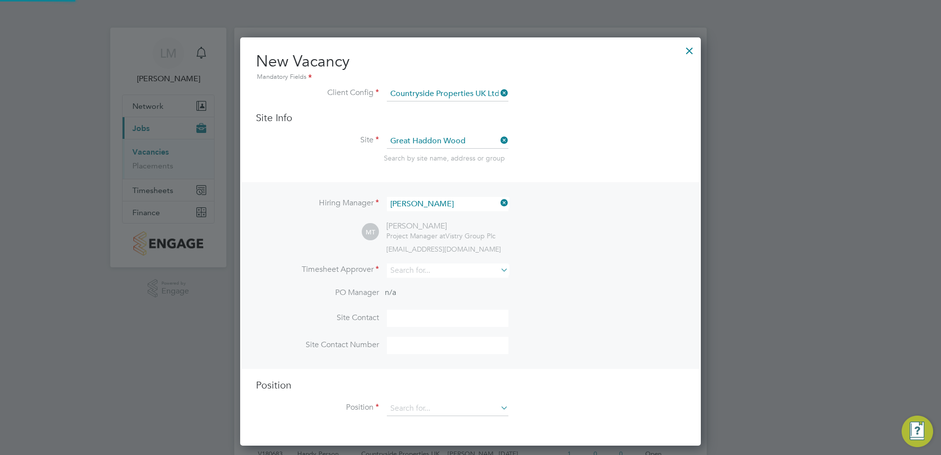
scroll to position [408, 461]
click at [420, 271] on input at bounding box center [448, 270] width 122 height 14
click at [430, 279] on li "Andy P earce" at bounding box center [447, 284] width 123 height 13
type input "Andy Pearce"
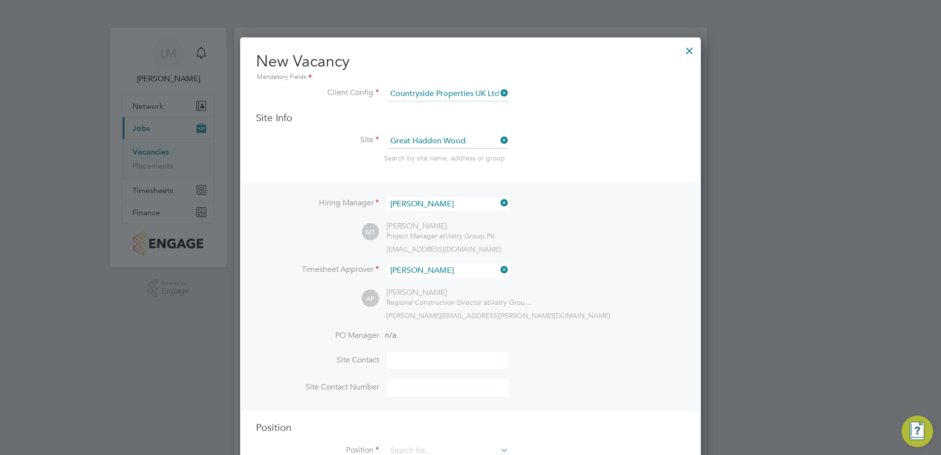
click at [402, 360] on input at bounding box center [448, 360] width 122 height 17
type input "Mark Tattershall"
type input "07776 999619"
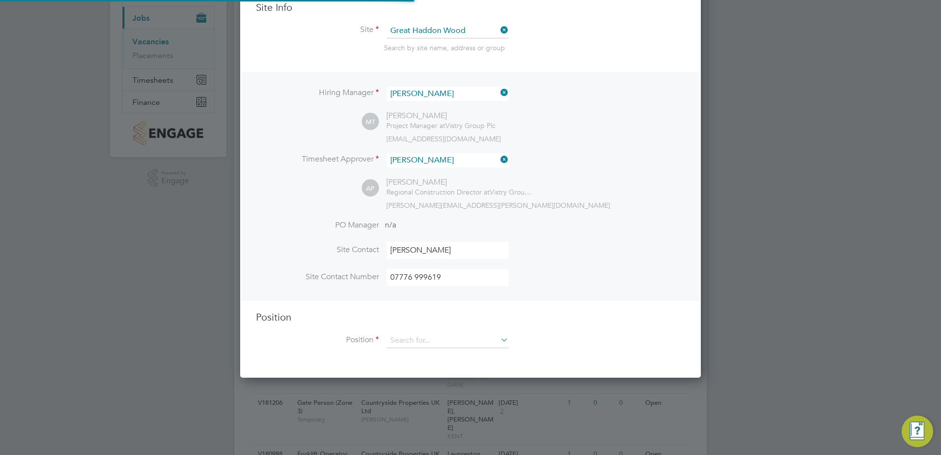
scroll to position [197, 0]
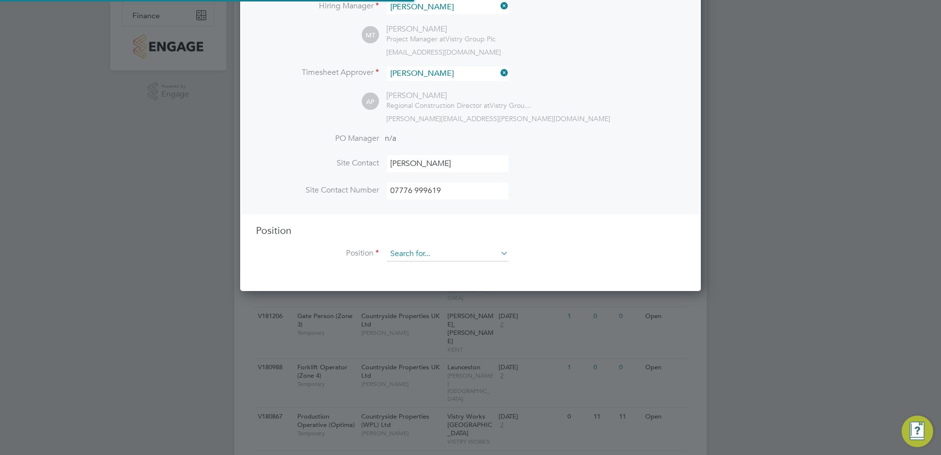
click at [457, 251] on input at bounding box center [448, 253] width 122 height 15
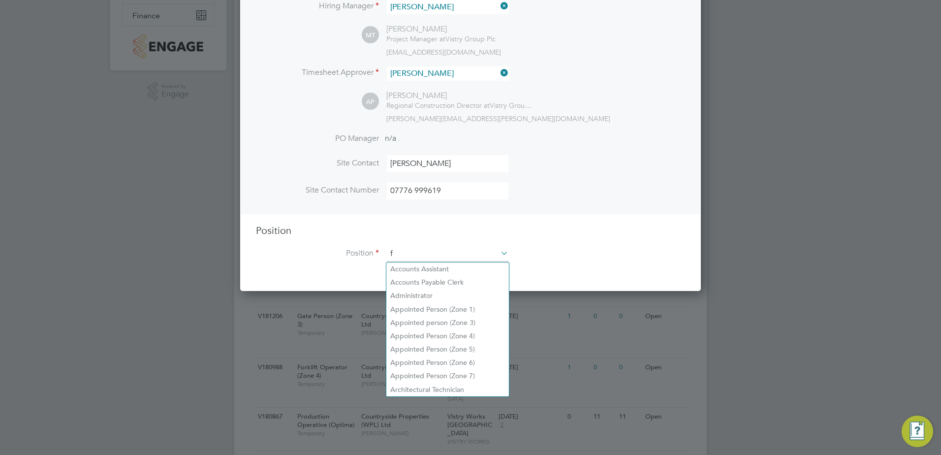
scroll to position [1414, 461]
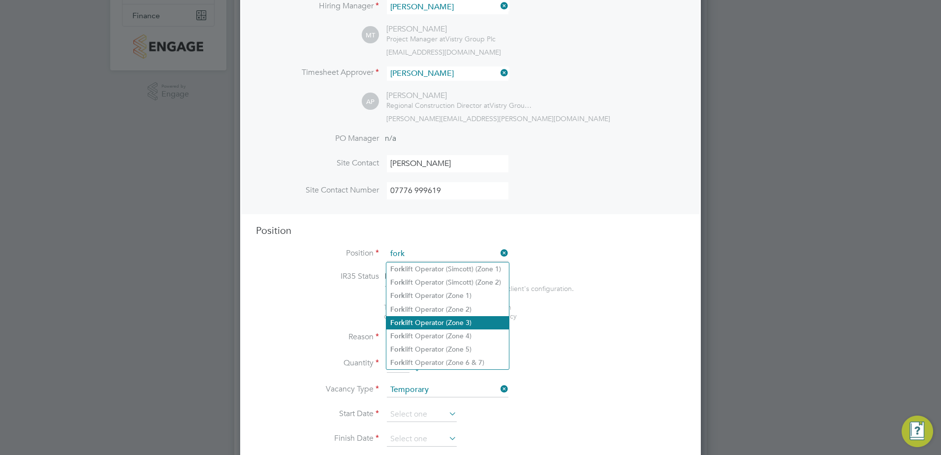
click at [476, 318] on li "Fork lift Operator (Zone 3)" at bounding box center [447, 322] width 123 height 13
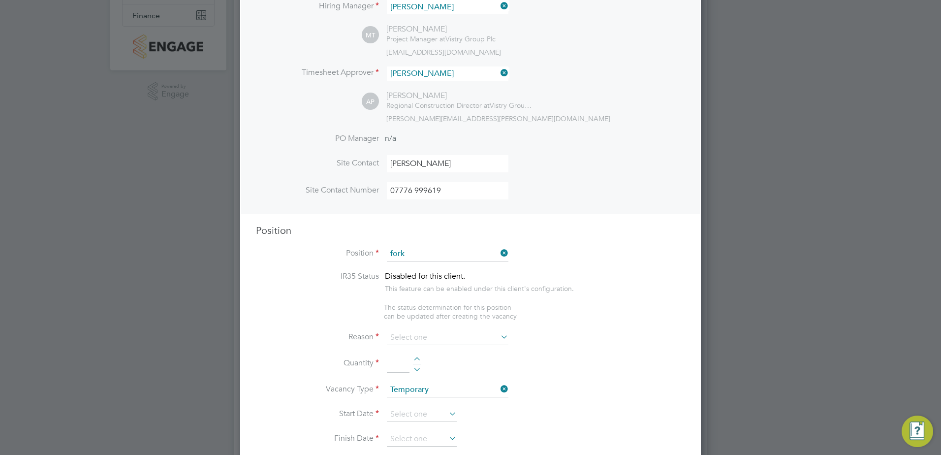
type input "Forklift Operator (Zone 3)"
type textarea "• Operate construction machinery • Delivering large quantities of materials to …"
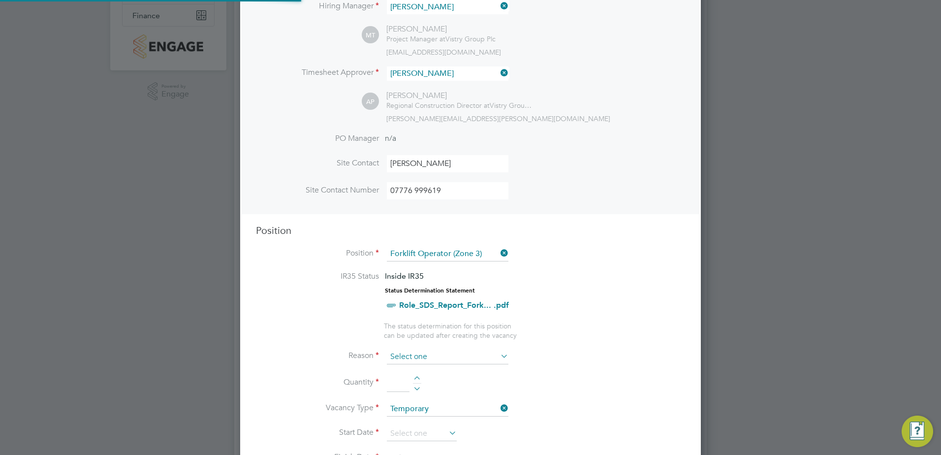
scroll to position [1431, 461]
click at [448, 360] on input at bounding box center [448, 356] width 122 height 15
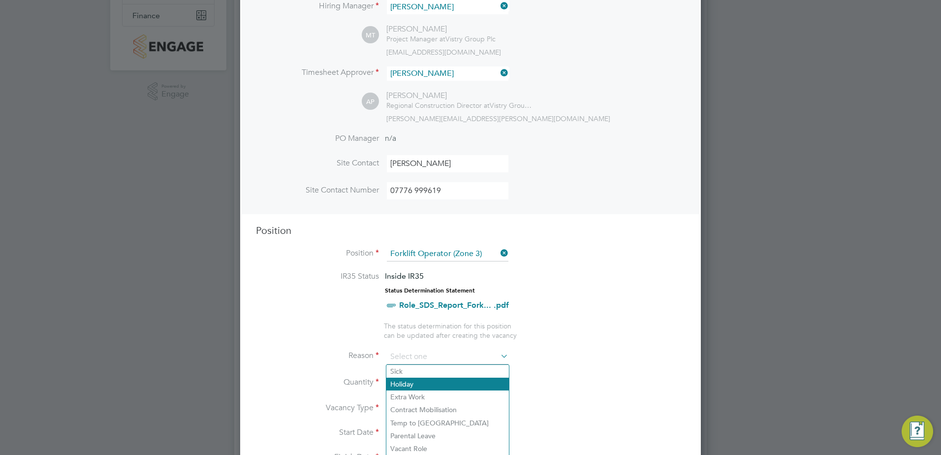
click at [440, 389] on li "Holiday" at bounding box center [447, 383] width 123 height 13
type input "Holiday"
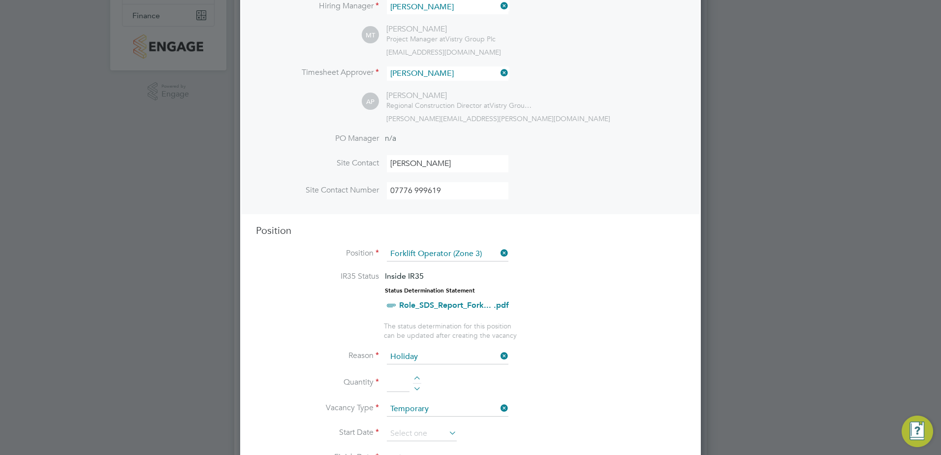
click at [413, 380] on div at bounding box center [417, 379] width 8 height 7
type input "1"
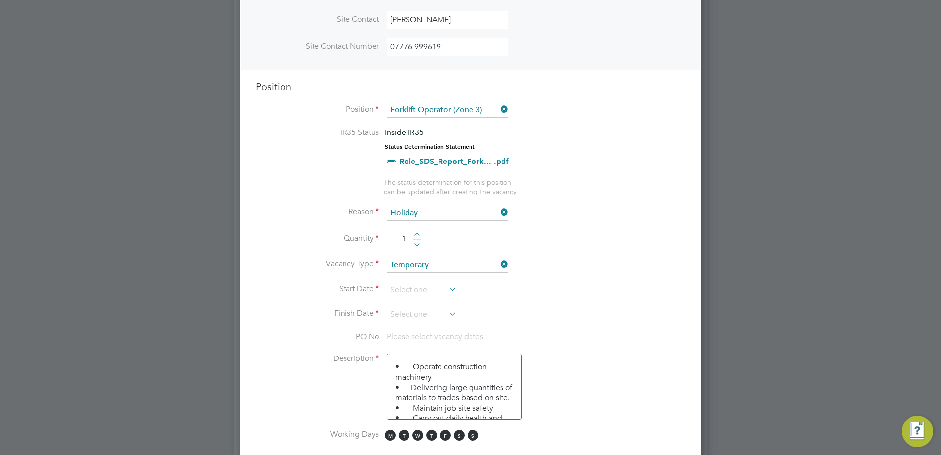
scroll to position [344, 0]
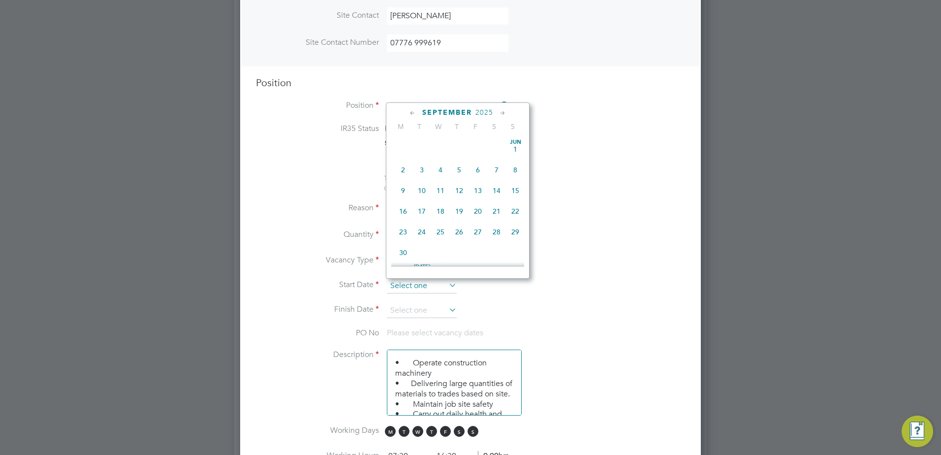
click at [429, 286] on input at bounding box center [422, 285] width 70 height 15
click at [404, 188] on span "22" at bounding box center [403, 181] width 19 height 19
type input "22 Sep 2025"
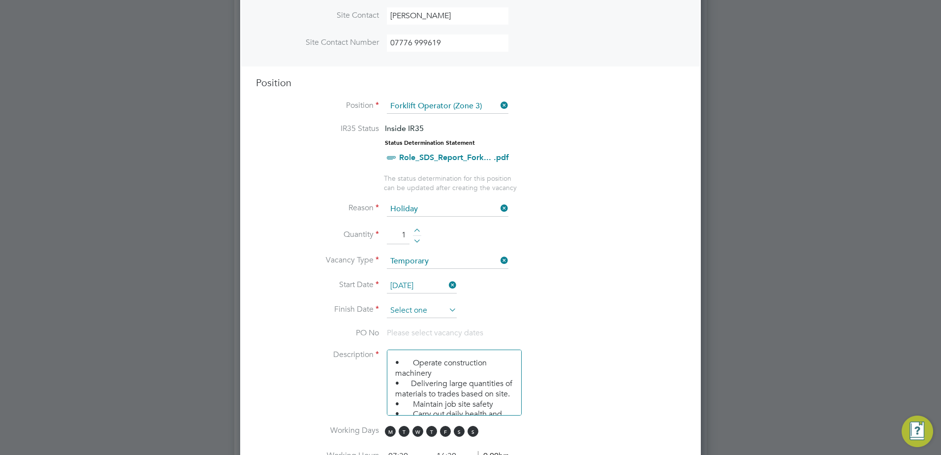
click at [441, 311] on input at bounding box center [422, 310] width 70 height 15
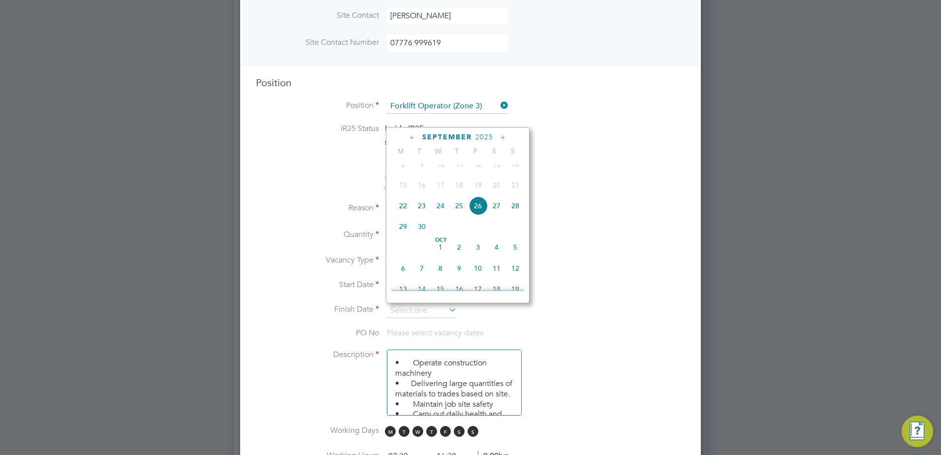
click at [419, 235] on span "30" at bounding box center [421, 226] width 19 height 19
type input "30 Sep 2025"
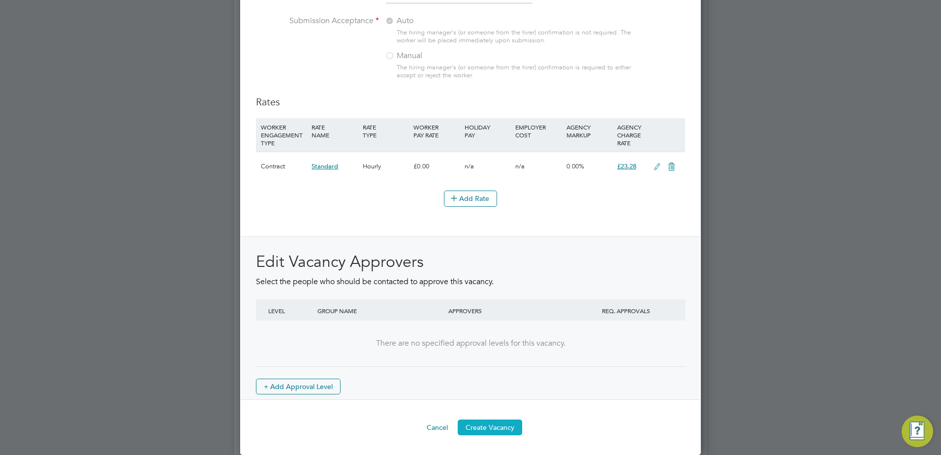
click at [500, 424] on button "Create Vacancy" at bounding box center [490, 427] width 64 height 16
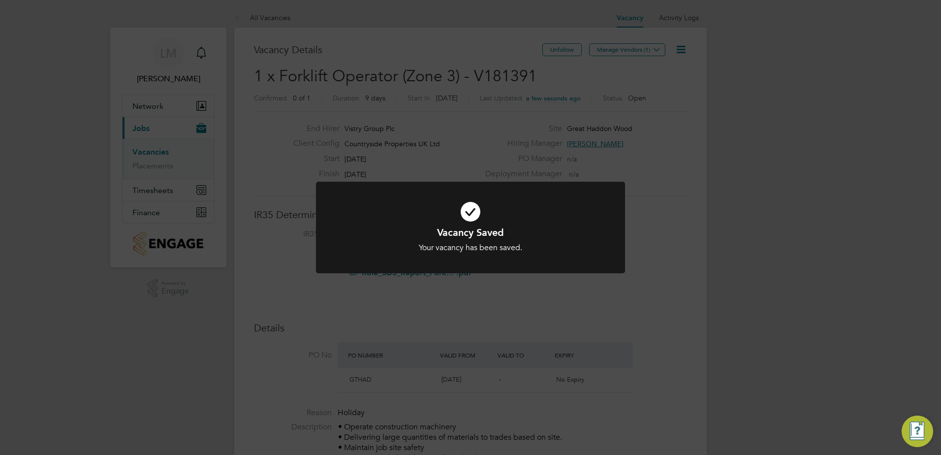
click at [520, 222] on icon at bounding box center [470, 211] width 256 height 38
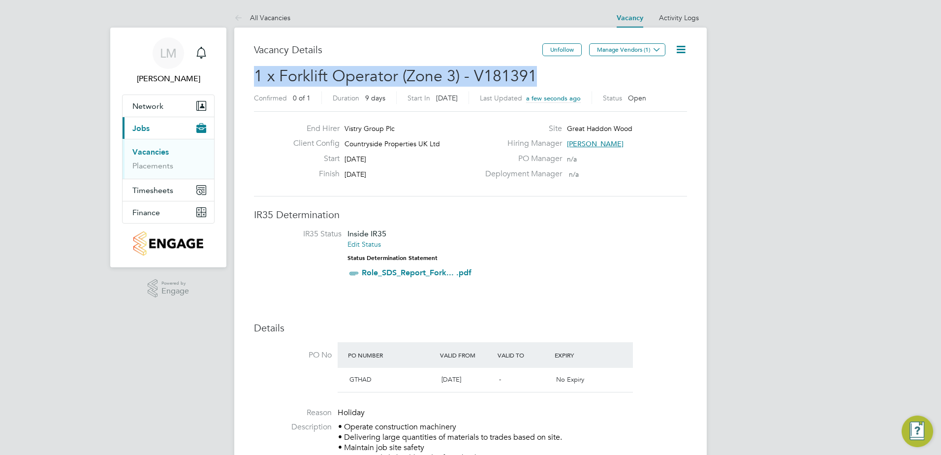
drag, startPoint x: 533, startPoint y: 72, endPoint x: 249, endPoint y: 75, distance: 283.4
copy span "1 x Forklift Operator (Zone 3) - V181391"
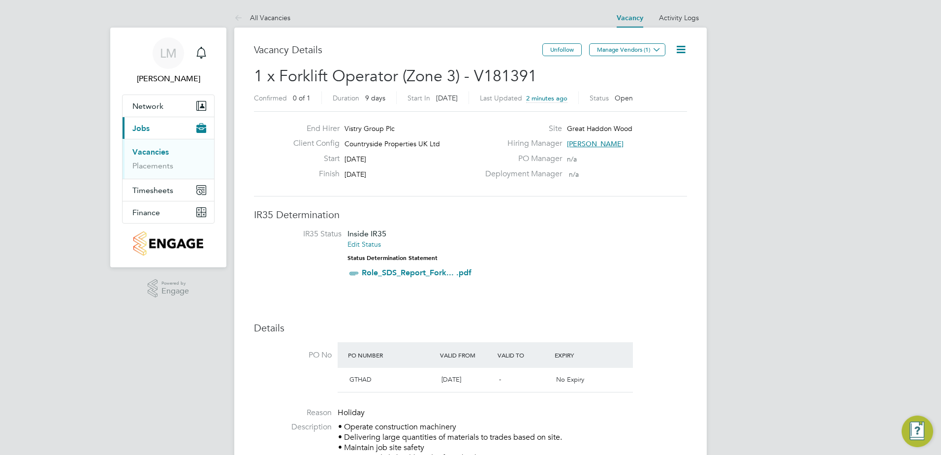
click at [618, 44] on button "Manage Vendors (1)" at bounding box center [627, 49] width 76 height 13
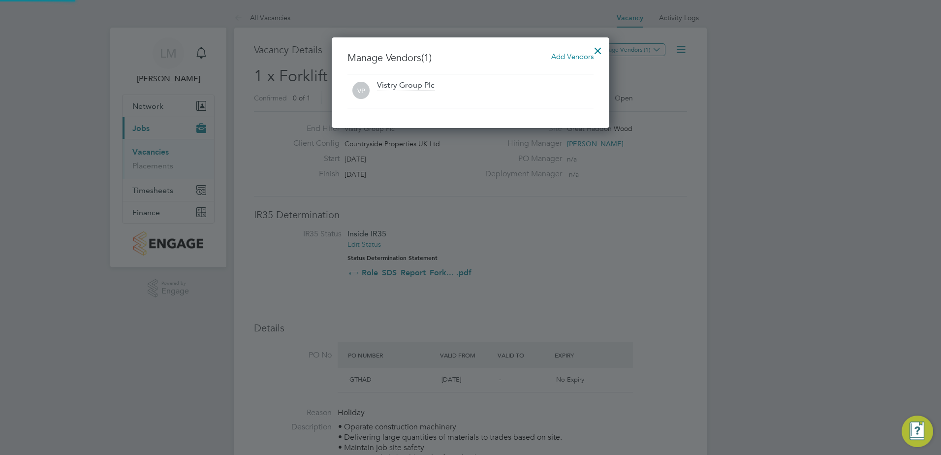
scroll to position [91, 278]
click at [575, 55] on span "Add Vendors" at bounding box center [572, 56] width 42 height 9
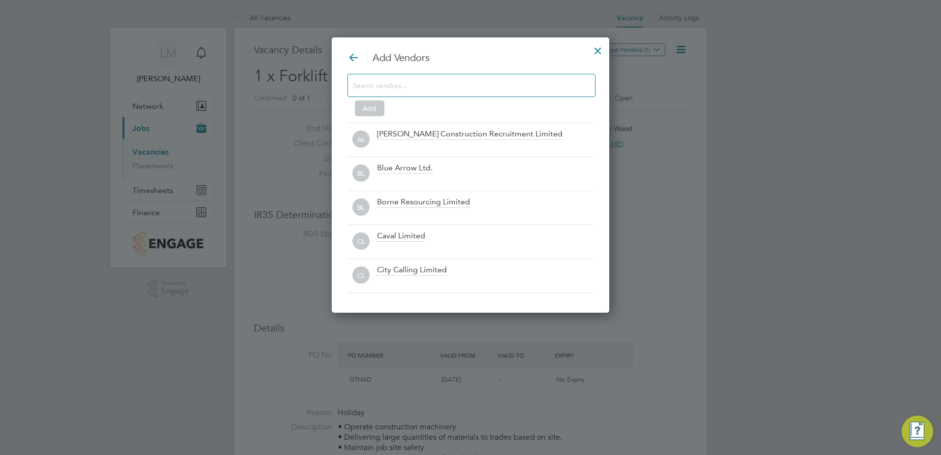
click at [452, 90] on input at bounding box center [463, 85] width 221 height 13
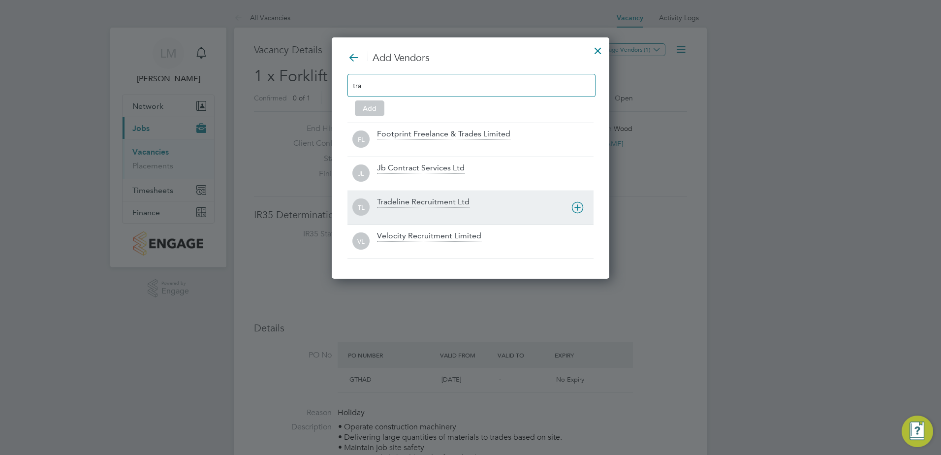
type input "tra"
click at [424, 214] on div at bounding box center [485, 214] width 216 height 10
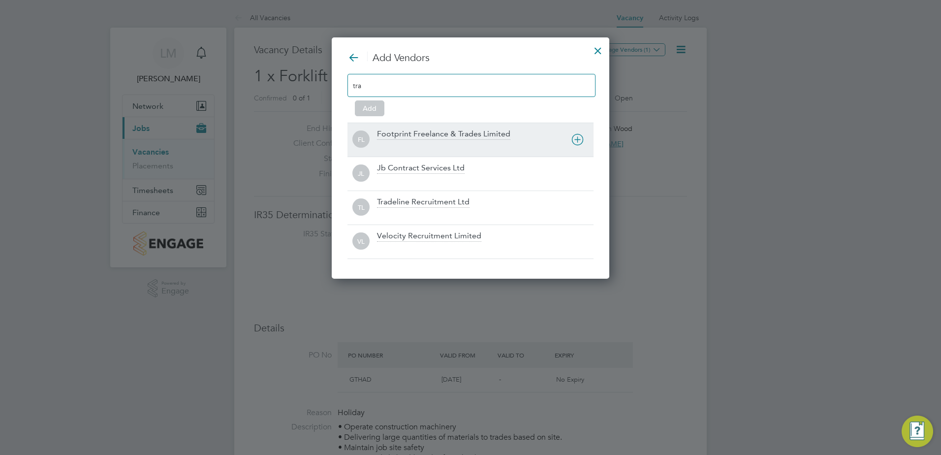
scroll to position [208, 278]
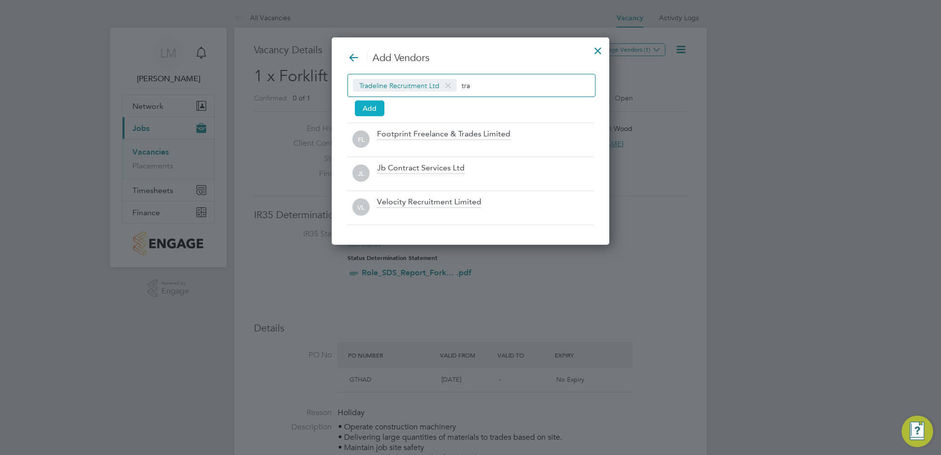
click at [370, 107] on button "Add" at bounding box center [370, 108] width 30 height 16
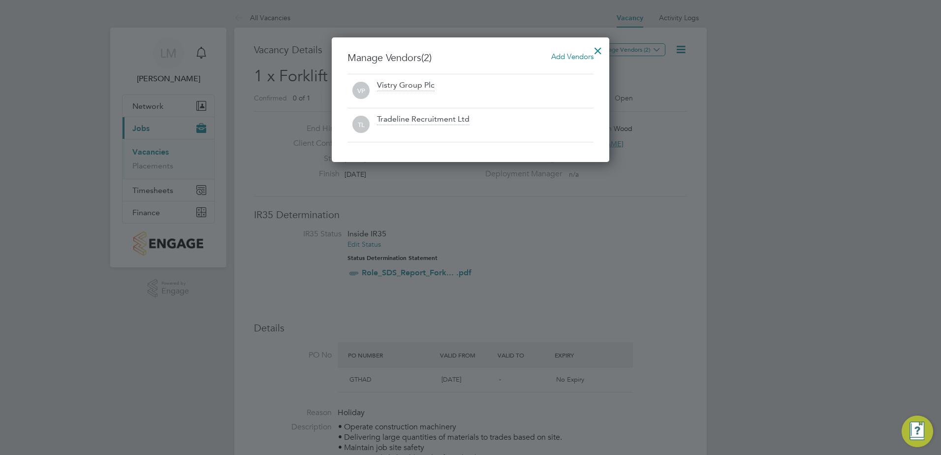
click at [597, 47] on div at bounding box center [598, 48] width 18 height 18
